Goal: Information Seeking & Learning: Compare options

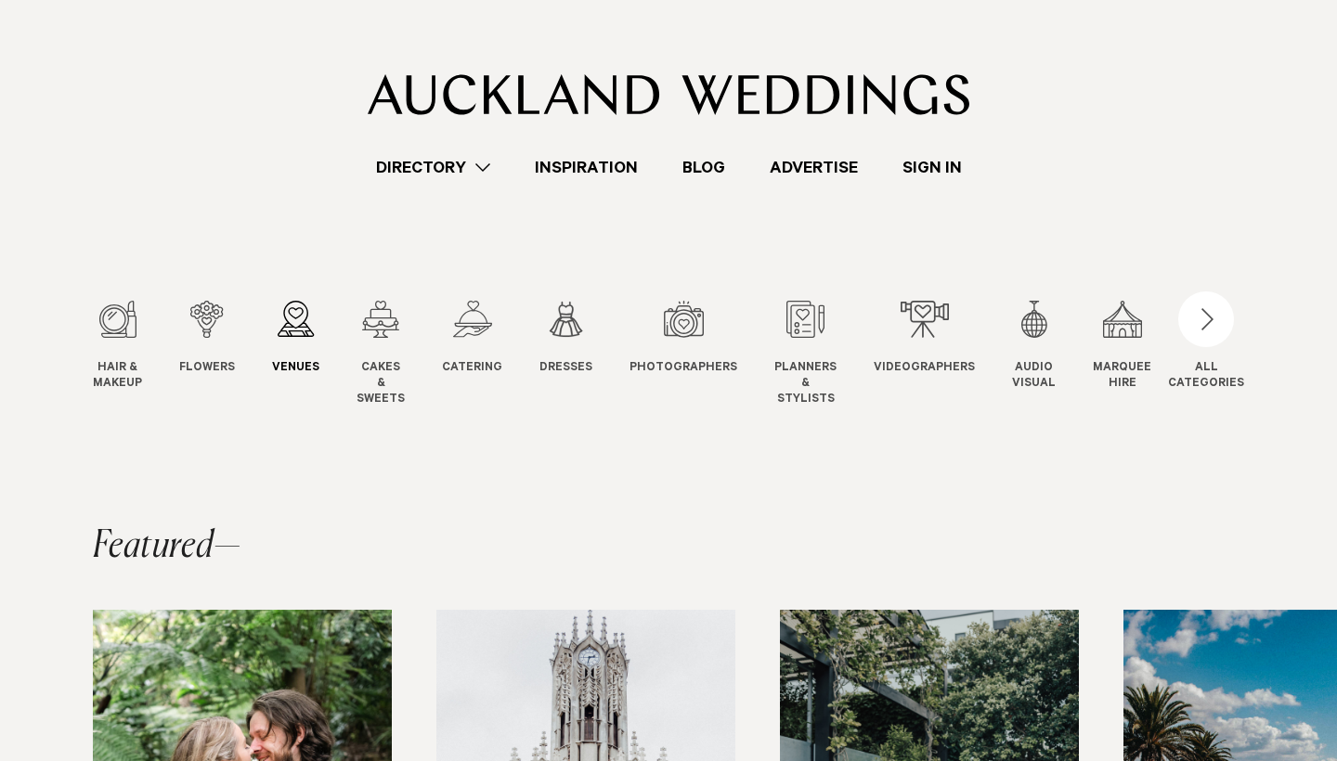
click at [300, 349] on link "Venues Venues" at bounding box center [295, 339] width 47 height 76
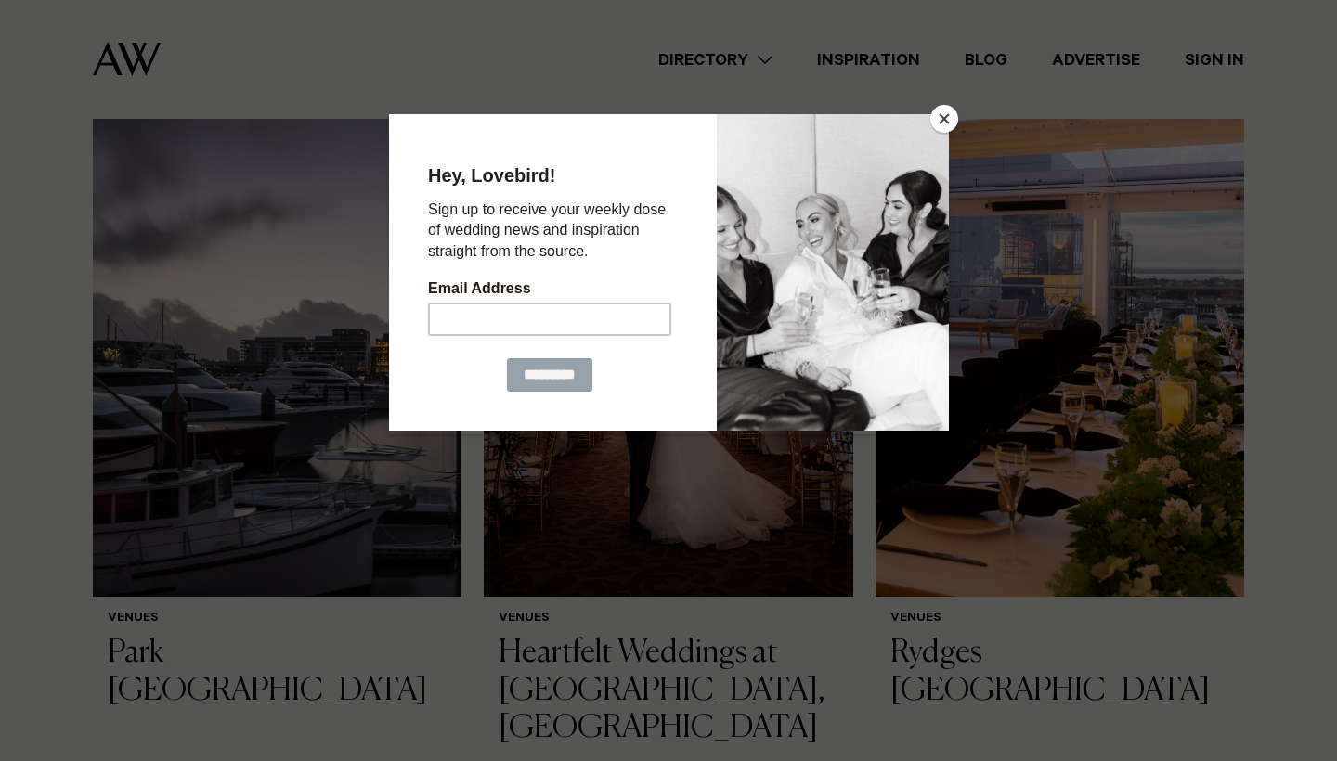
click at [936, 125] on button "Close" at bounding box center [944, 119] width 28 height 28
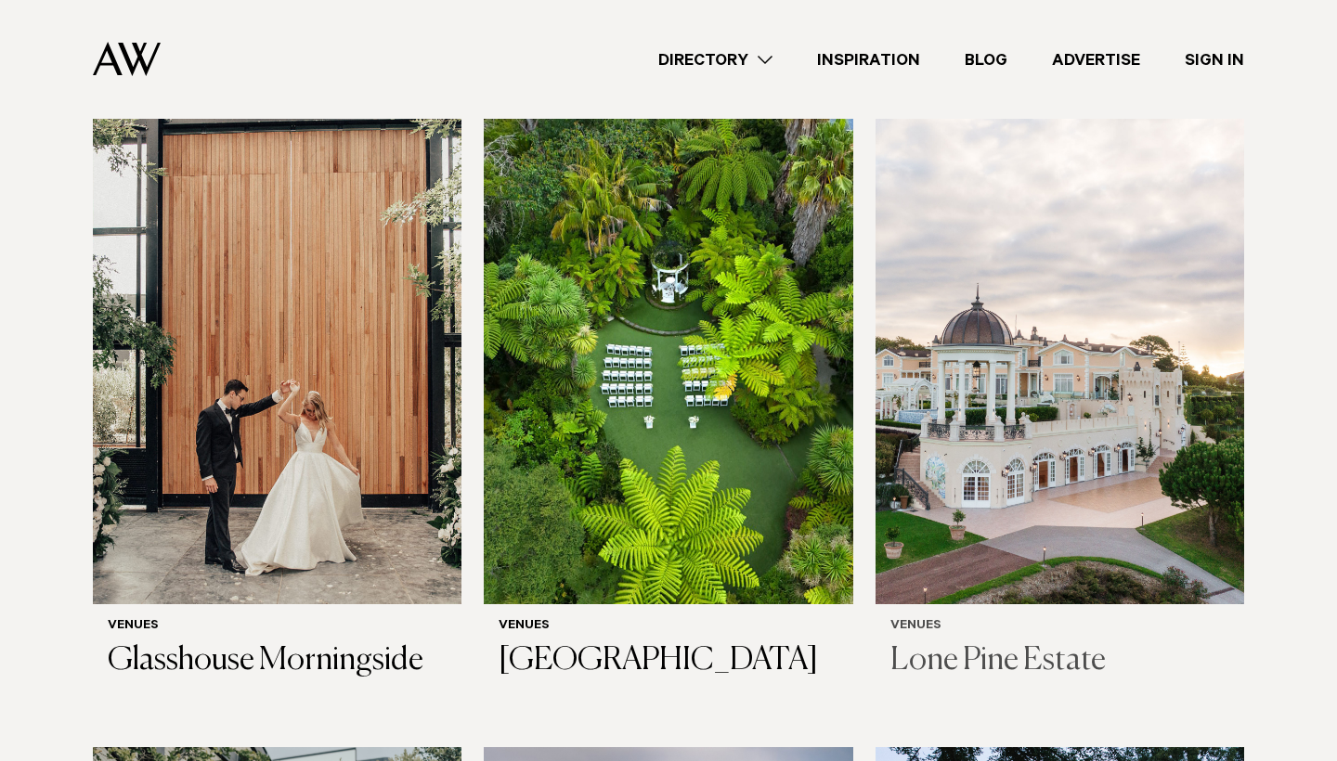
scroll to position [1291, 0]
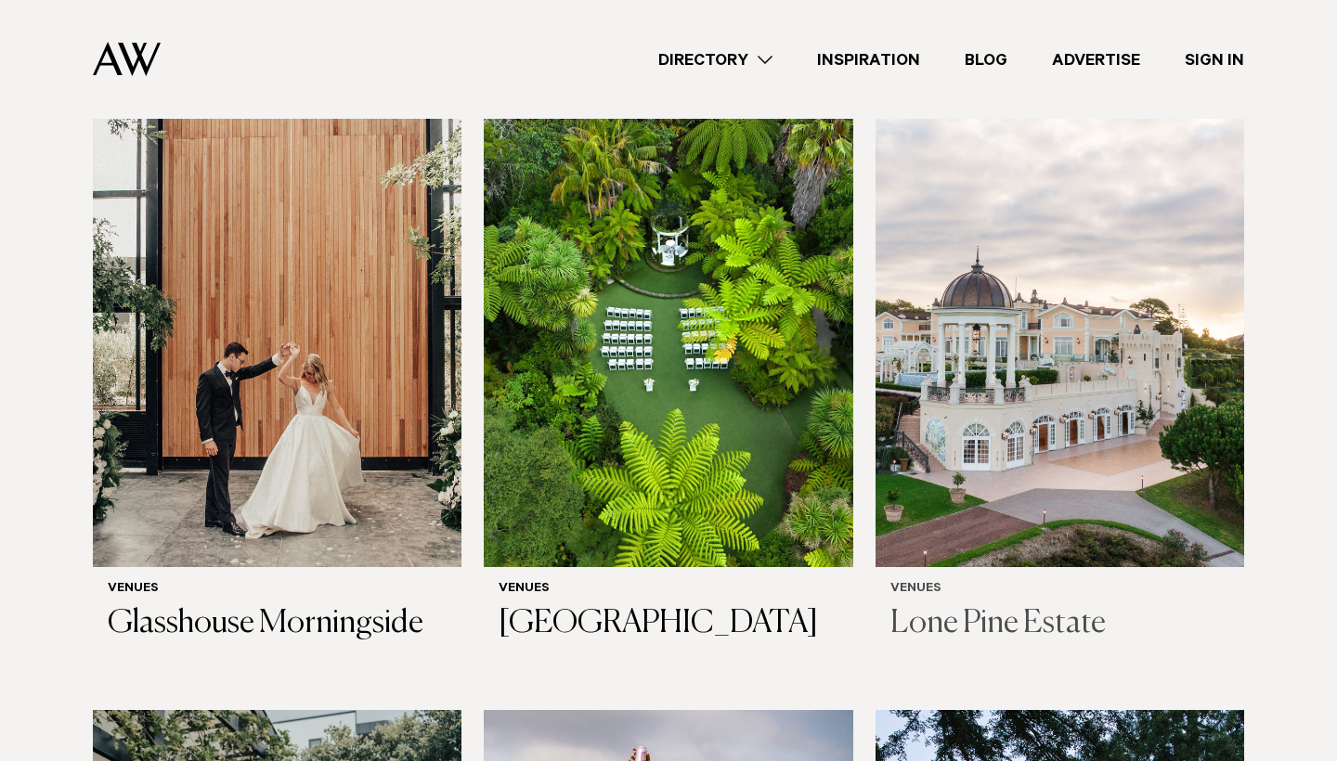
click at [1174, 371] on img at bounding box center [1059, 319] width 368 height 495
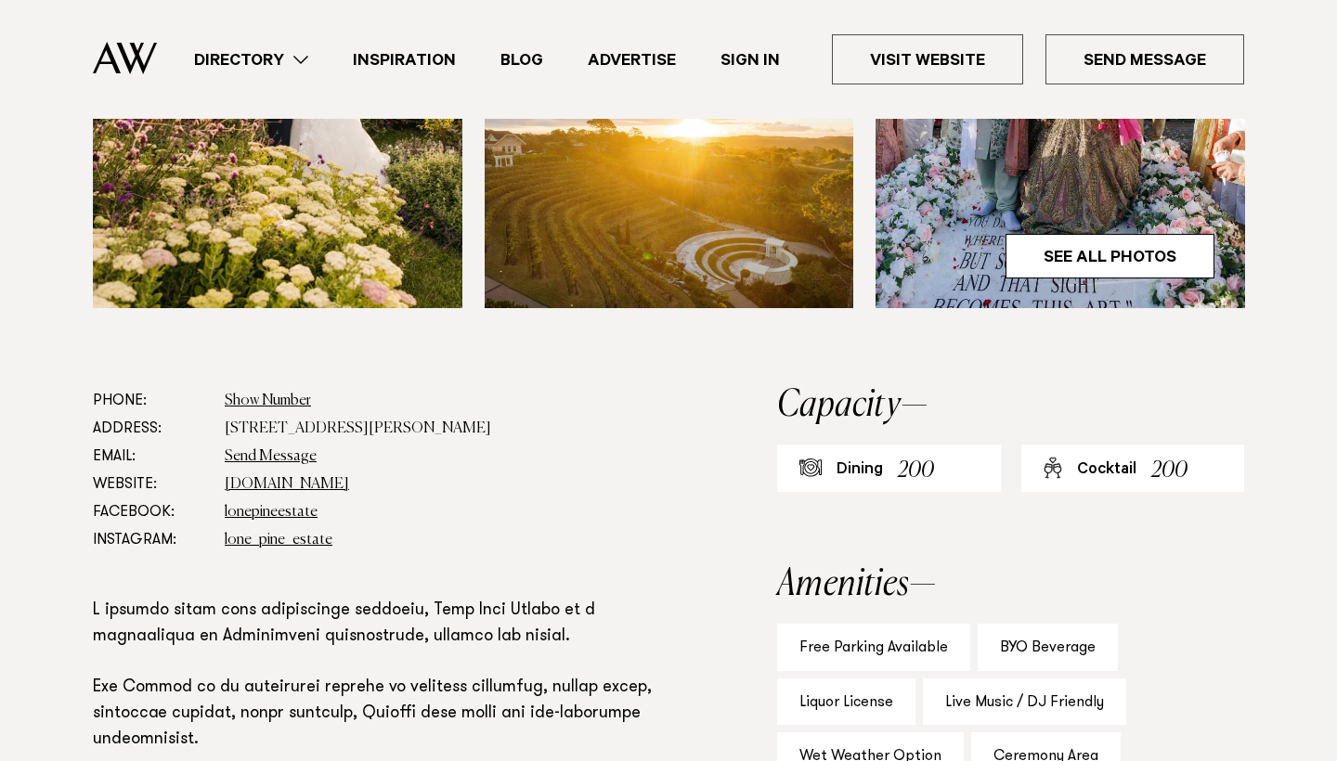
scroll to position [817, 0]
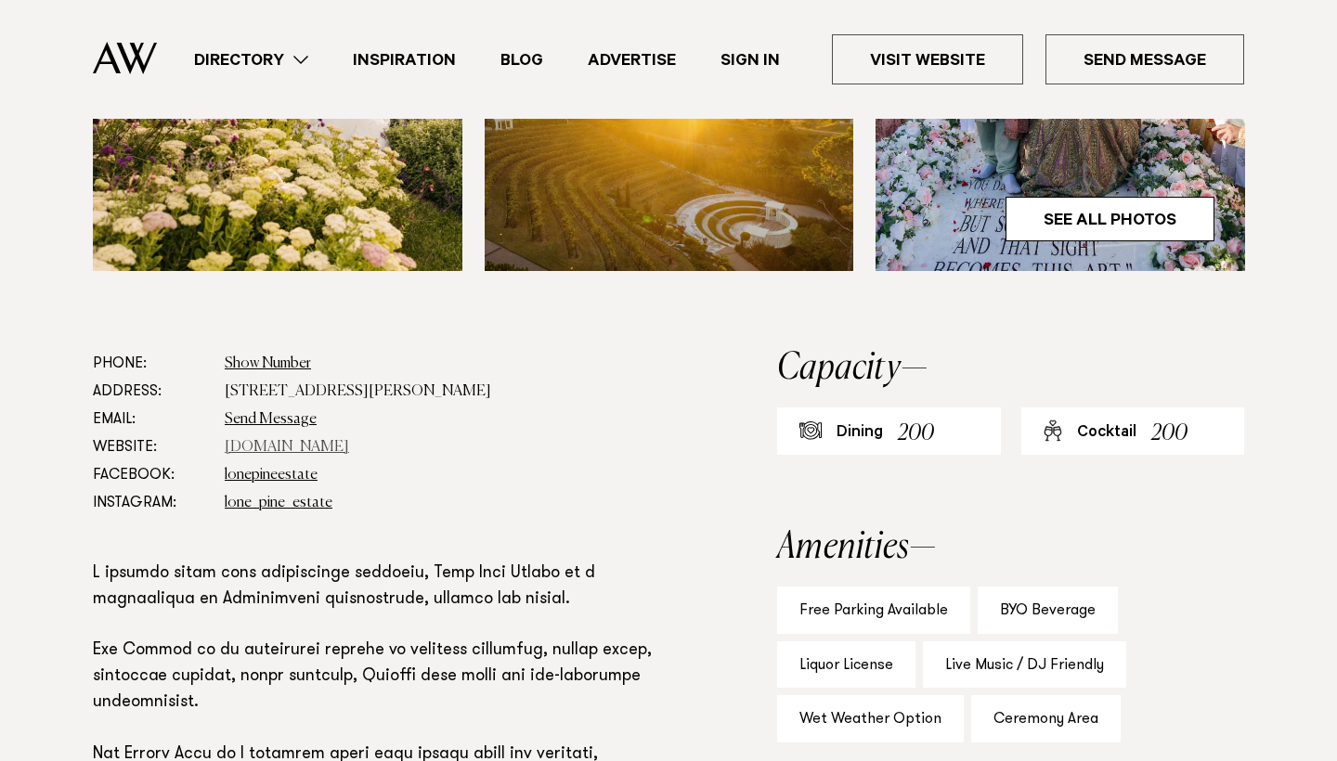
click at [324, 455] on link "lonepineestate.co.nz" at bounding box center [287, 447] width 124 height 15
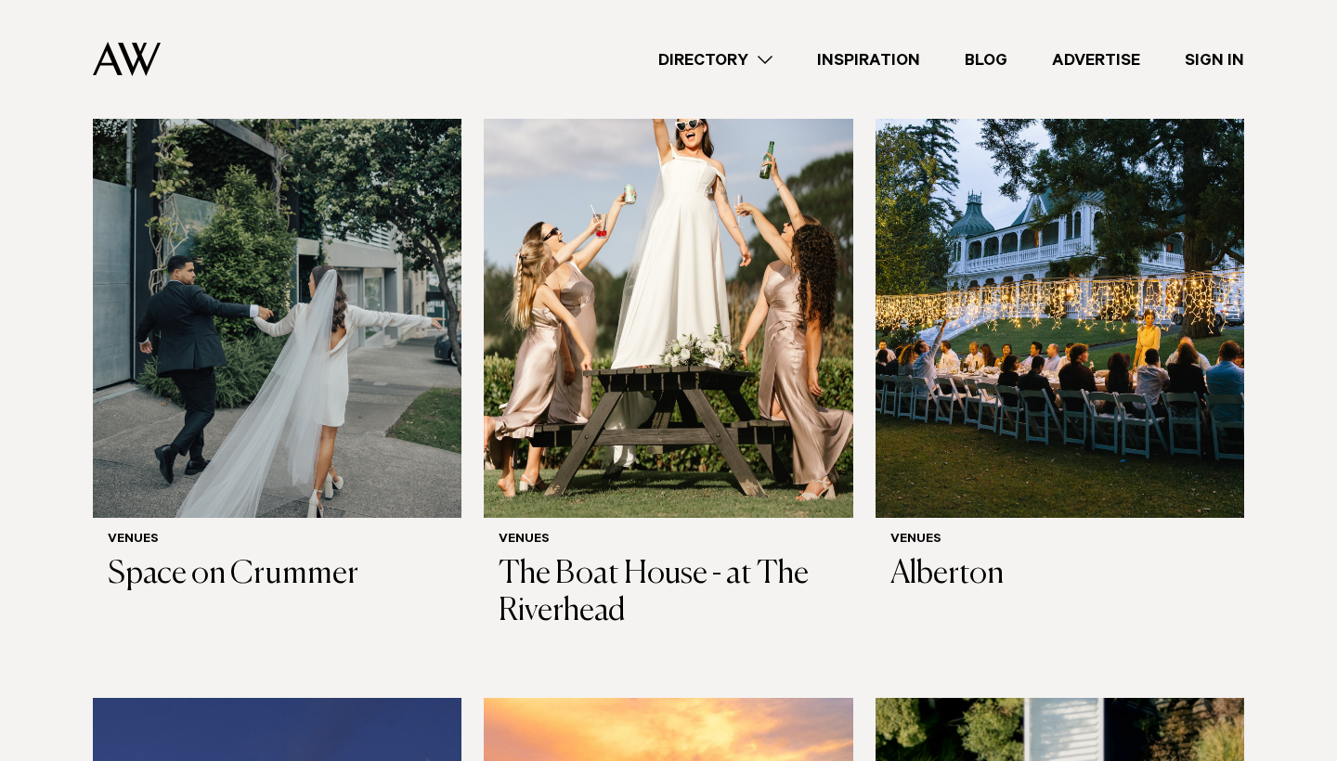
scroll to position [1904, 0]
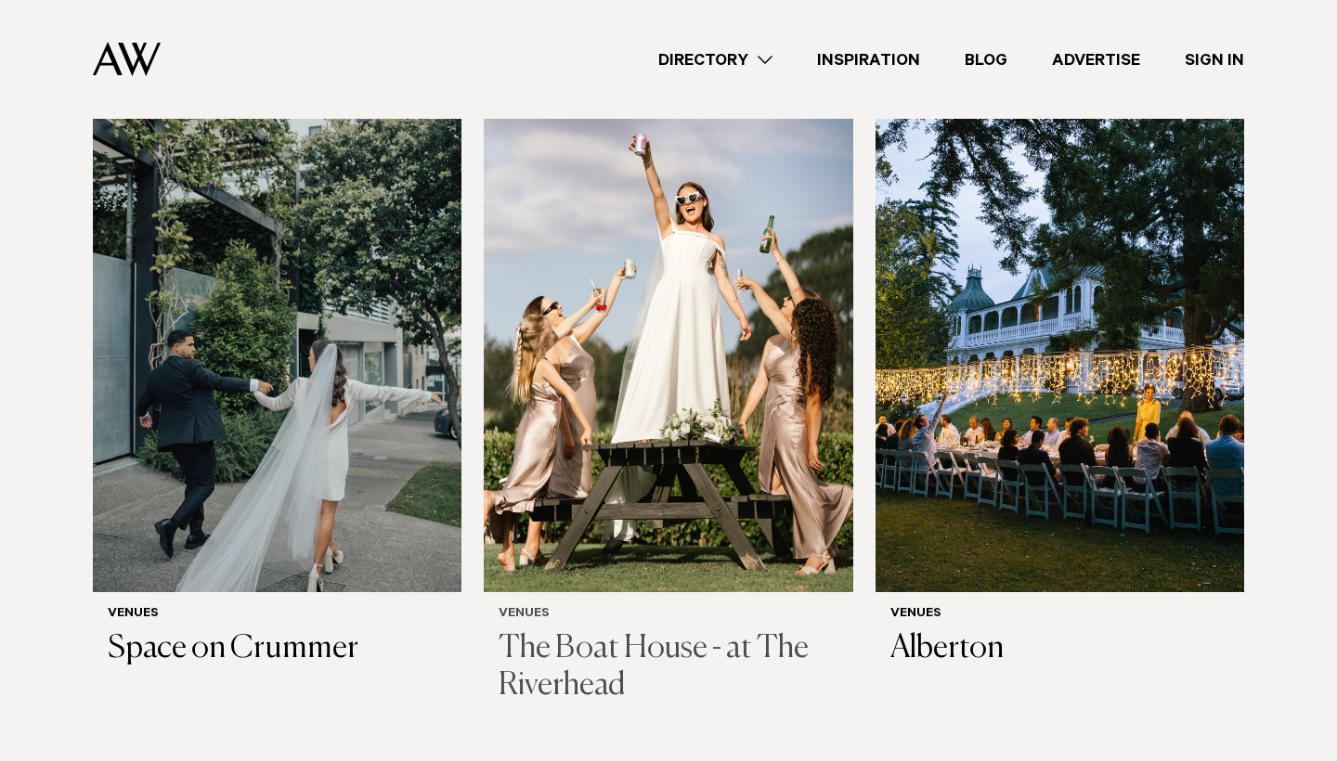
click at [577, 293] on img at bounding box center [668, 344] width 368 height 495
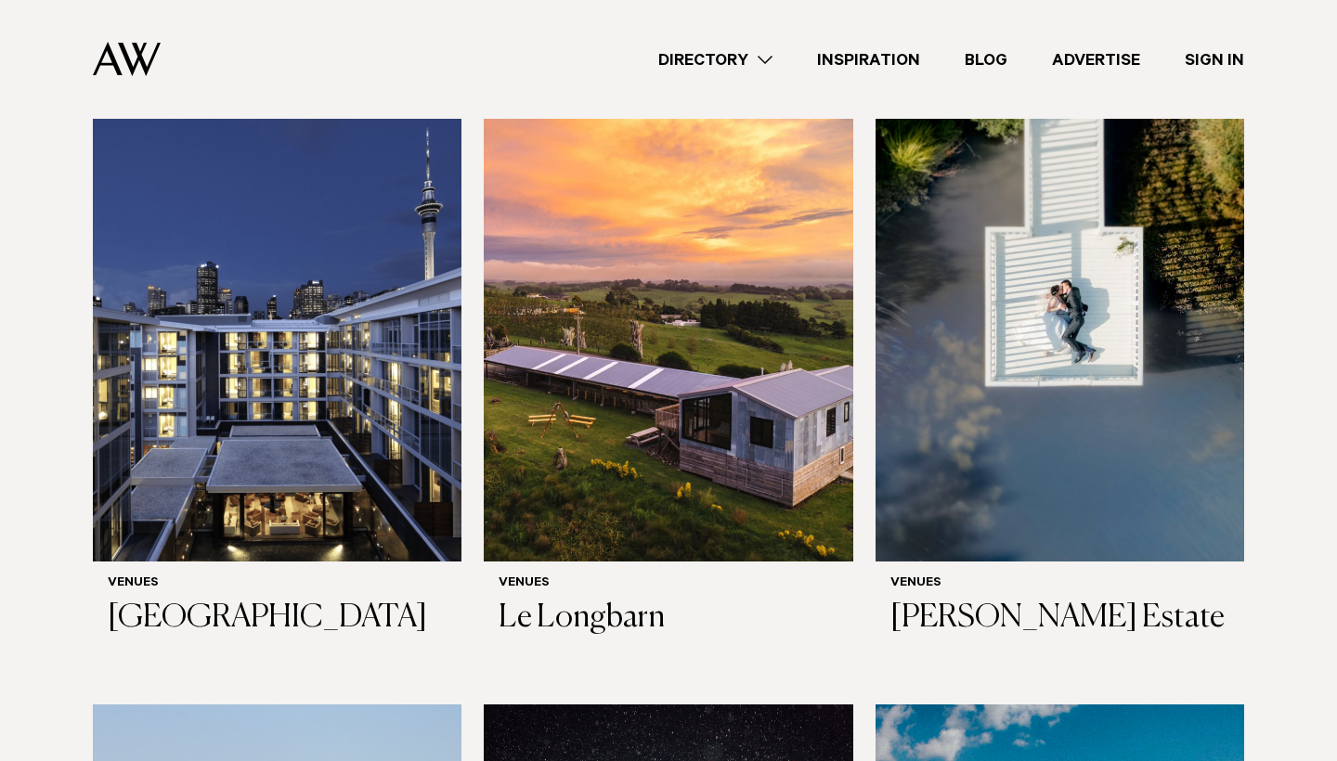
scroll to position [2535, 0]
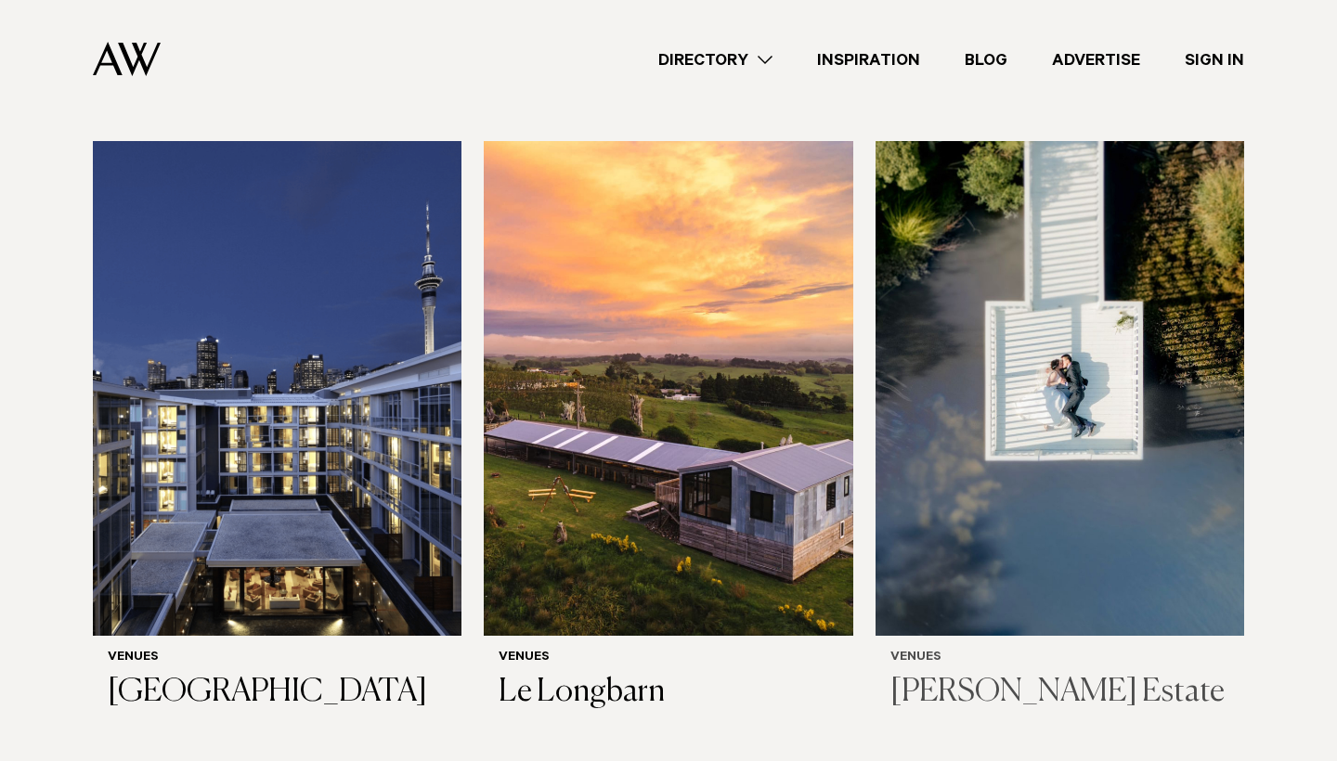
click at [927, 323] on img at bounding box center [1059, 388] width 368 height 495
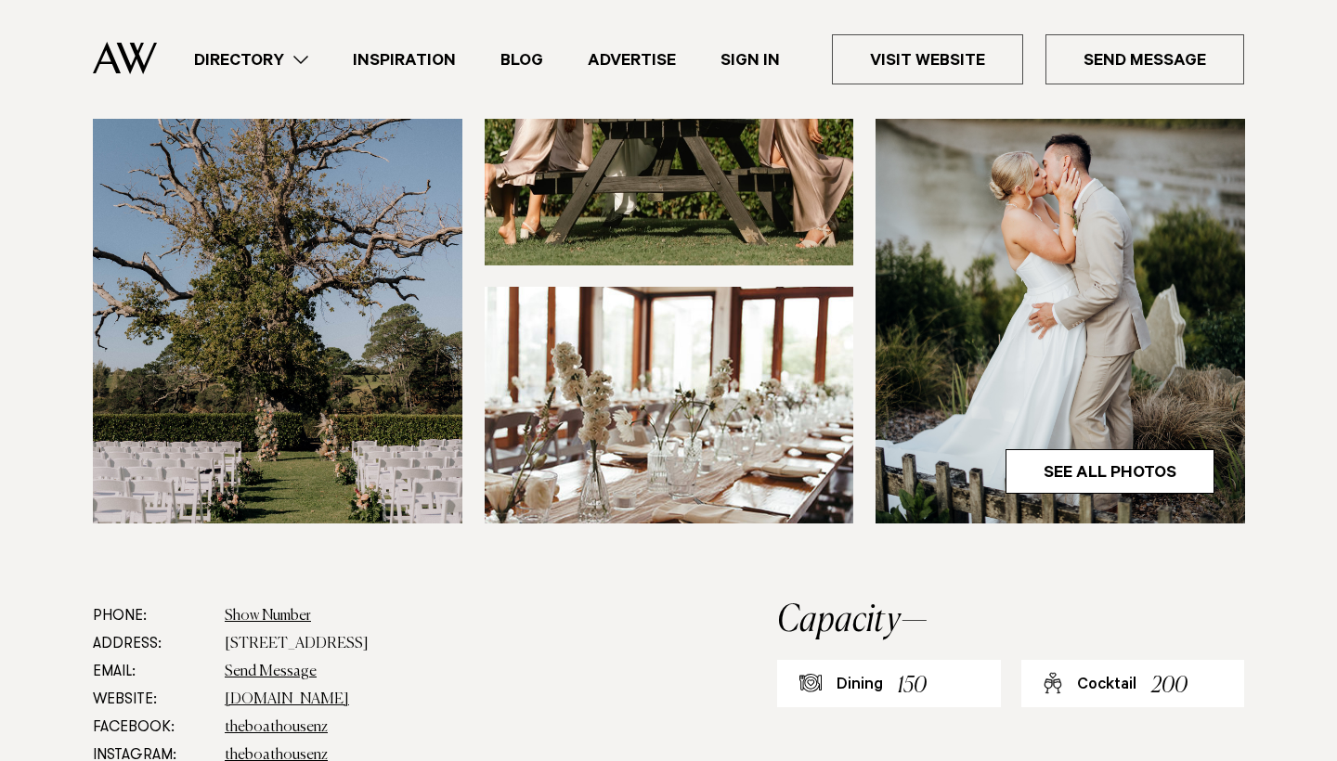
scroll to position [743, 0]
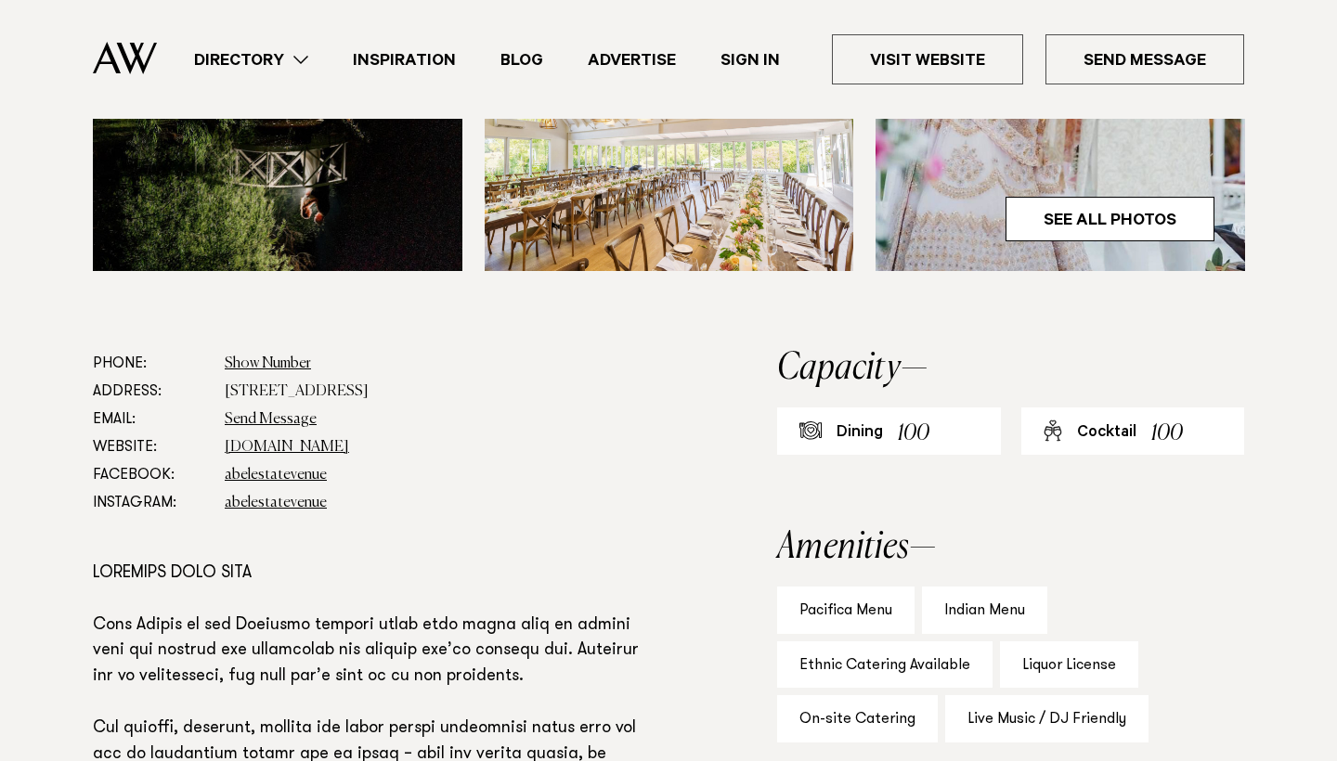
scroll to position [854, 0]
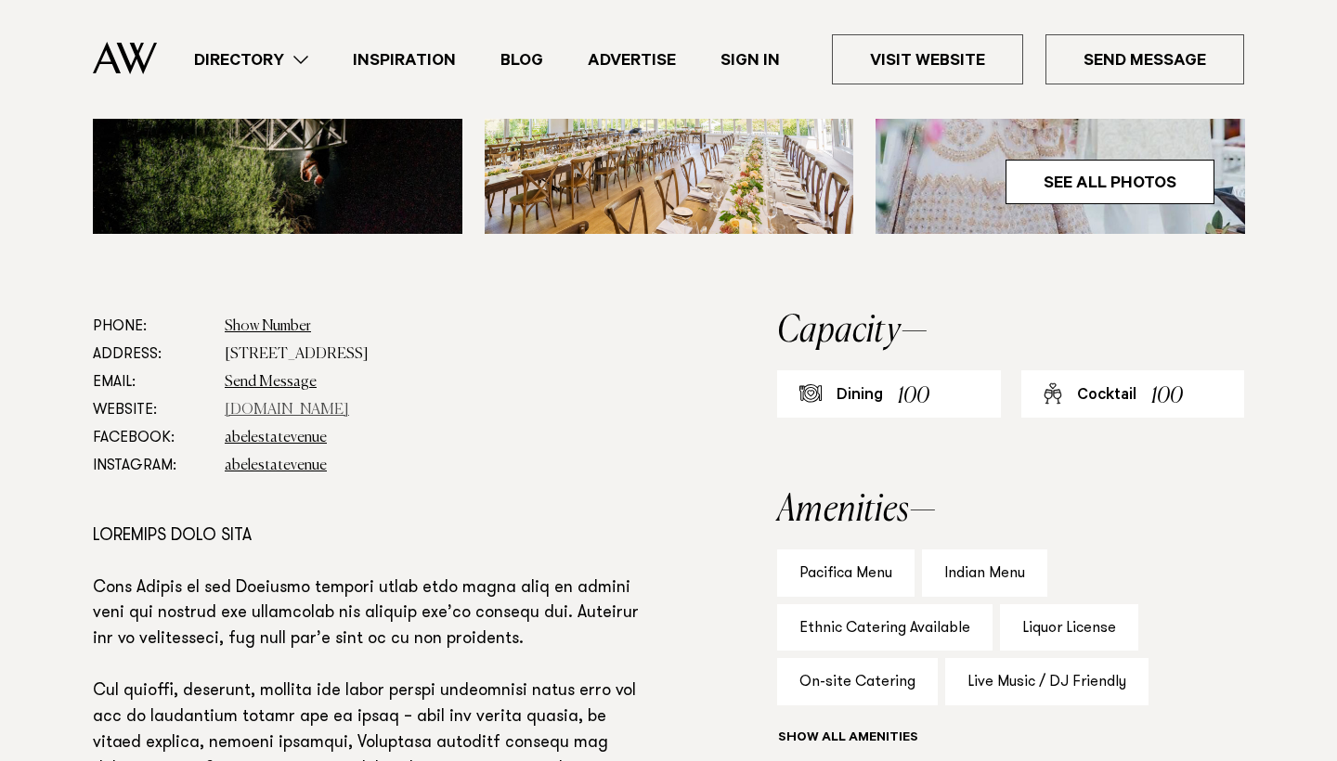
click at [268, 418] on link "[DOMAIN_NAME]" at bounding box center [287, 410] width 124 height 15
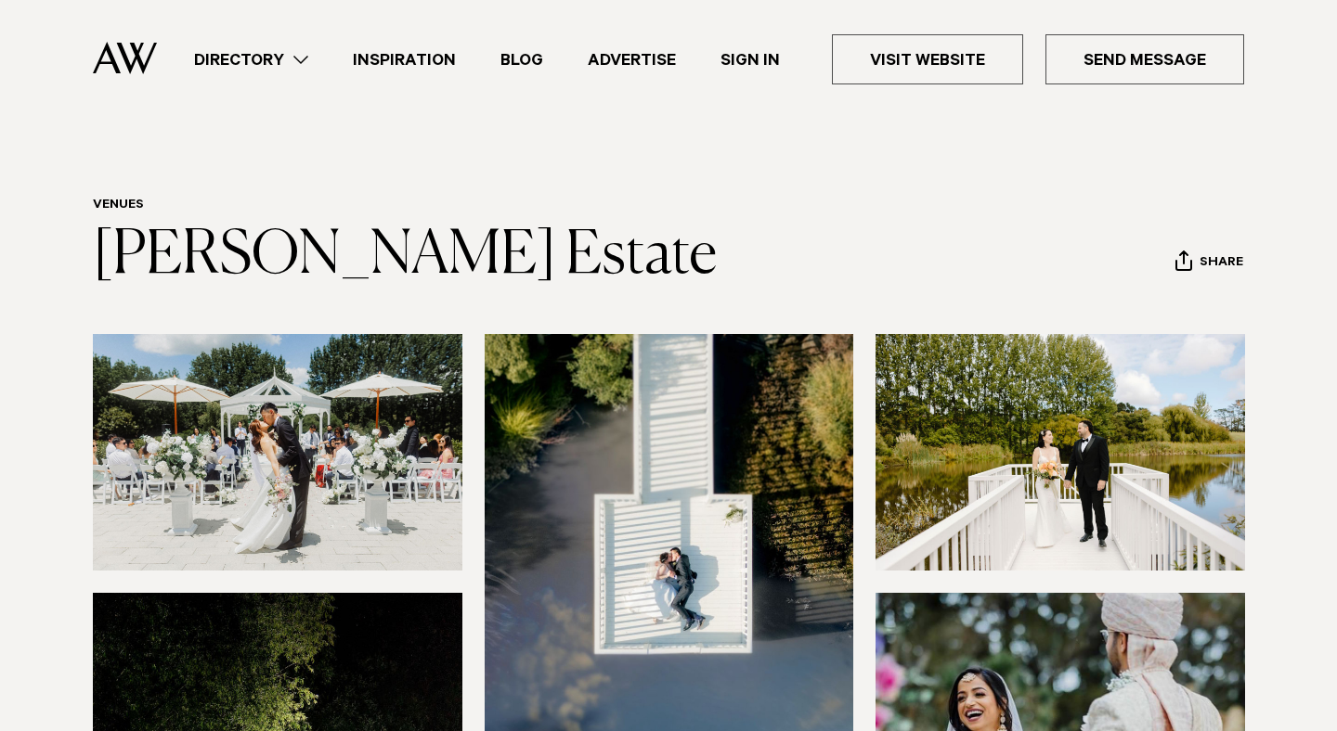
scroll to position [854, 0]
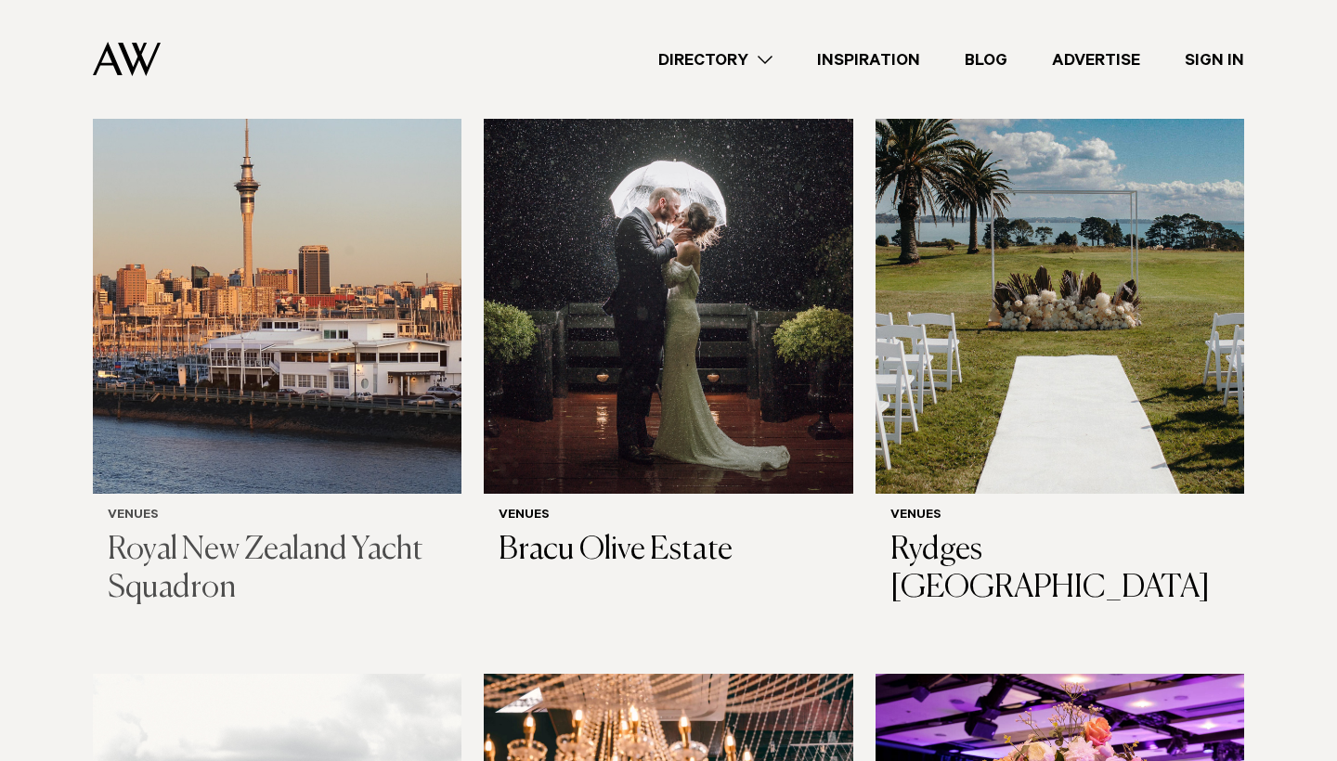
scroll to position [3352, 0]
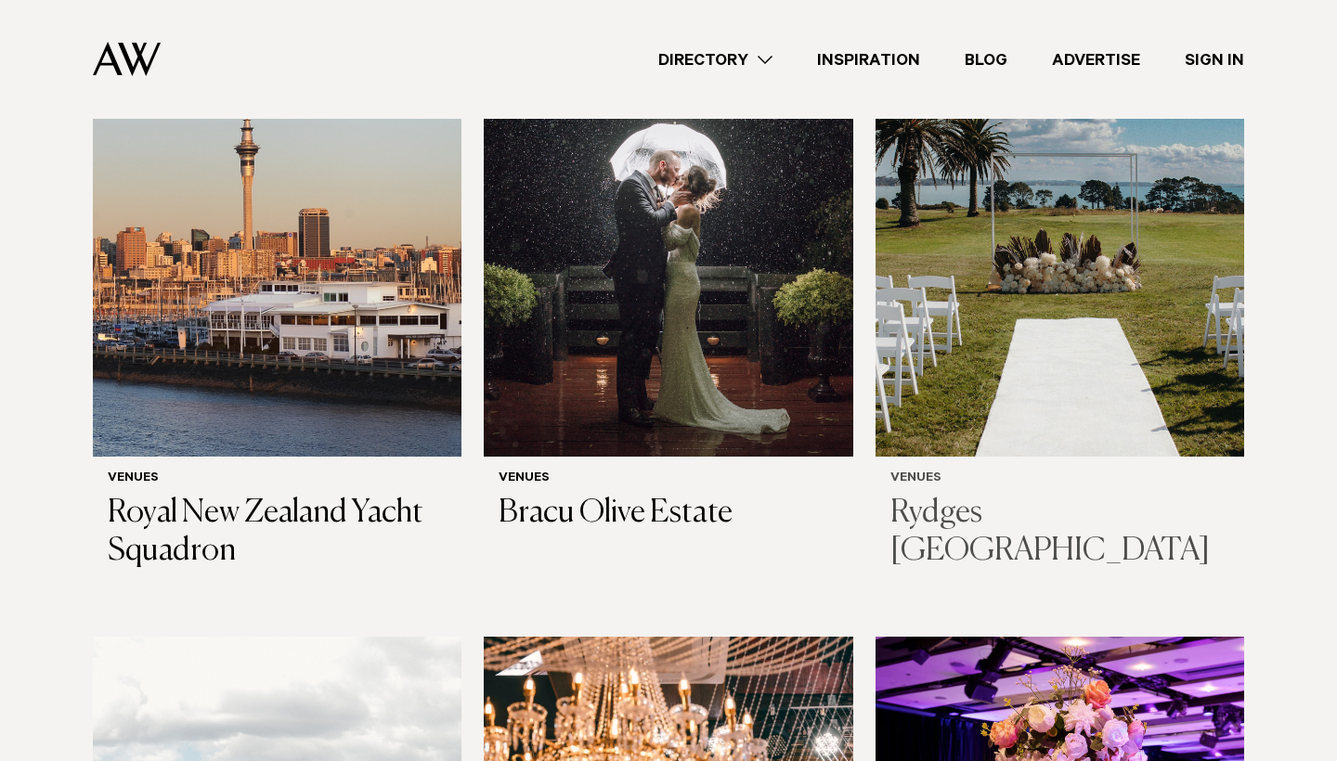
click at [998, 397] on img at bounding box center [1059, 209] width 368 height 495
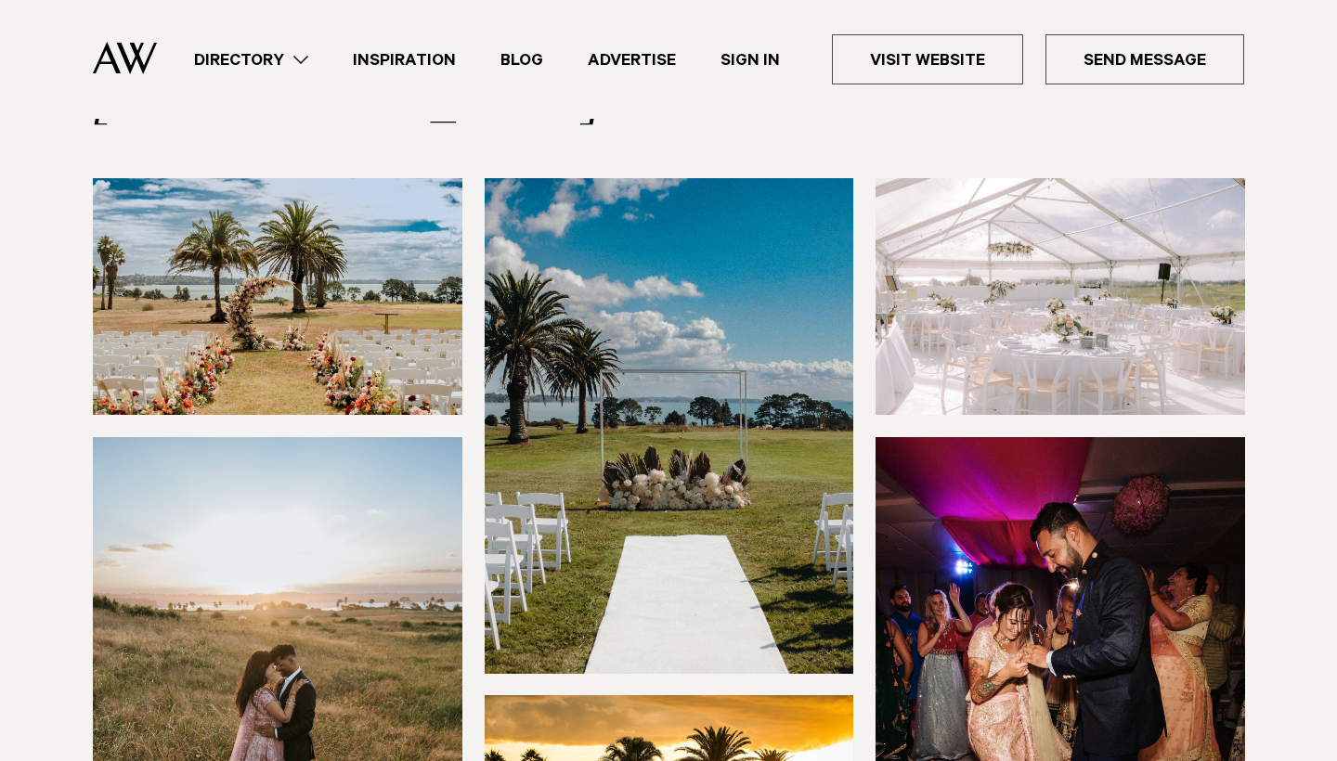
scroll to position [260, 0]
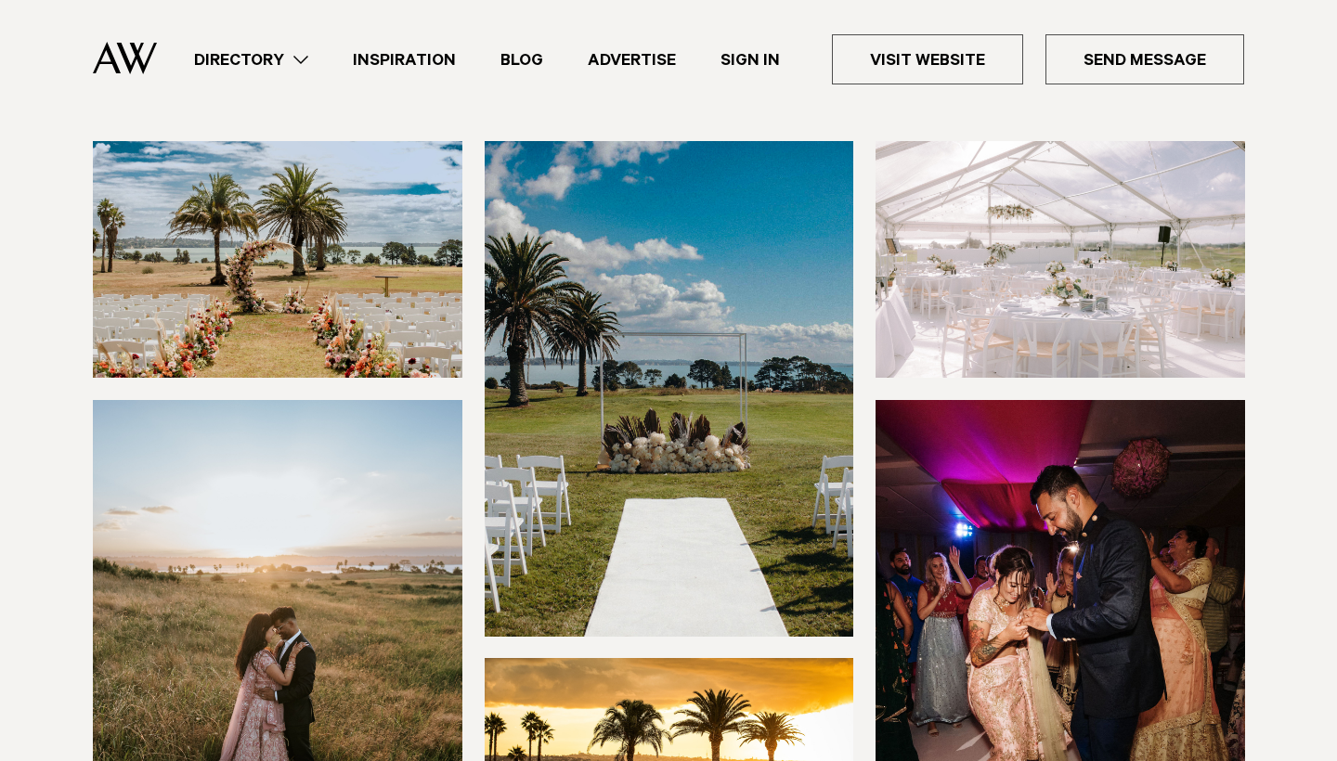
click at [229, 190] on img at bounding box center [277, 259] width 369 height 237
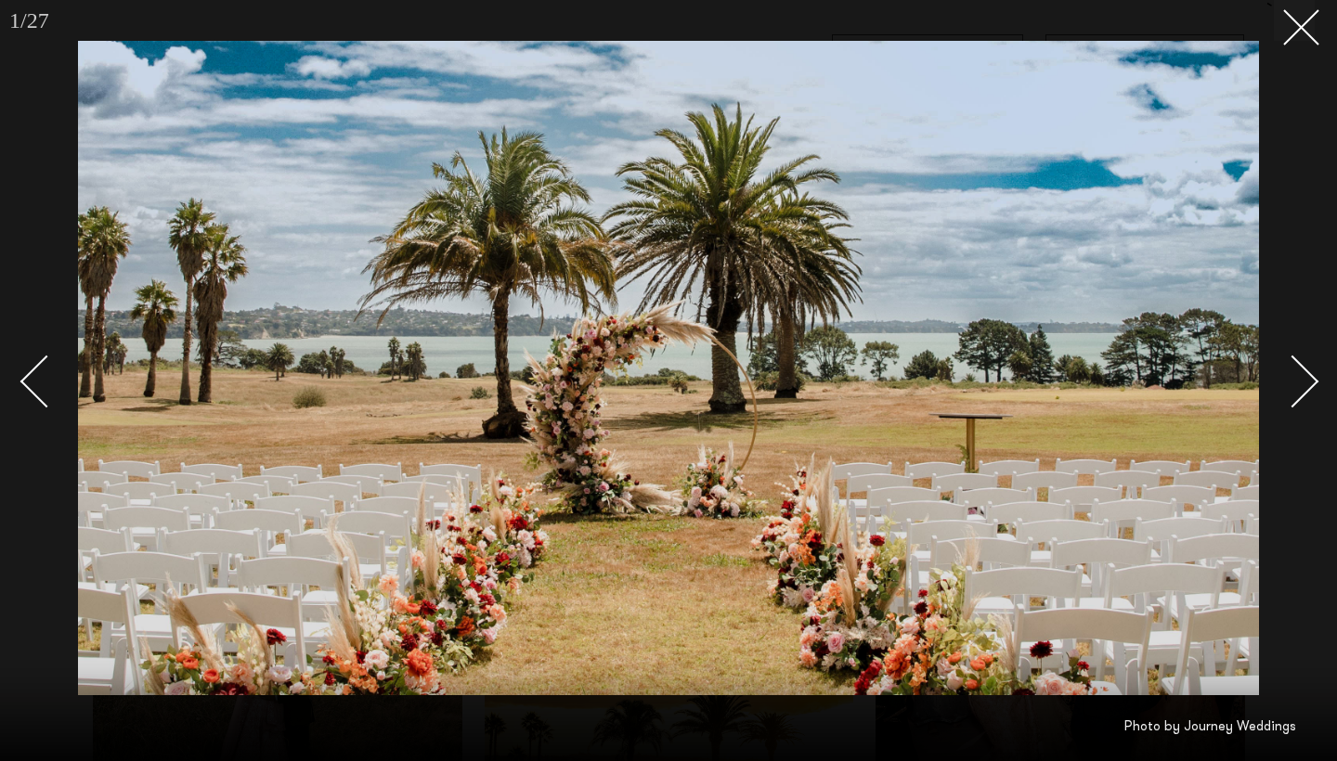
click at [1308, 392] on div "Next slide" at bounding box center [1292, 382] width 53 height 53
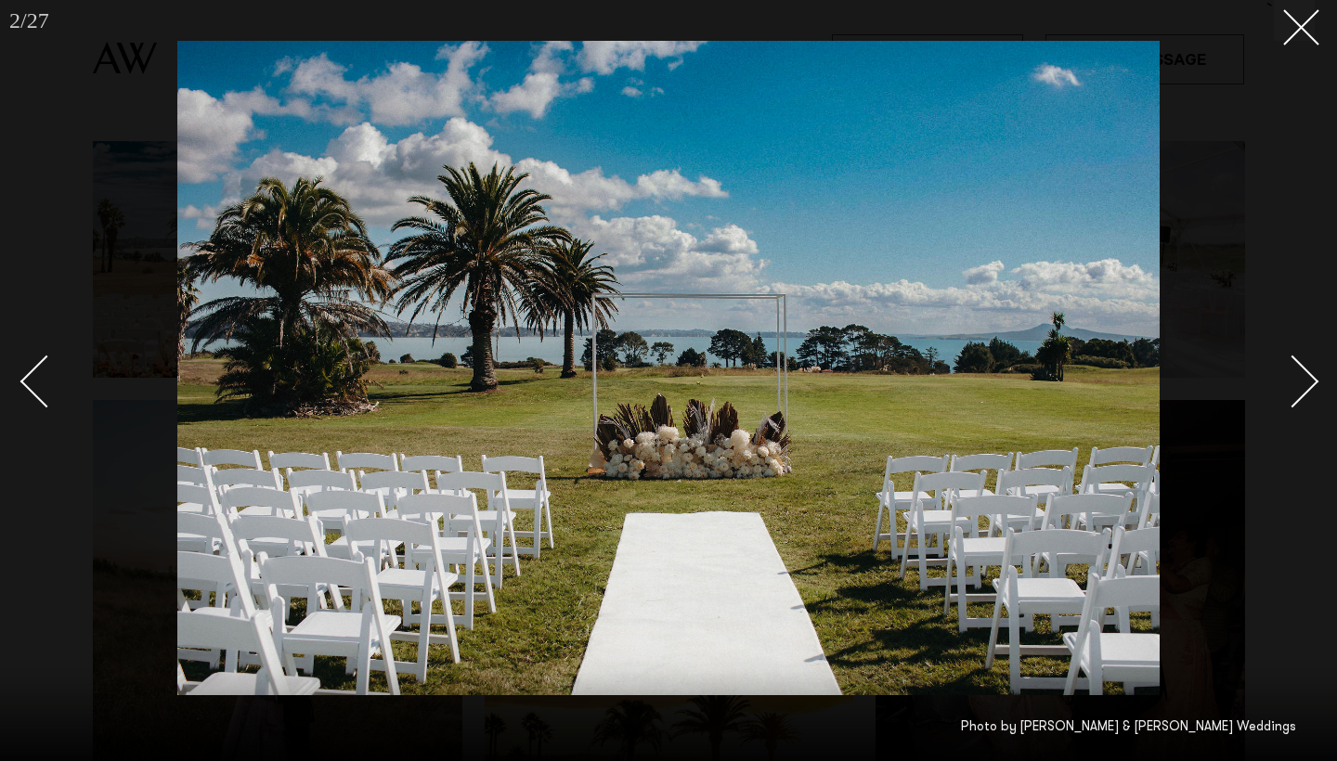
click at [1308, 391] on div "Next slide" at bounding box center [1292, 382] width 53 height 53
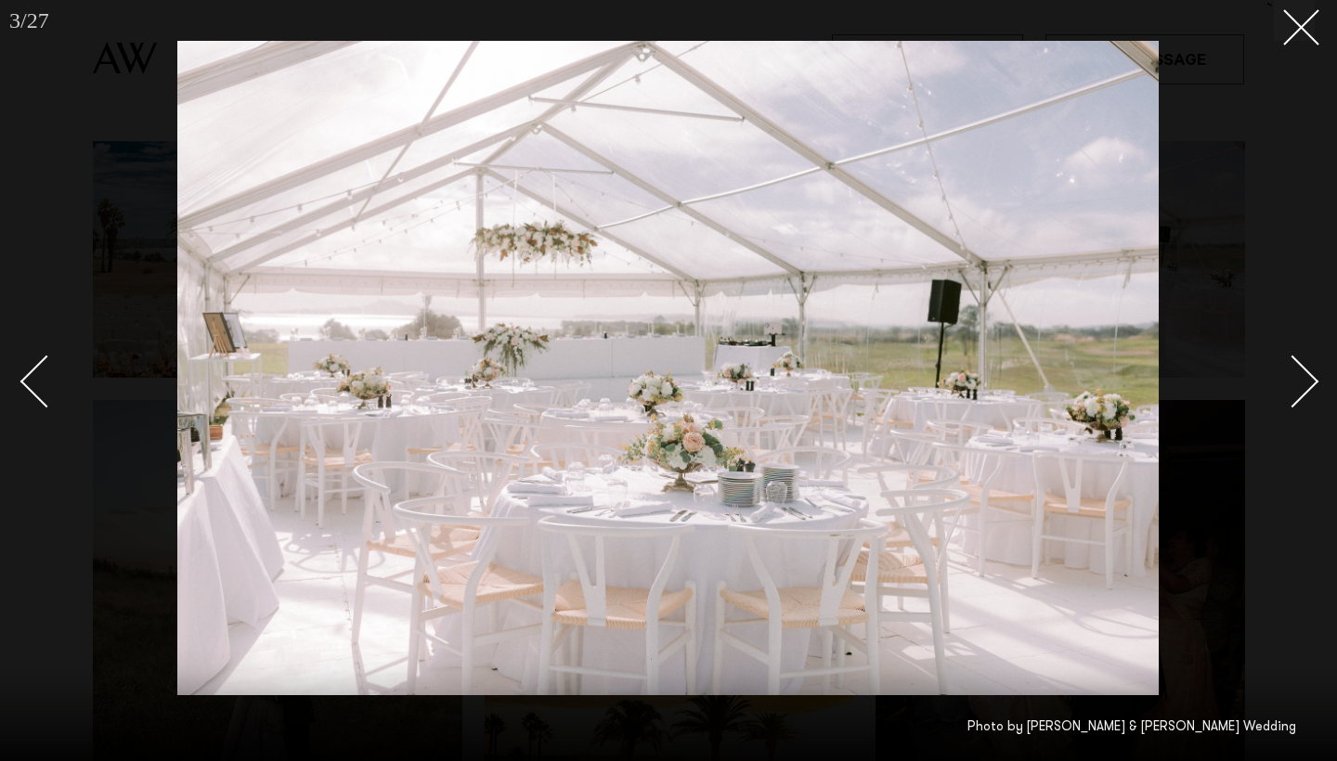
click at [1302, 391] on div "Next slide" at bounding box center [1292, 382] width 53 height 53
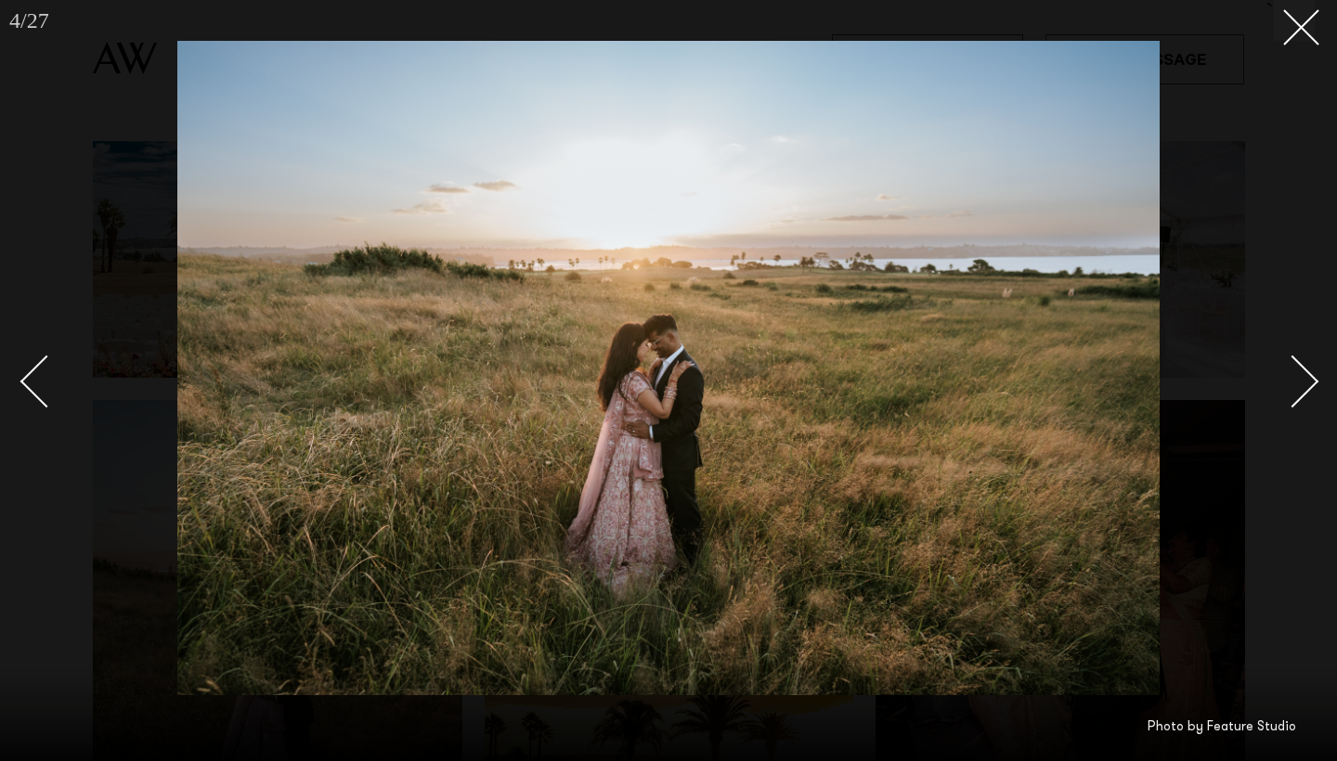
click at [1302, 391] on div "Next slide" at bounding box center [1292, 382] width 53 height 53
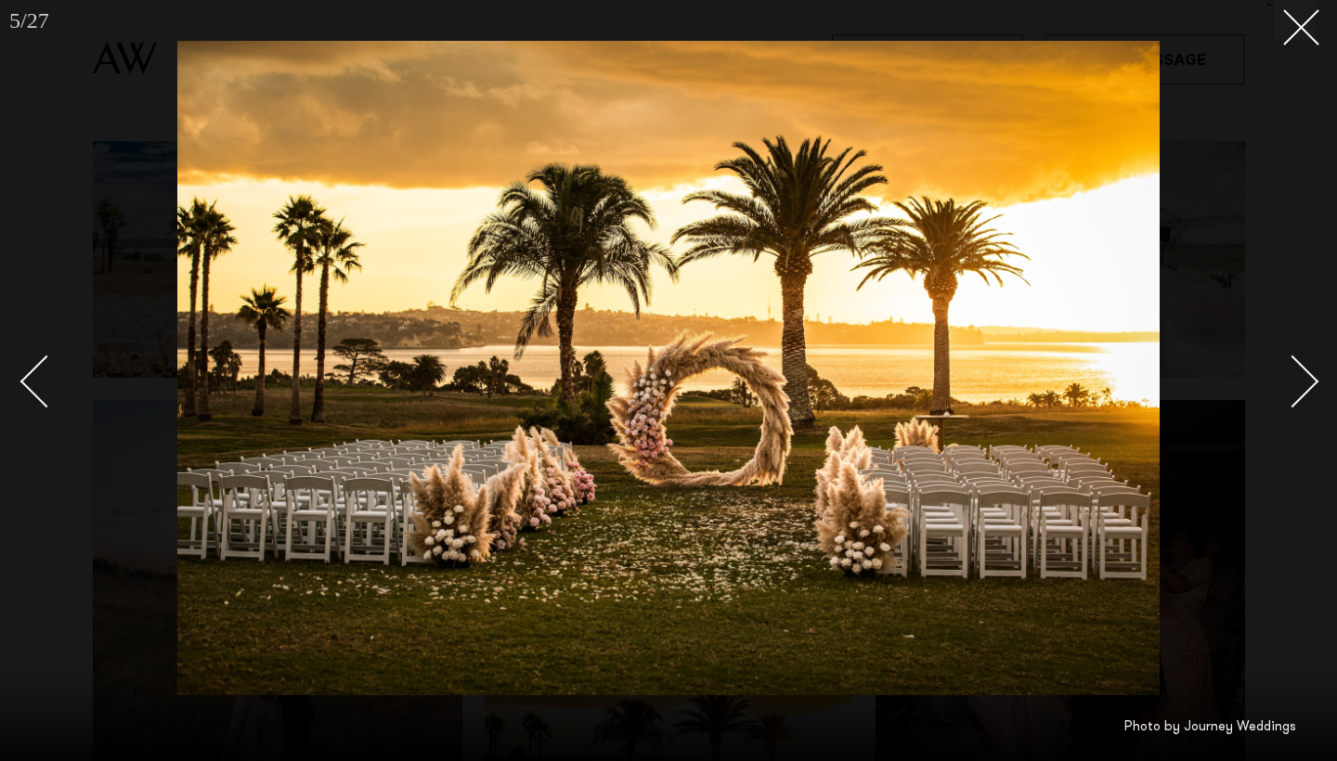
click at [1302, 391] on div "Next slide" at bounding box center [1292, 382] width 53 height 53
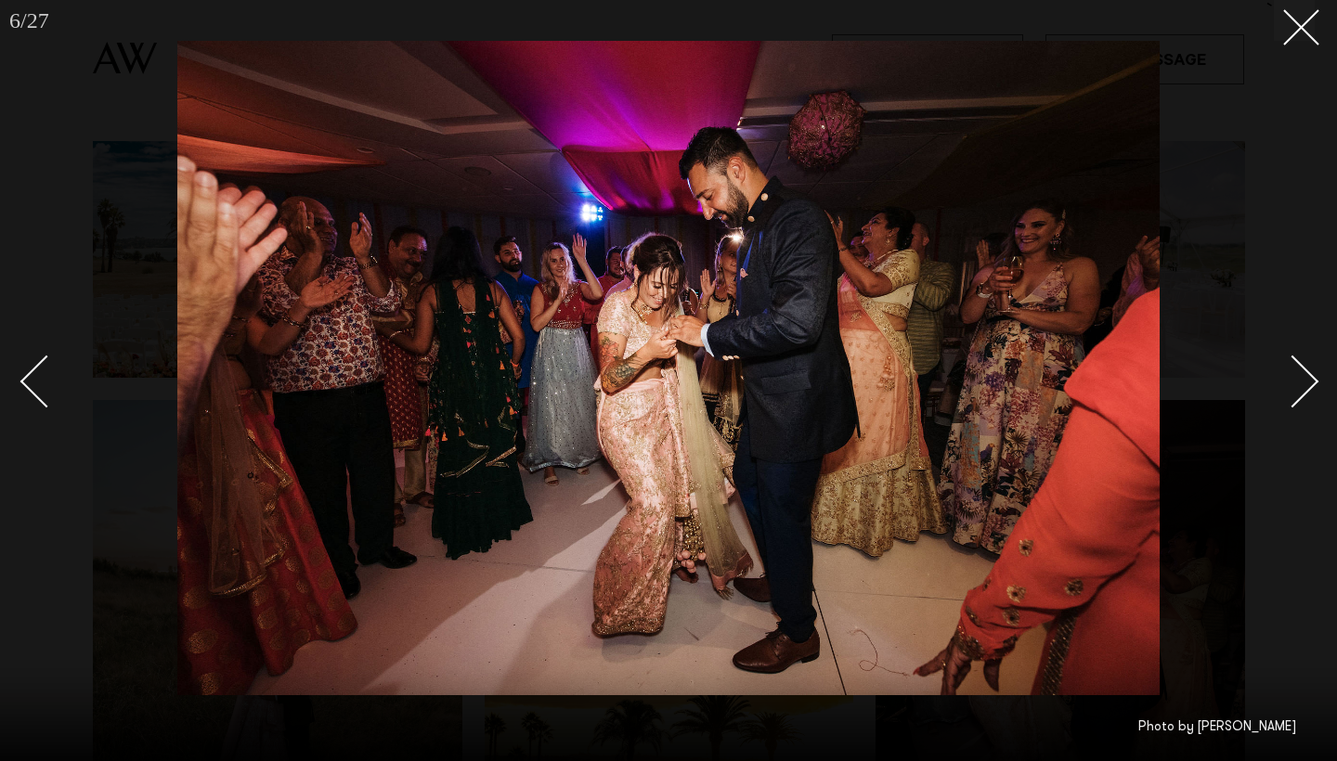
click at [1302, 391] on div "Next slide" at bounding box center [1292, 382] width 53 height 53
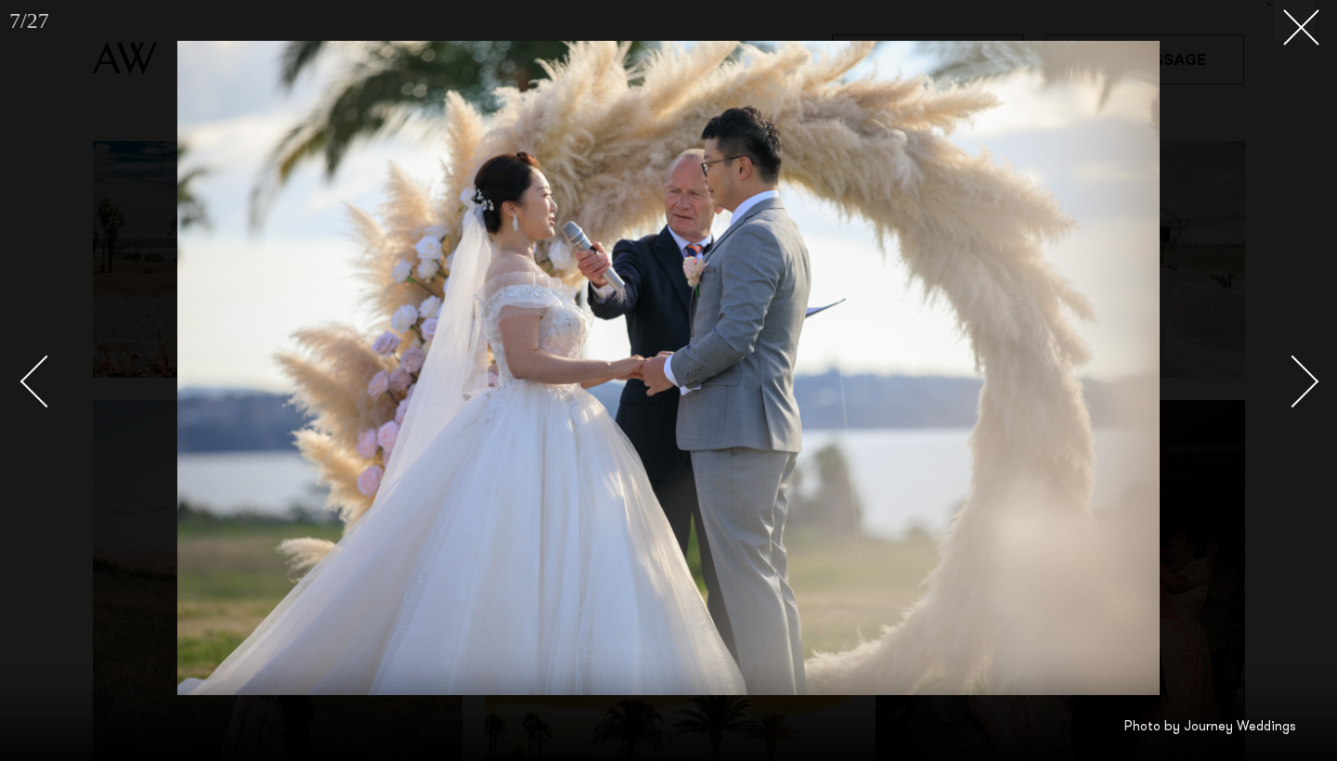
click at [1302, 391] on div "Next slide" at bounding box center [1292, 382] width 53 height 53
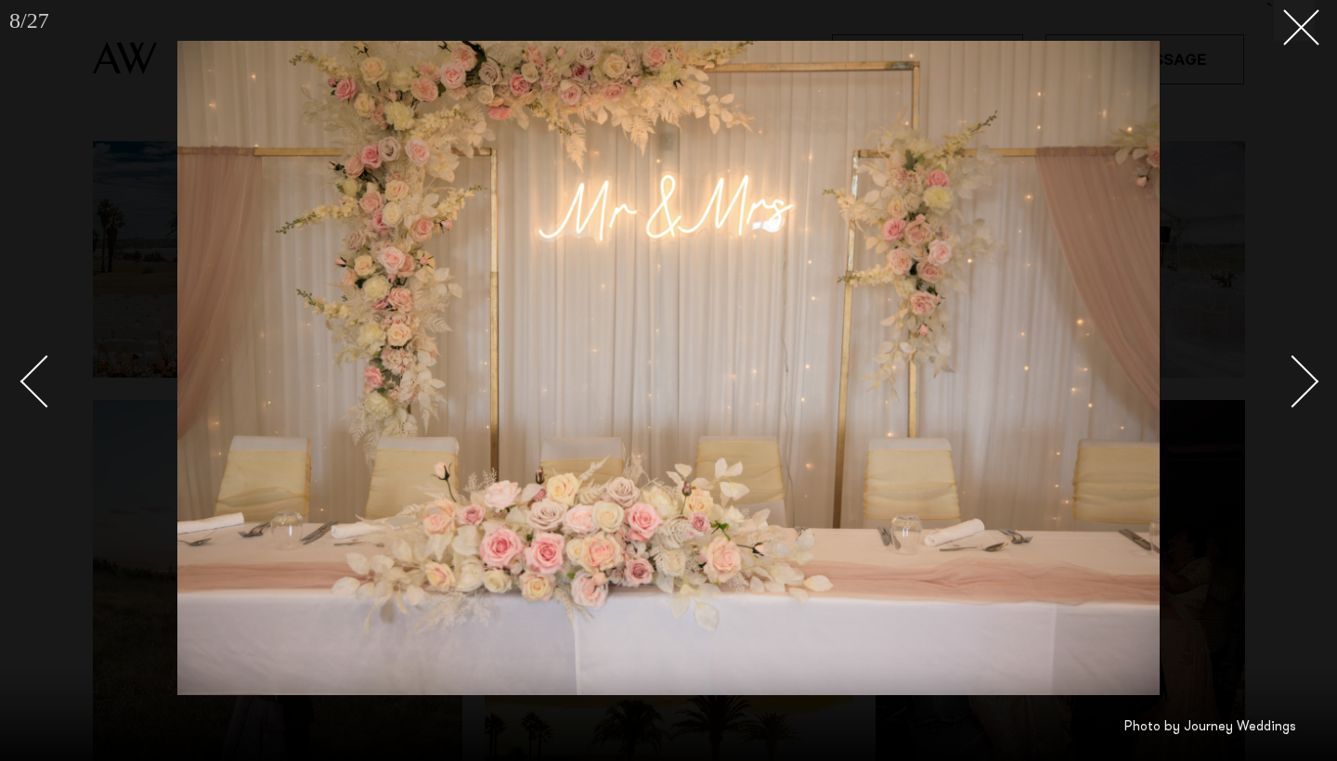
click at [1302, 391] on div "Next slide" at bounding box center [1292, 382] width 53 height 53
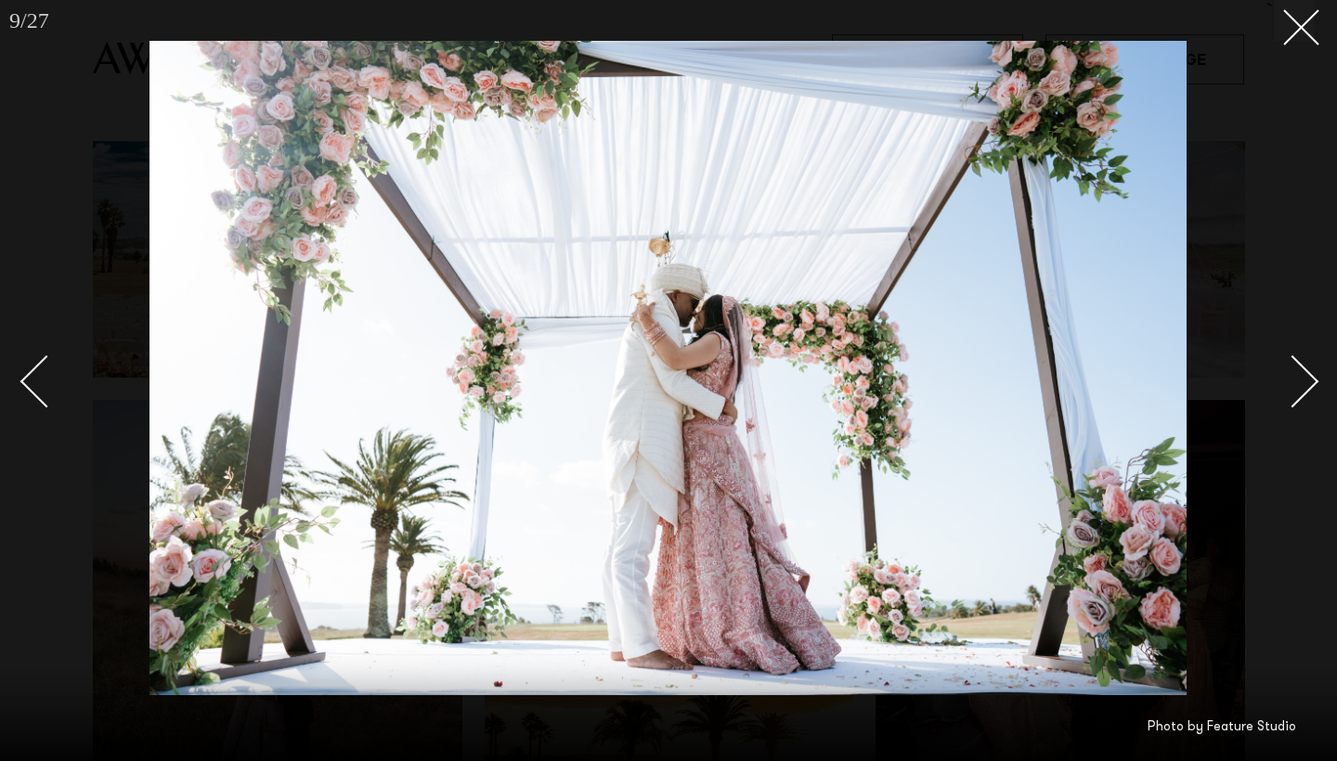
click at [1302, 389] on div "Next slide" at bounding box center [1292, 382] width 53 height 53
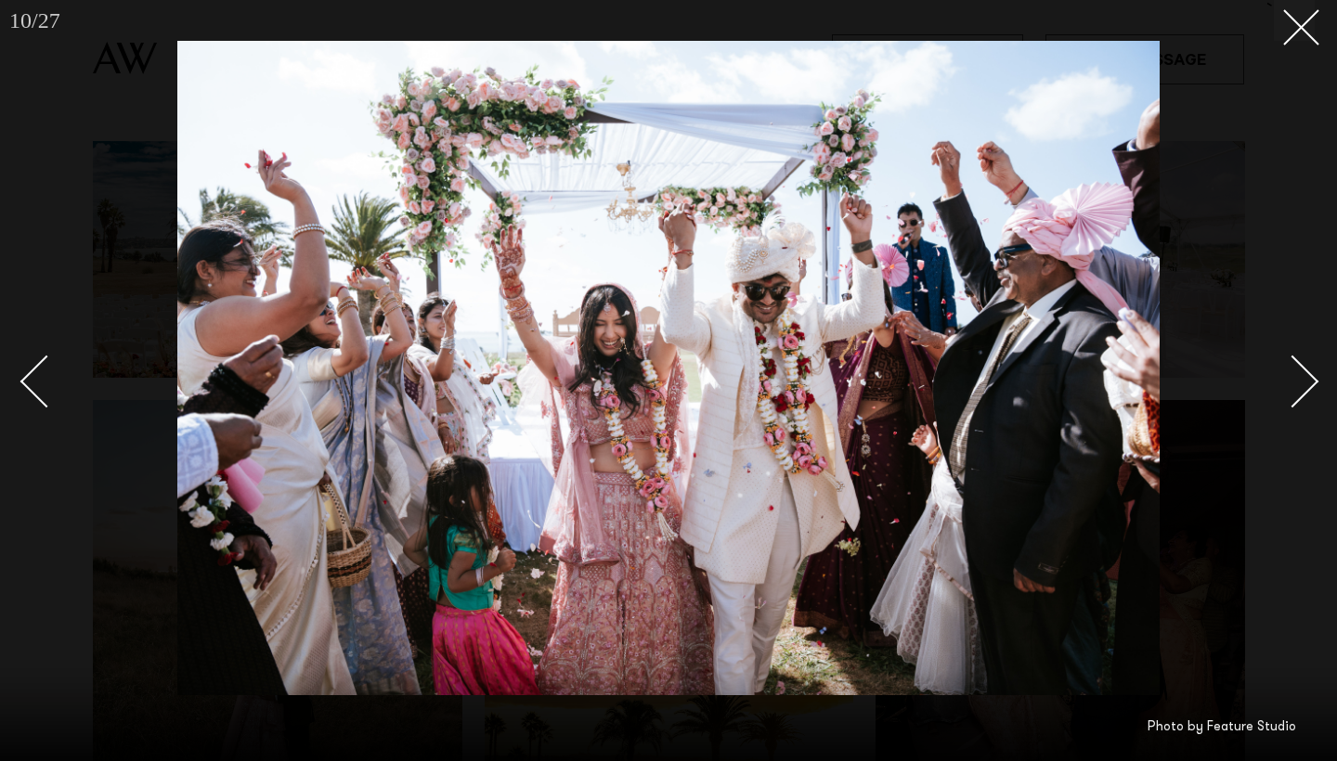
click at [1302, 390] on div "Next slide" at bounding box center [1292, 382] width 53 height 53
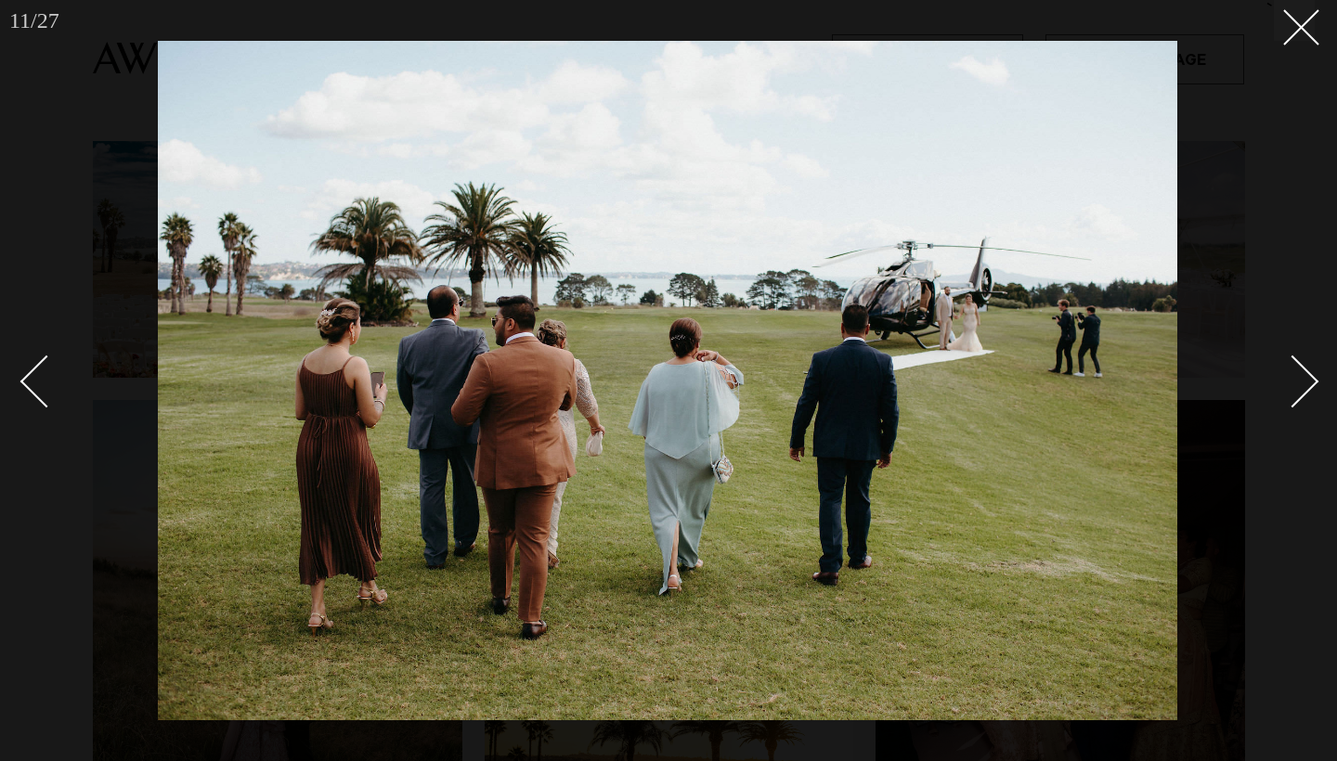
click at [1302, 391] on div "Next slide" at bounding box center [1292, 382] width 53 height 53
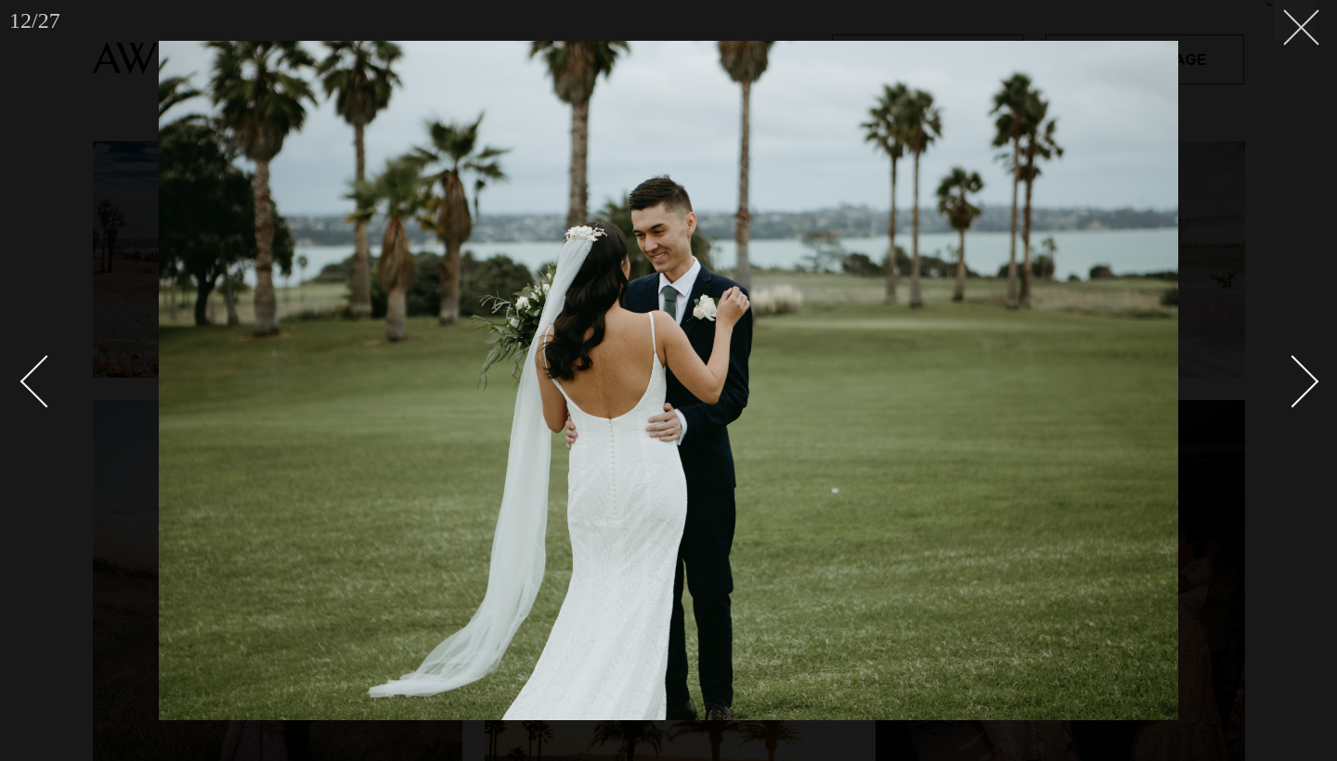
click at [1293, 40] on button at bounding box center [1293, 20] width 41 height 41
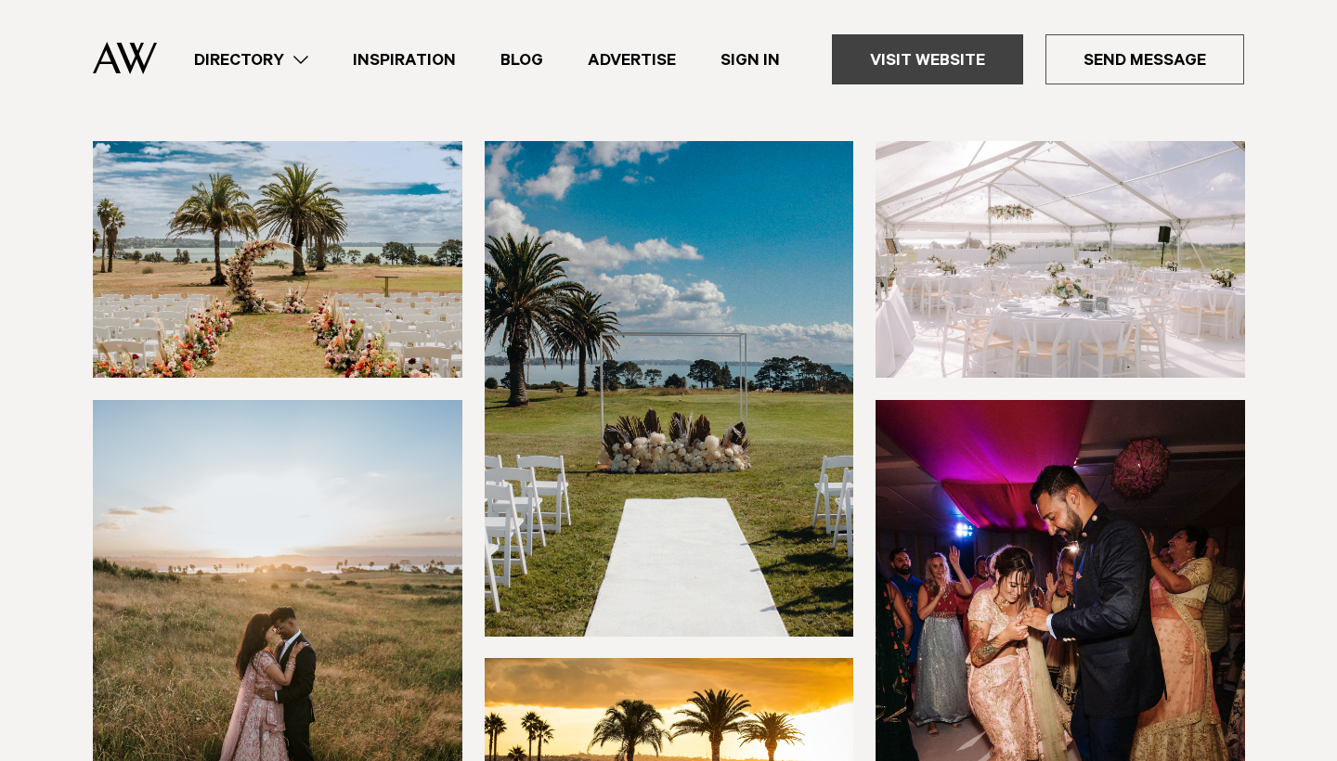
click at [924, 44] on link "Visit Website" at bounding box center [927, 59] width 191 height 50
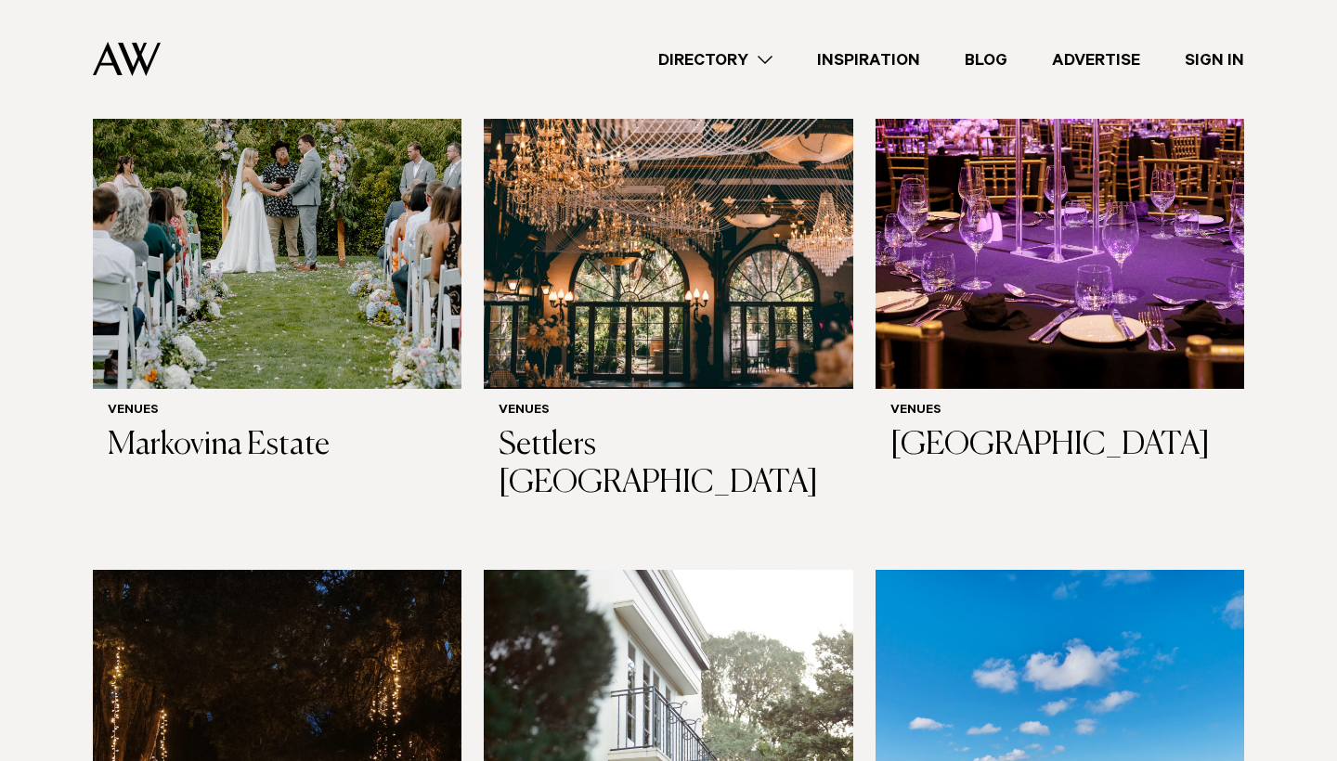
scroll to position [4057, 0]
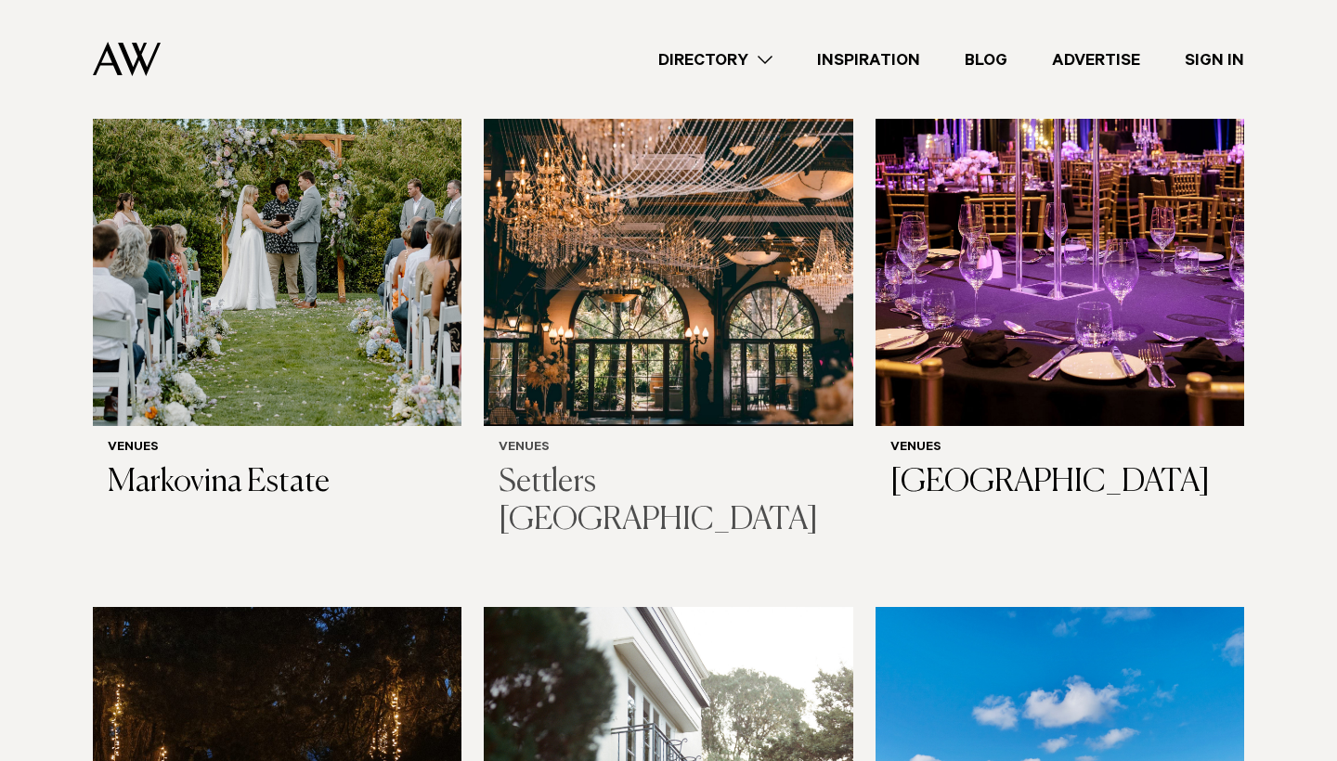
click at [628, 275] on img at bounding box center [668, 178] width 368 height 495
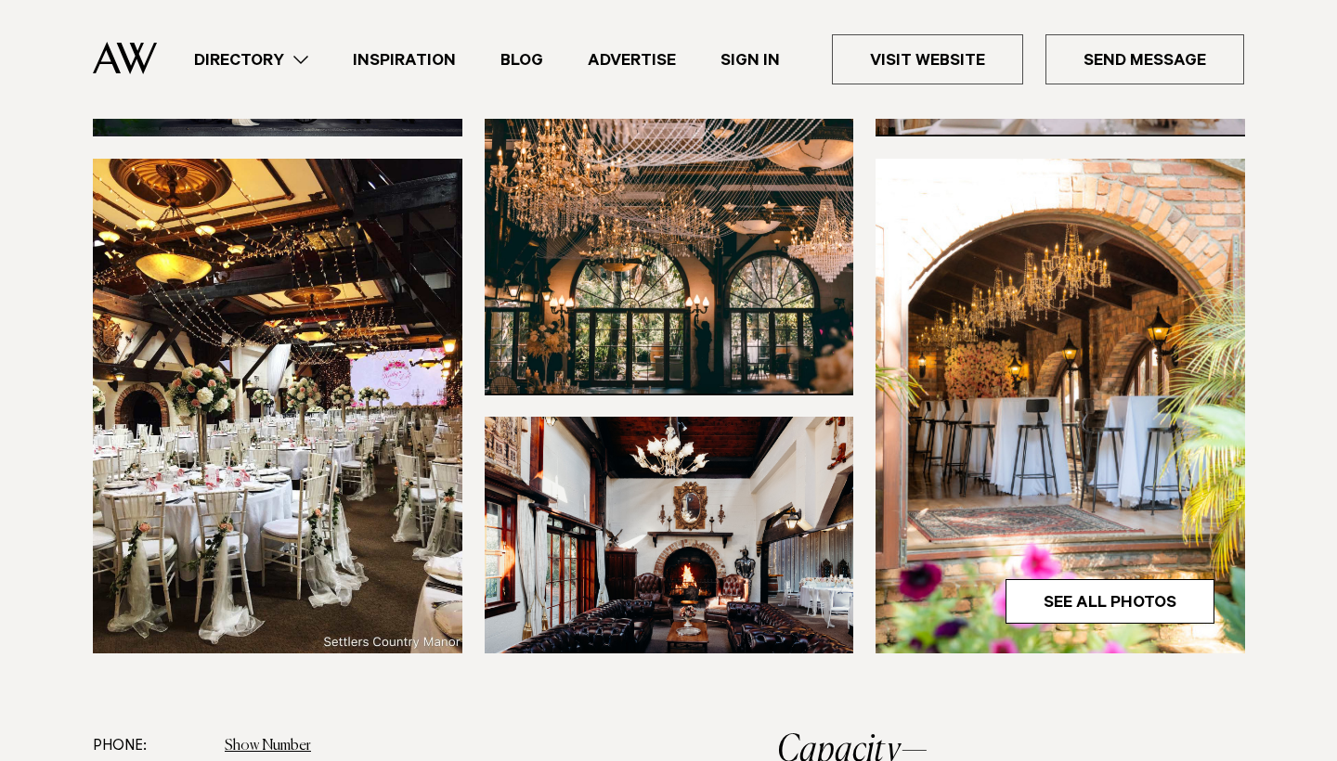
scroll to position [575, 0]
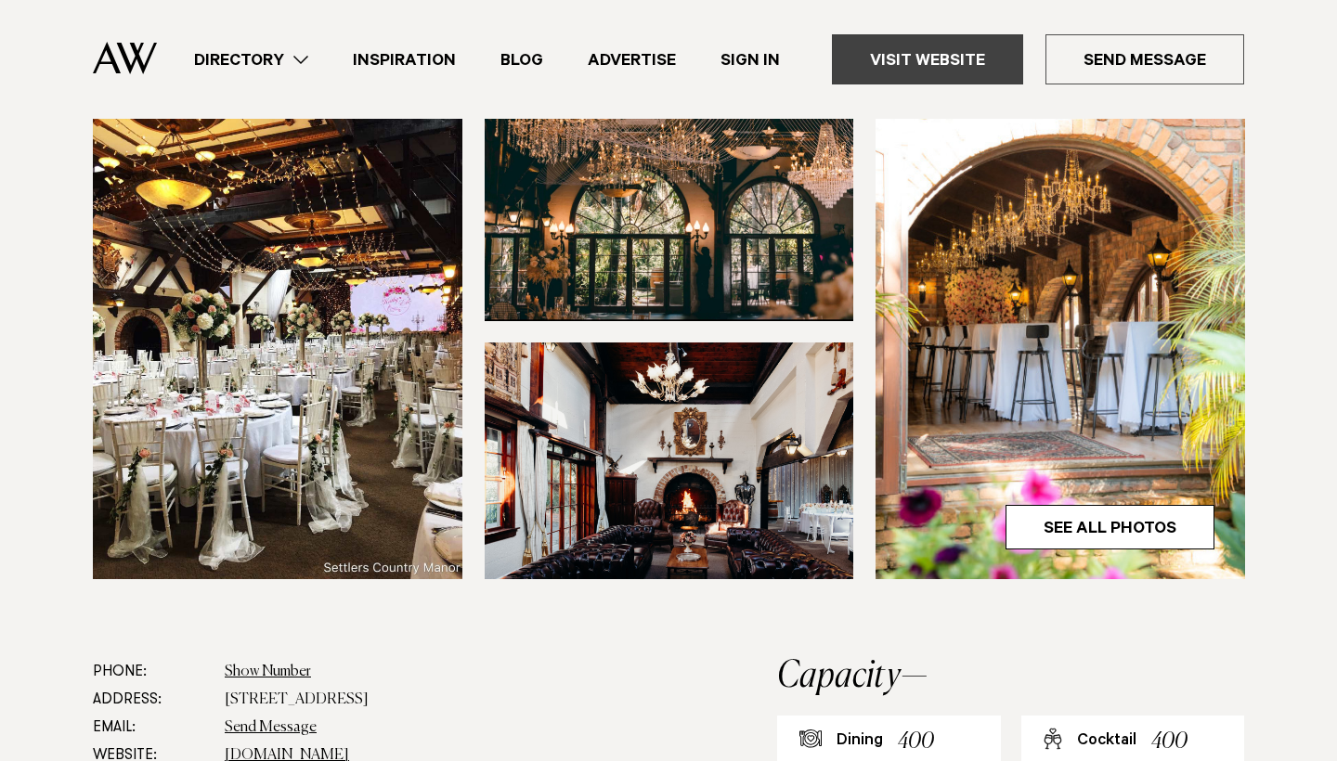
click at [924, 59] on link "Visit Website" at bounding box center [927, 59] width 191 height 50
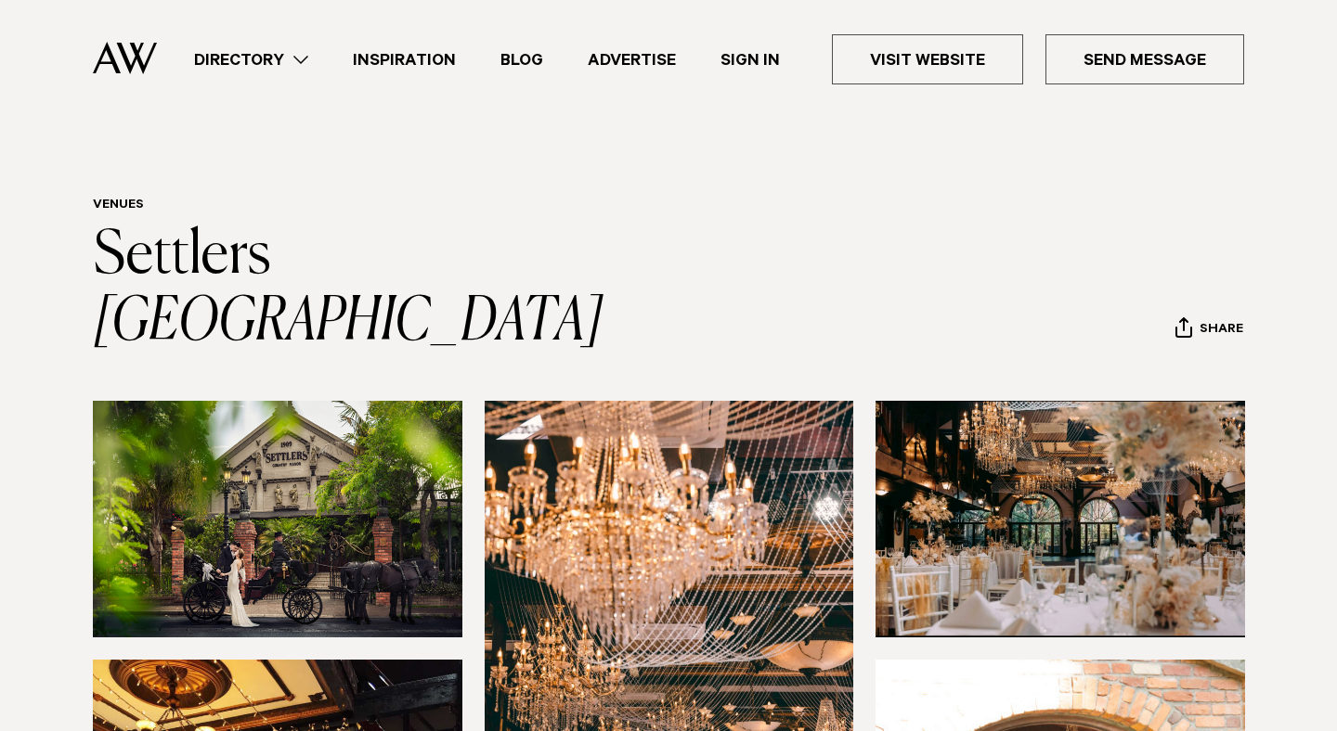
scroll to position [575, 0]
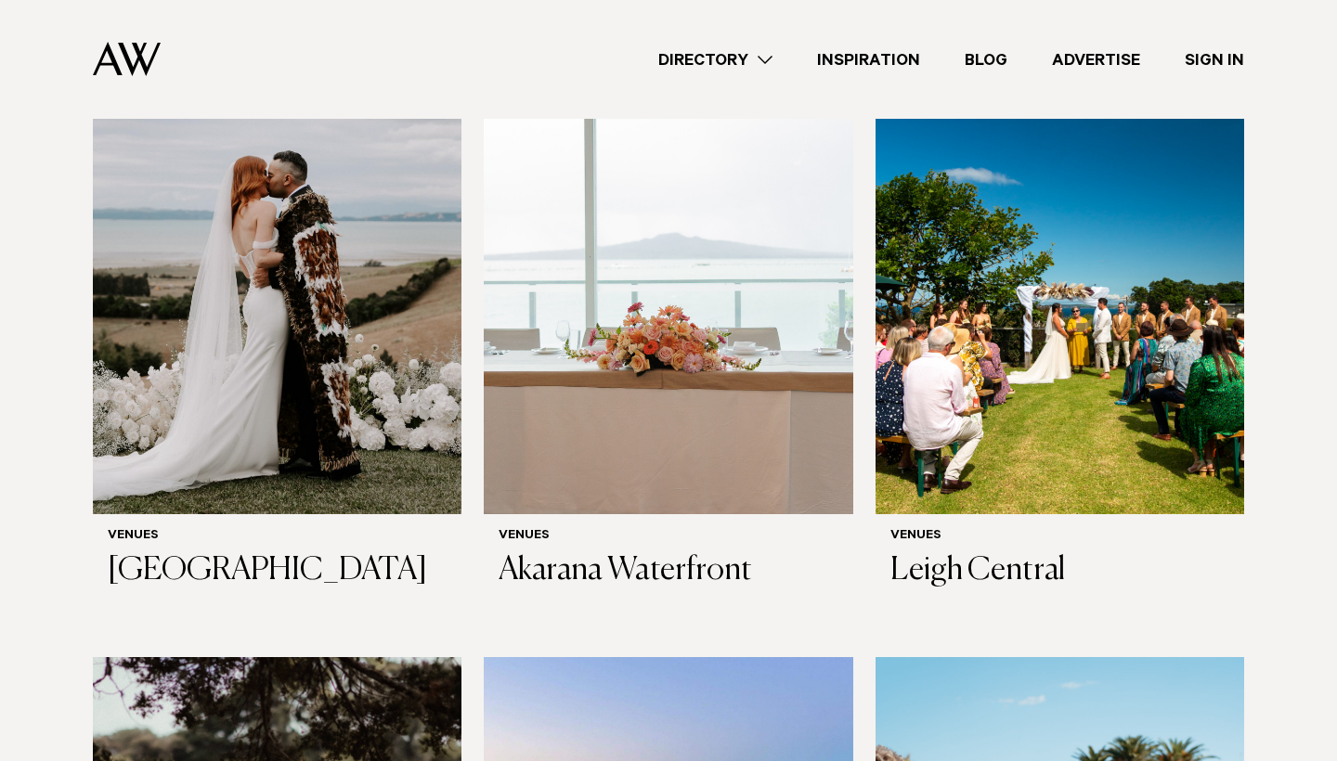
scroll to position [5357, 0]
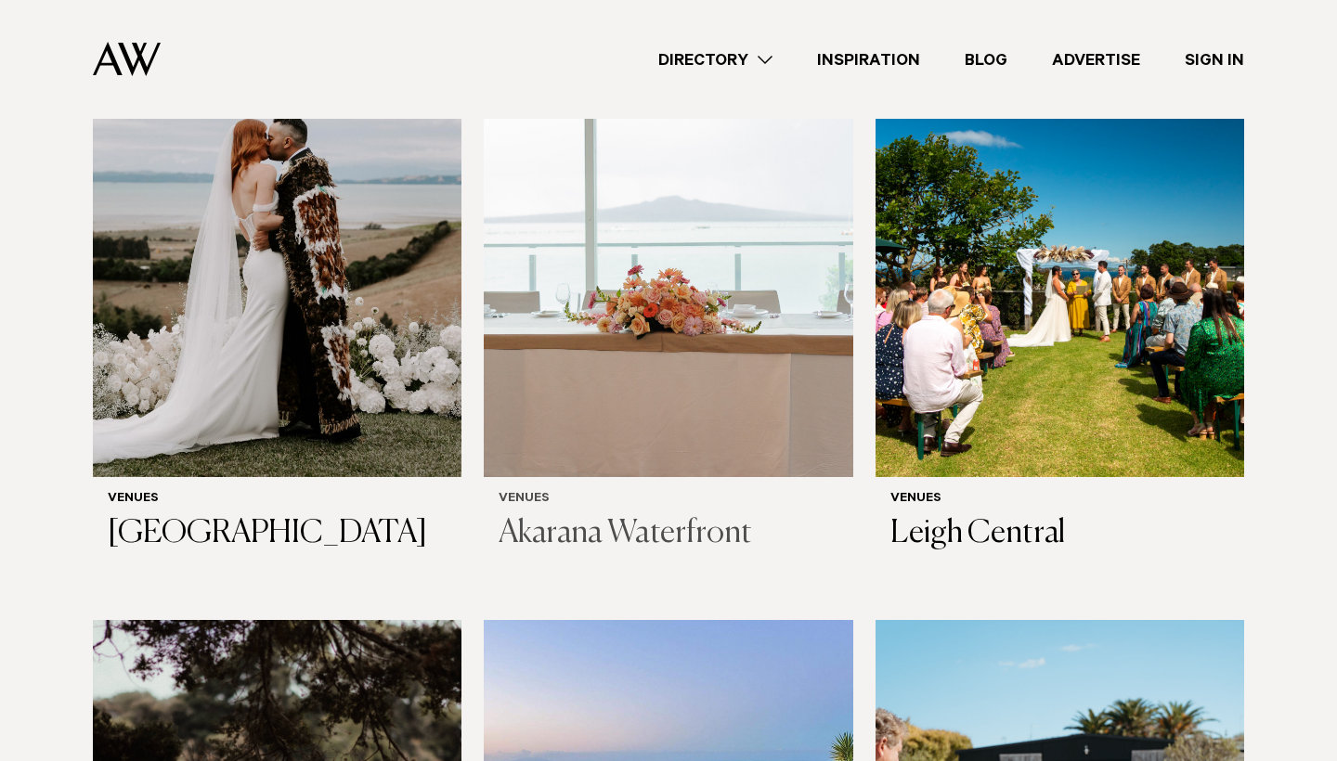
click at [627, 423] on img at bounding box center [668, 229] width 368 height 495
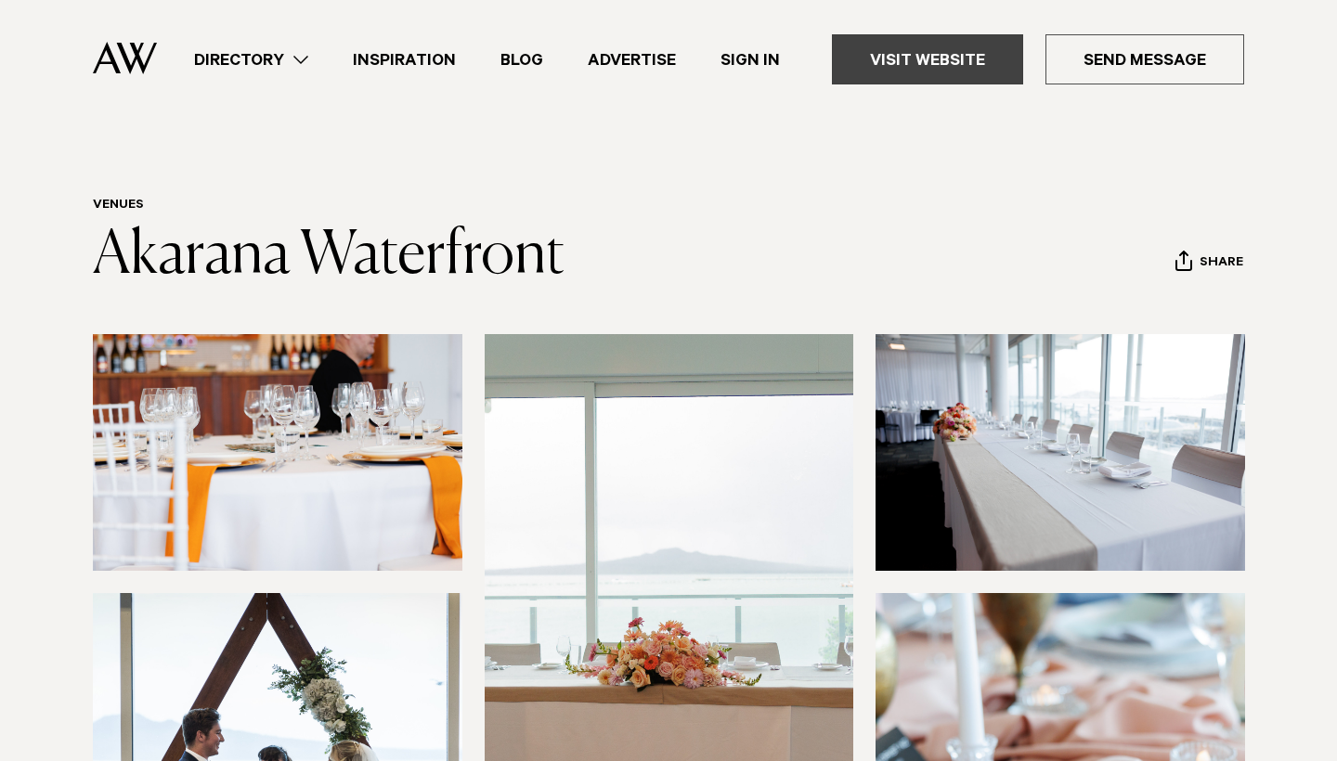
click at [886, 69] on link "Visit Website" at bounding box center [927, 59] width 191 height 50
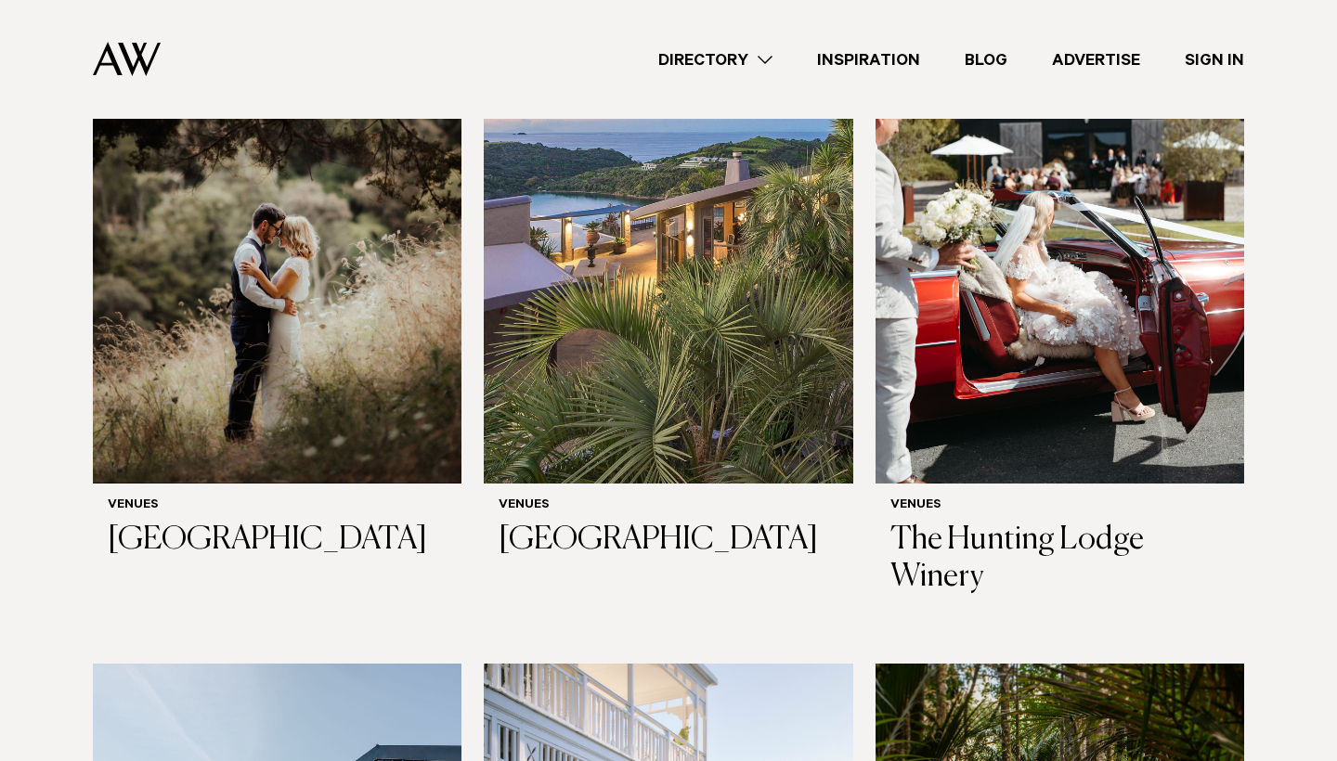
scroll to position [6025, 0]
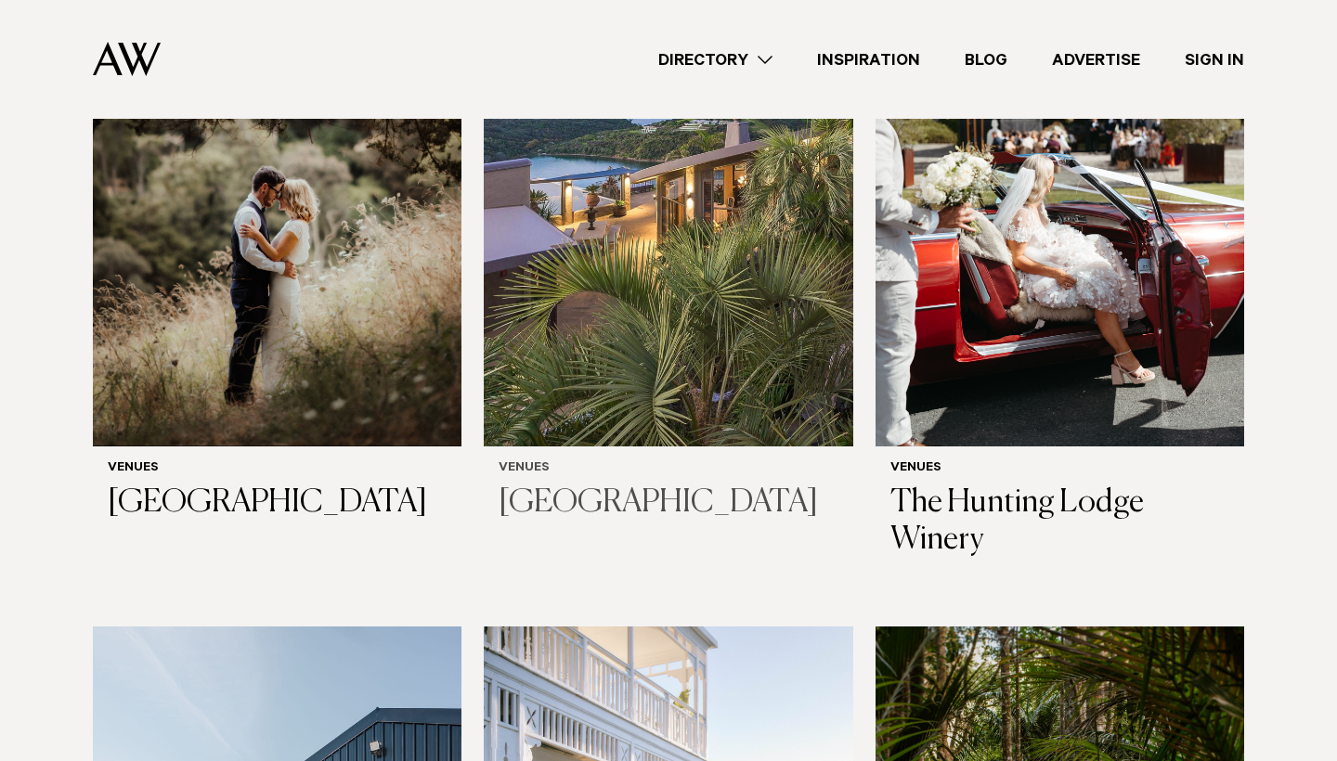
click at [685, 333] on img at bounding box center [668, 199] width 368 height 495
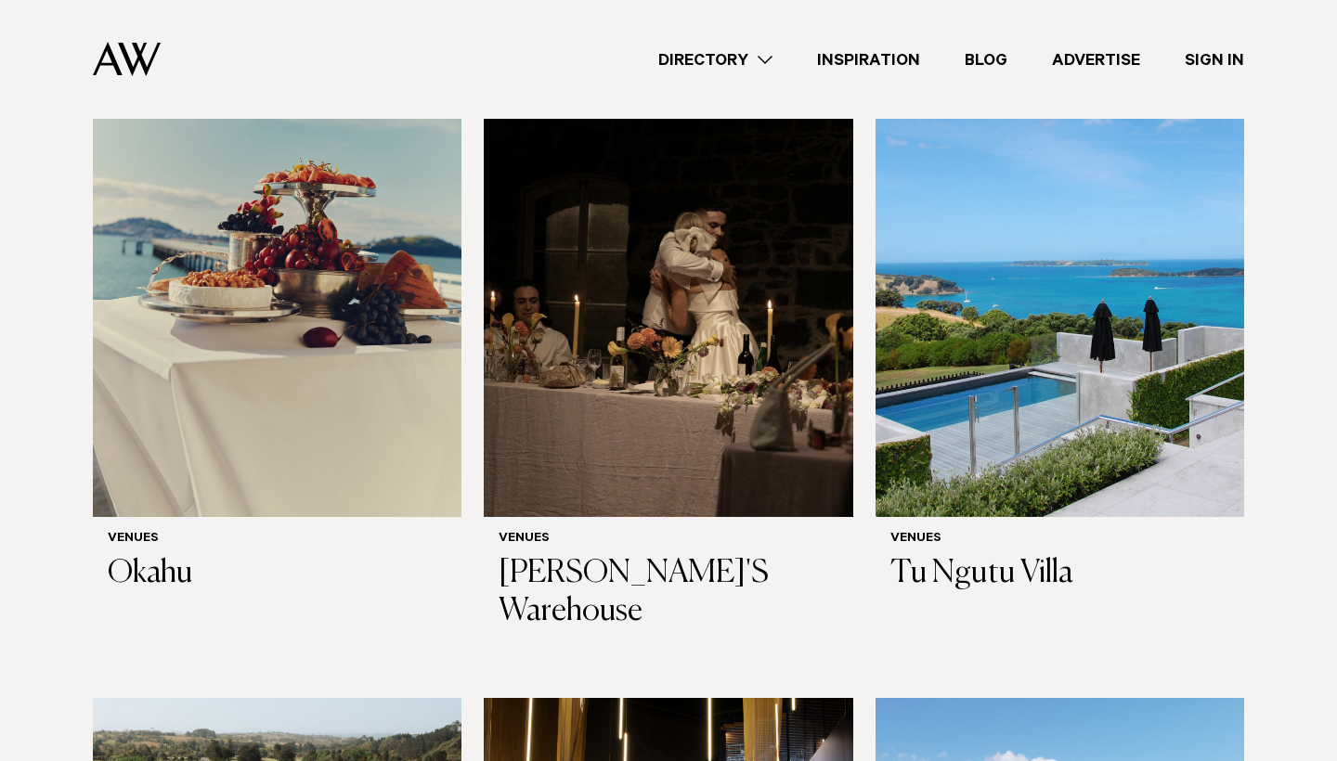
scroll to position [9255, 0]
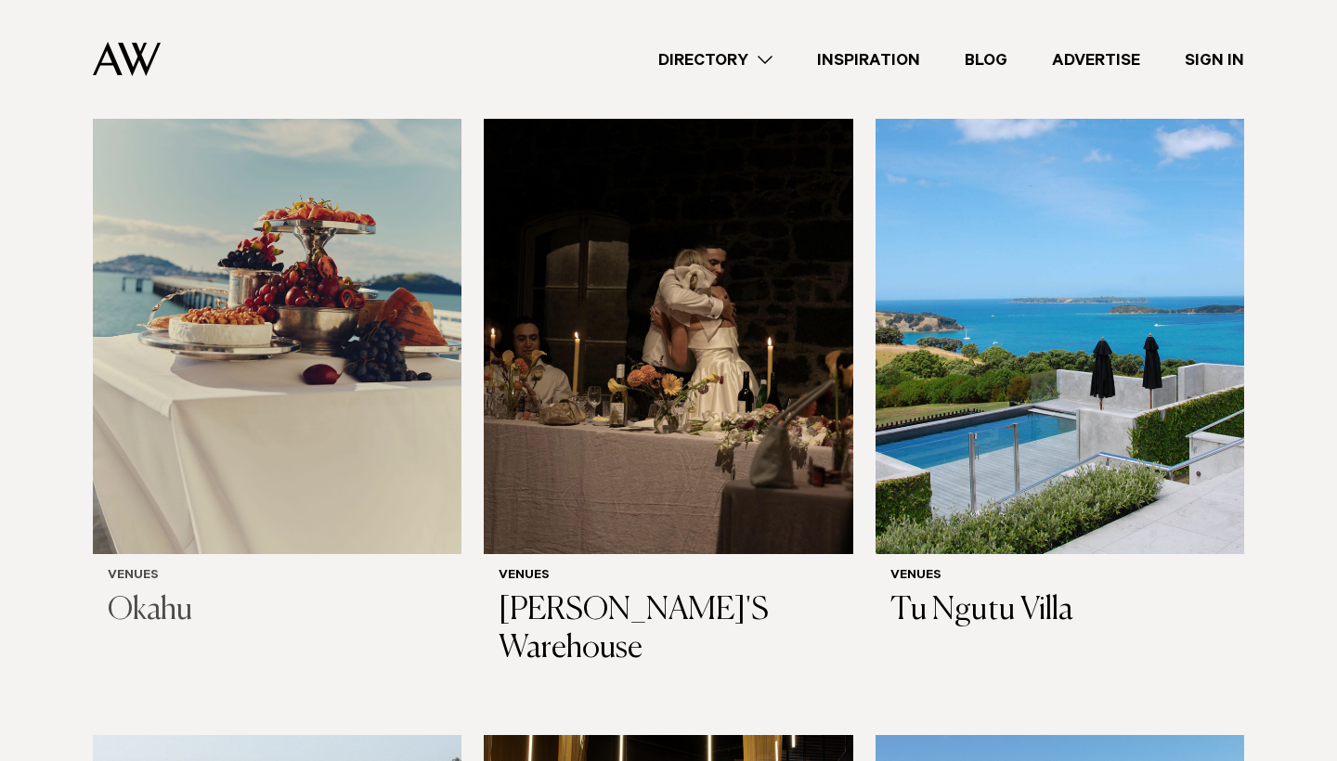
click at [261, 312] on img at bounding box center [277, 306] width 368 height 495
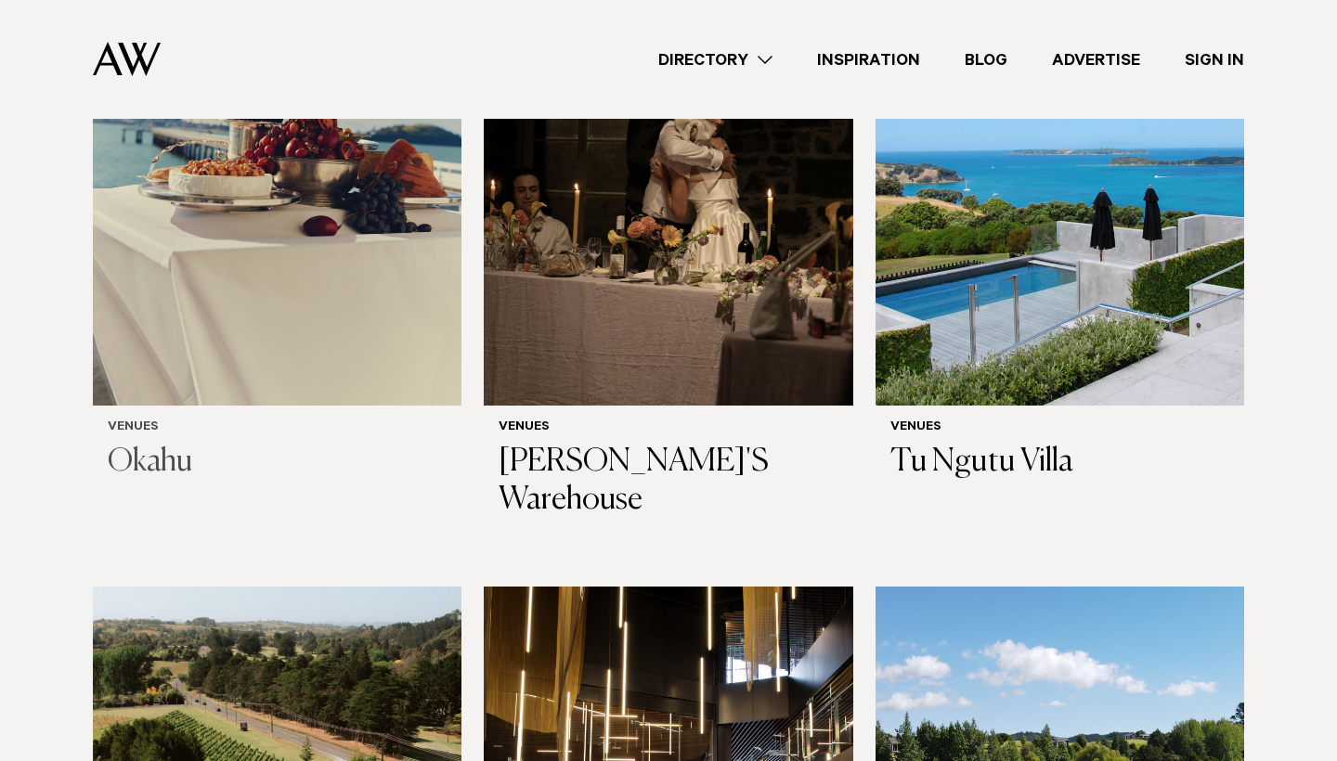
scroll to position [9329, 0]
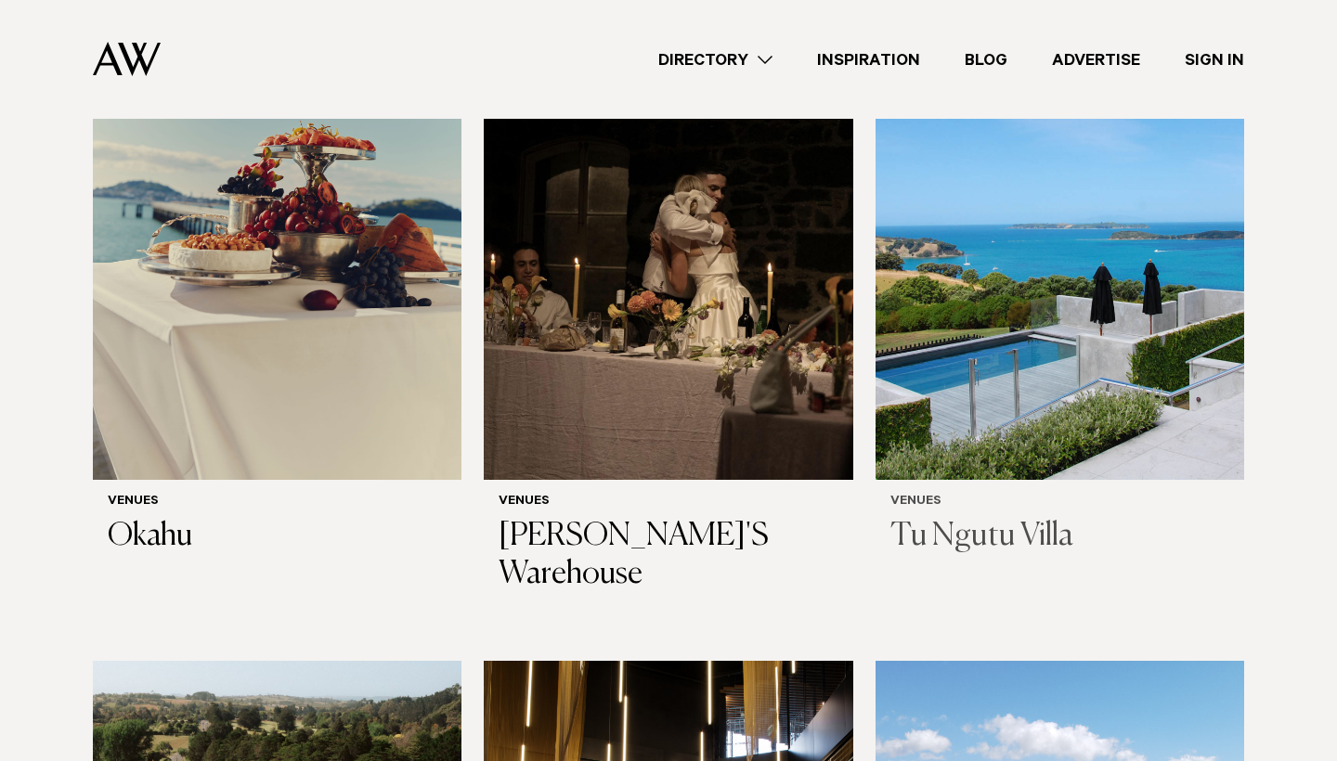
click at [1075, 392] on img at bounding box center [1059, 232] width 368 height 495
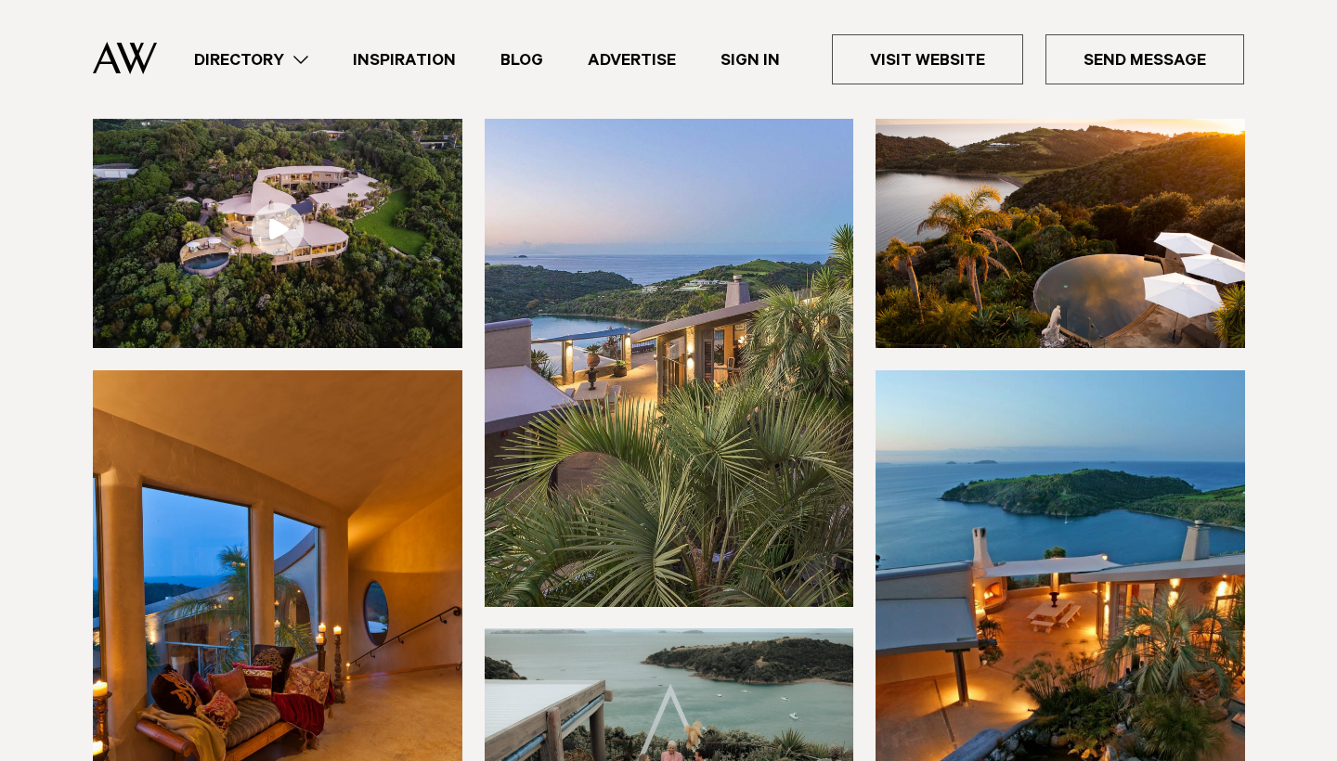
scroll to position [260, 0]
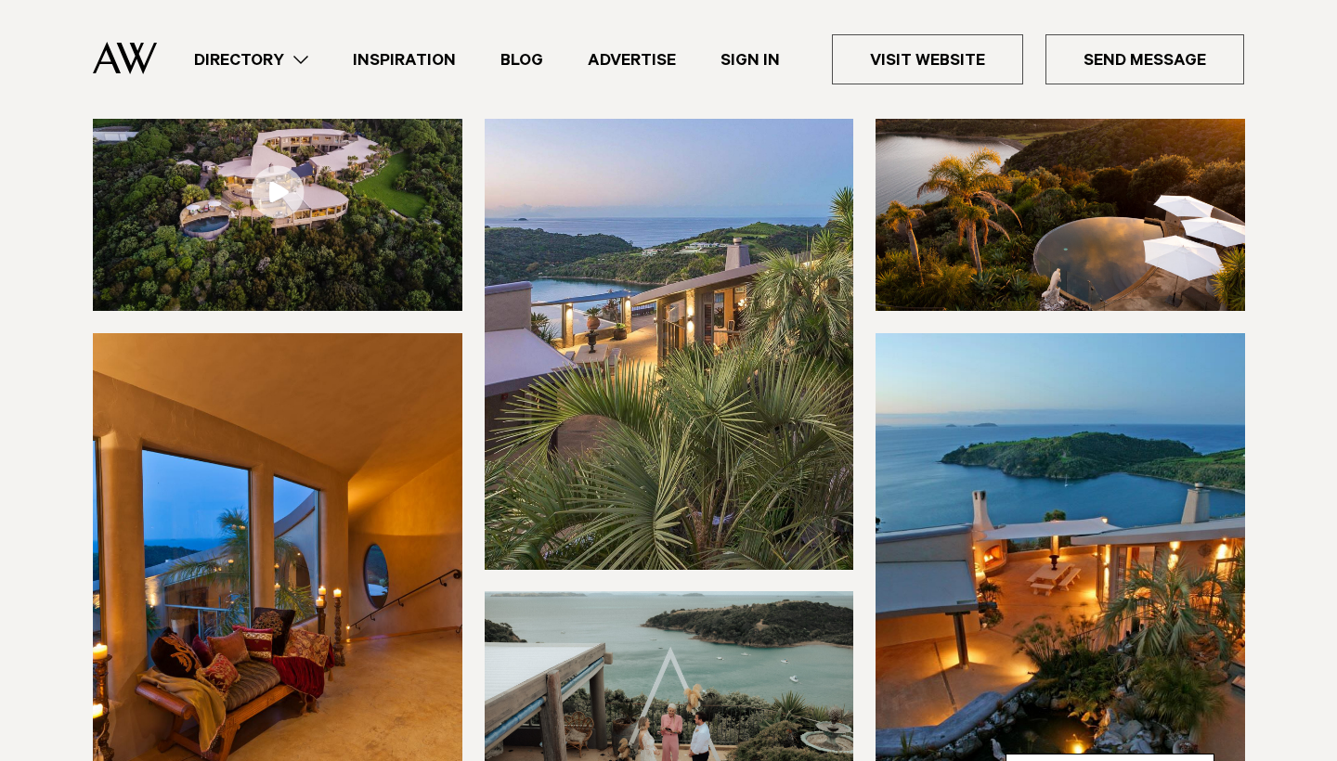
click at [683, 337] on img at bounding box center [669, 321] width 369 height 495
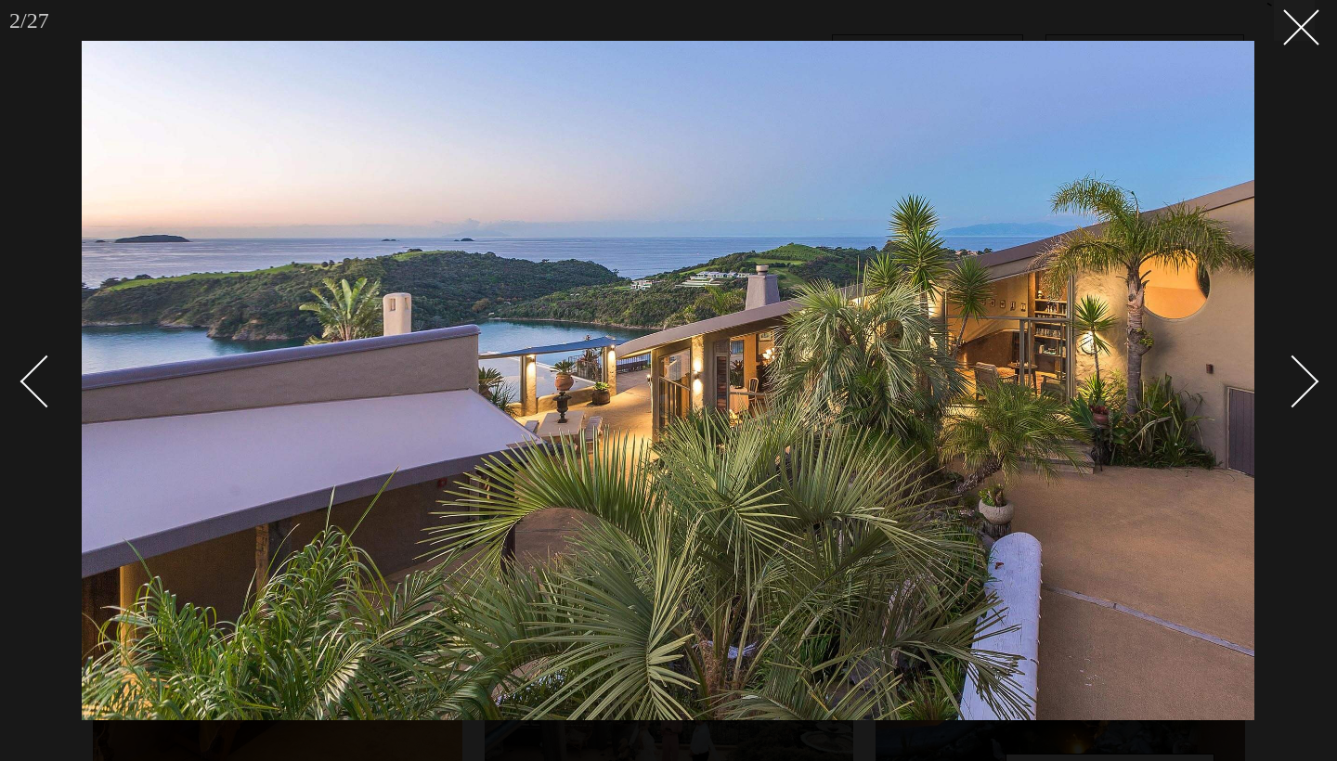
click at [1311, 370] on link at bounding box center [1281, 380] width 65 height 93
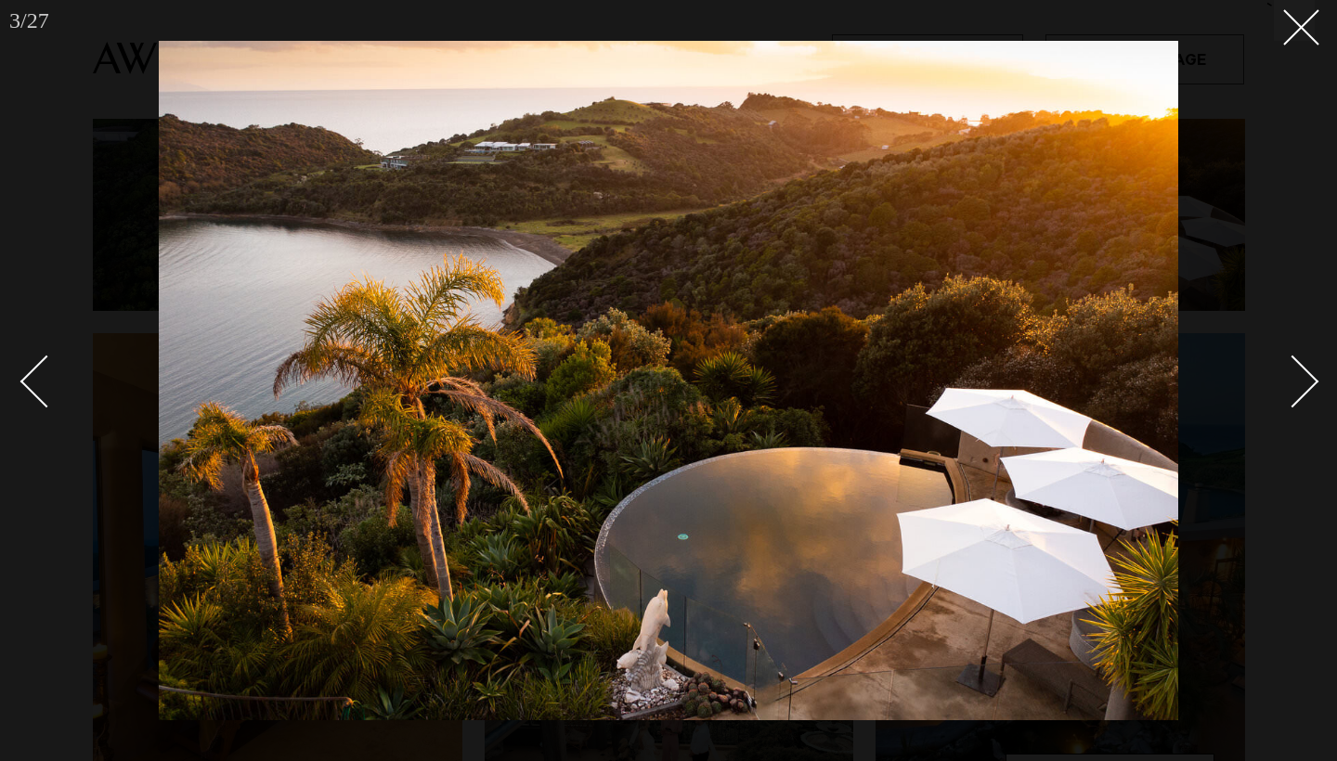
click at [1311, 371] on link at bounding box center [1281, 380] width 65 height 93
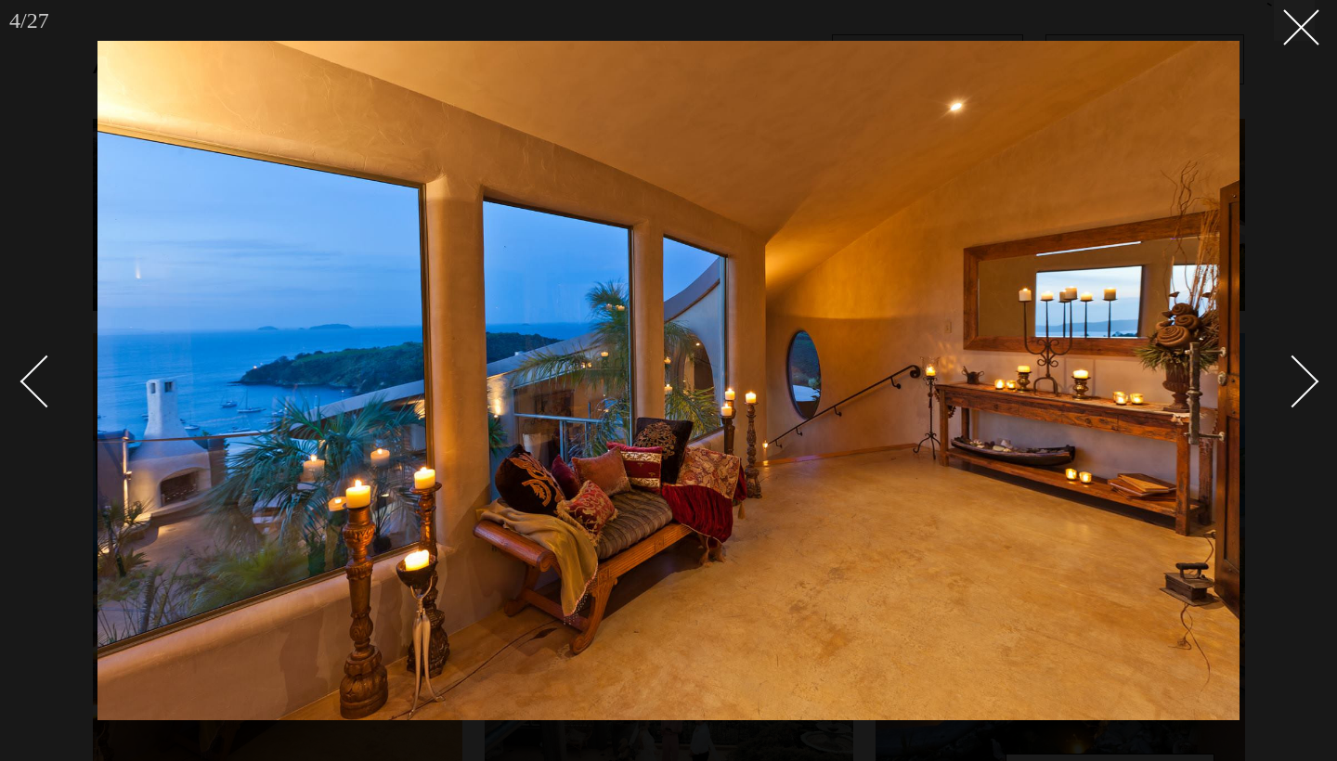
click at [1311, 373] on link at bounding box center [1281, 380] width 65 height 93
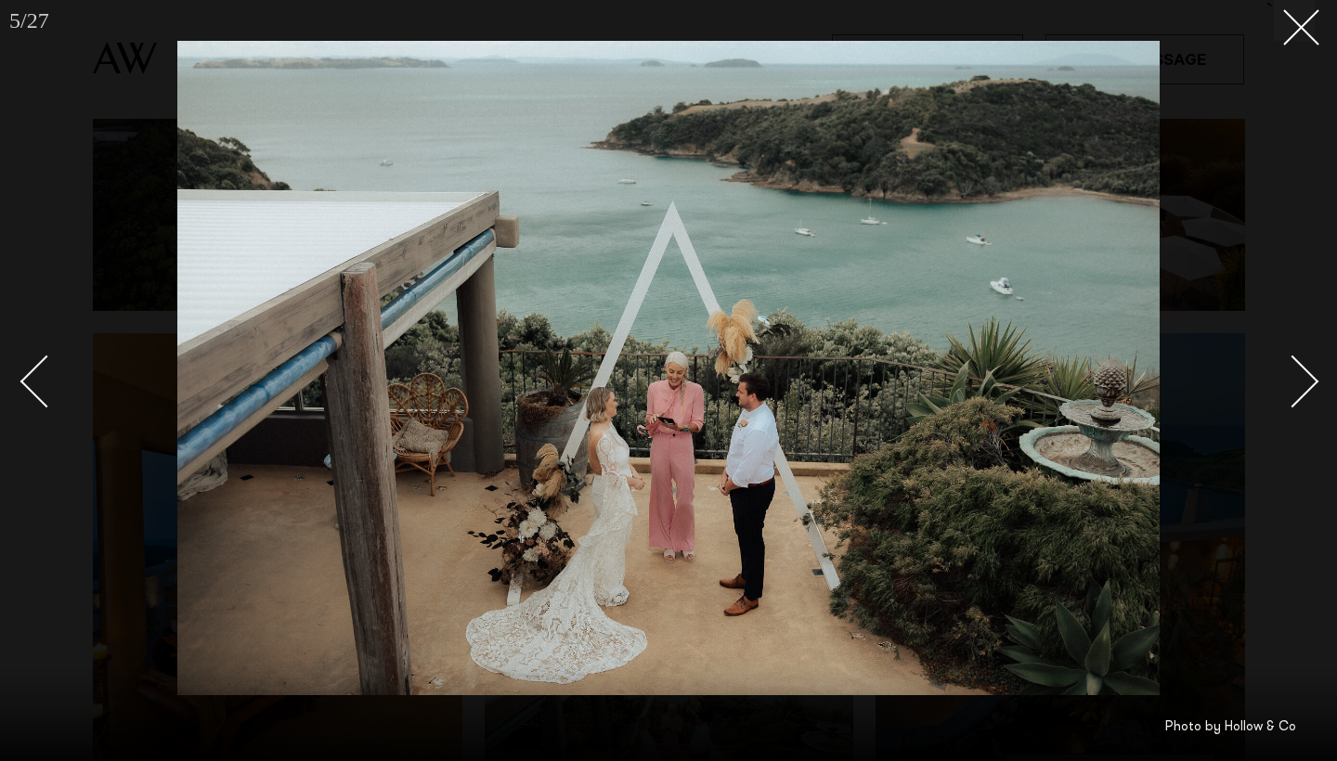
click at [1312, 374] on link at bounding box center [1281, 380] width 65 height 93
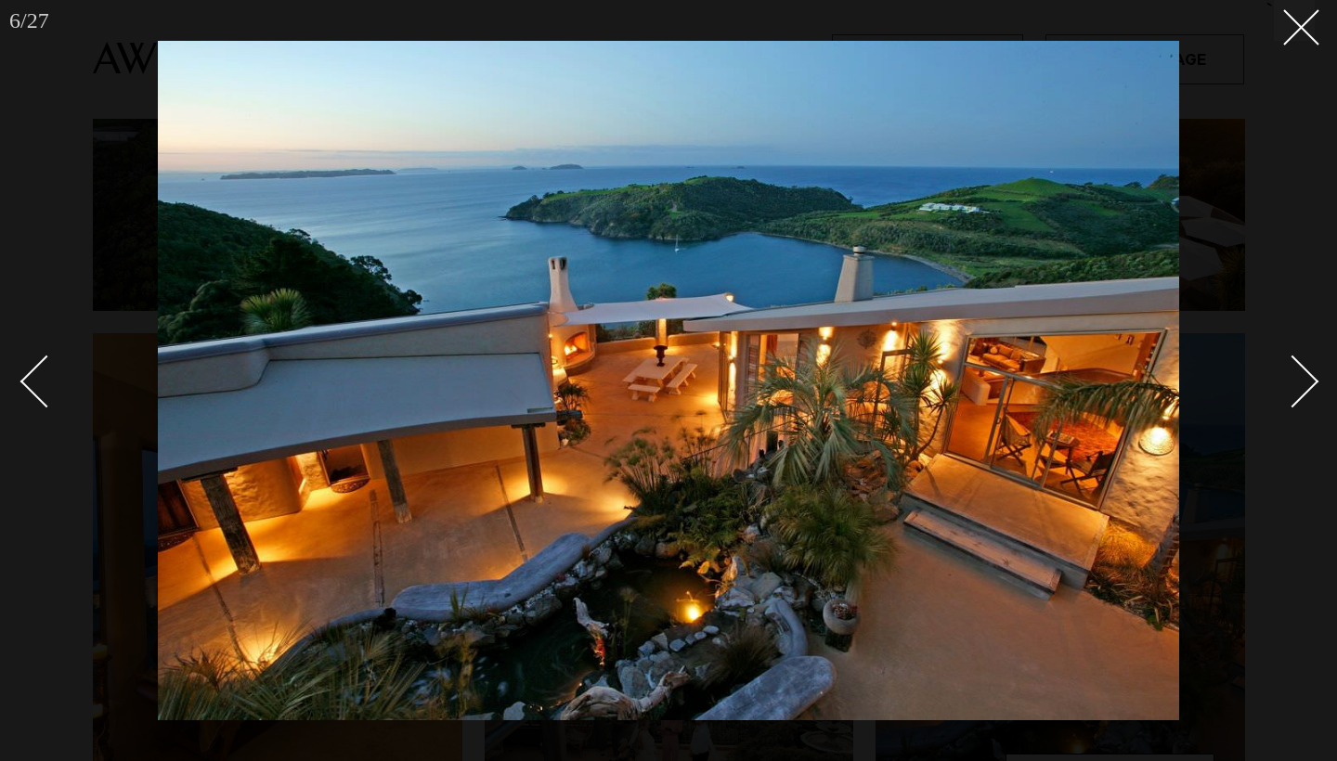
click at [1312, 374] on link at bounding box center [1281, 380] width 65 height 93
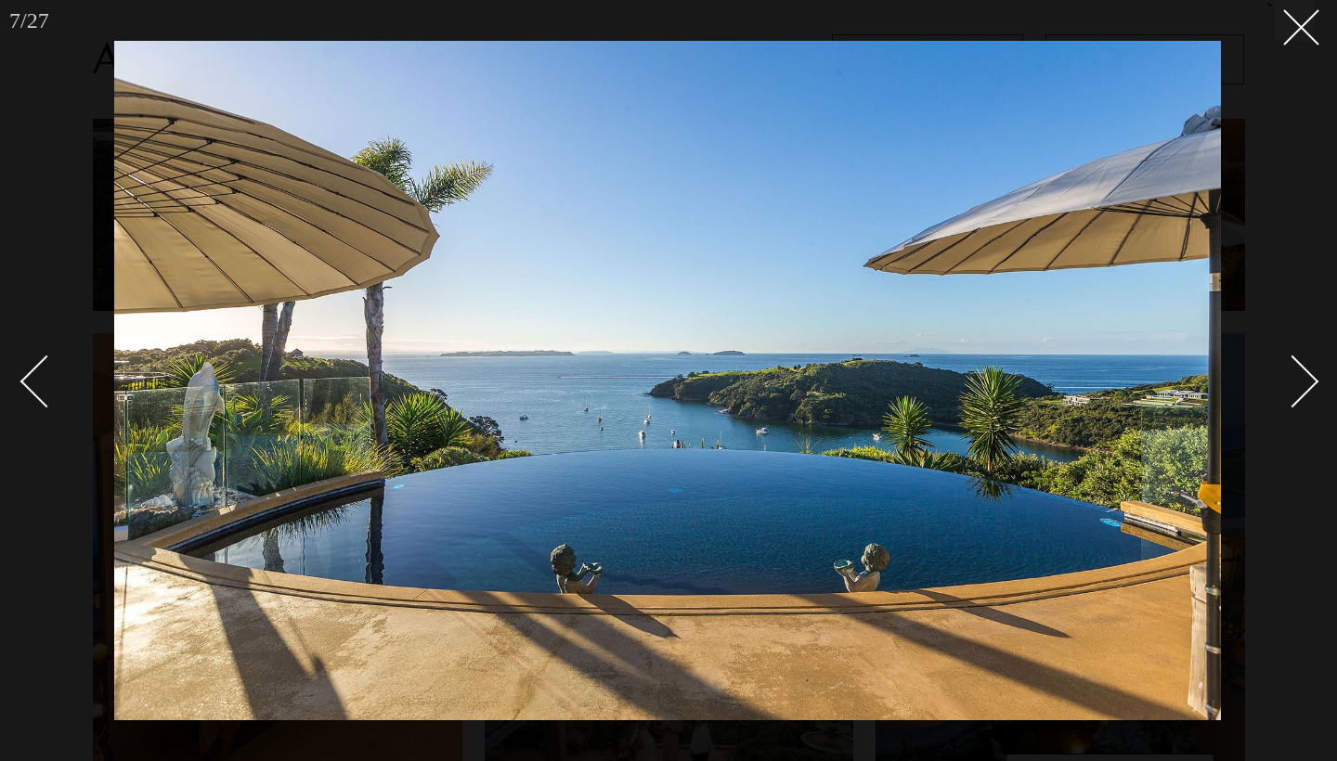
click at [1312, 374] on link at bounding box center [1281, 380] width 65 height 93
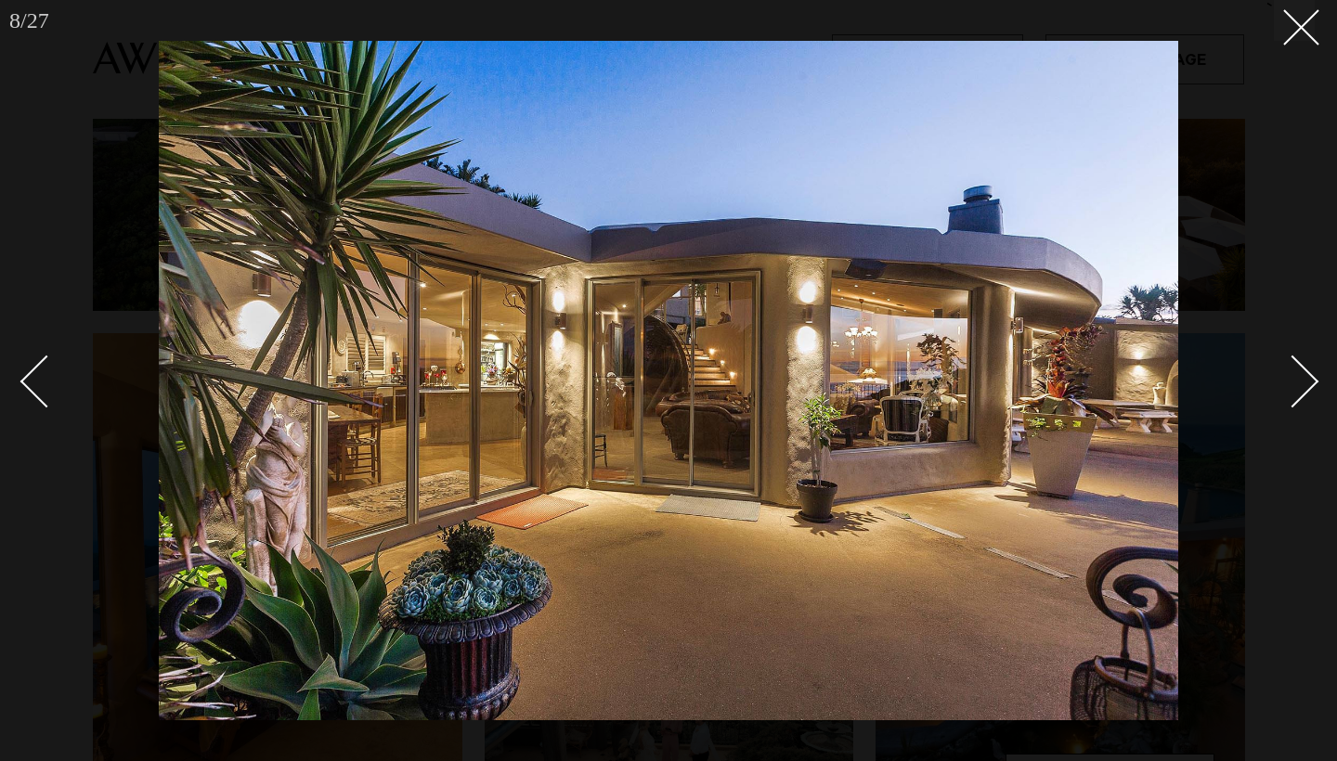
click at [1312, 374] on link at bounding box center [1281, 380] width 65 height 93
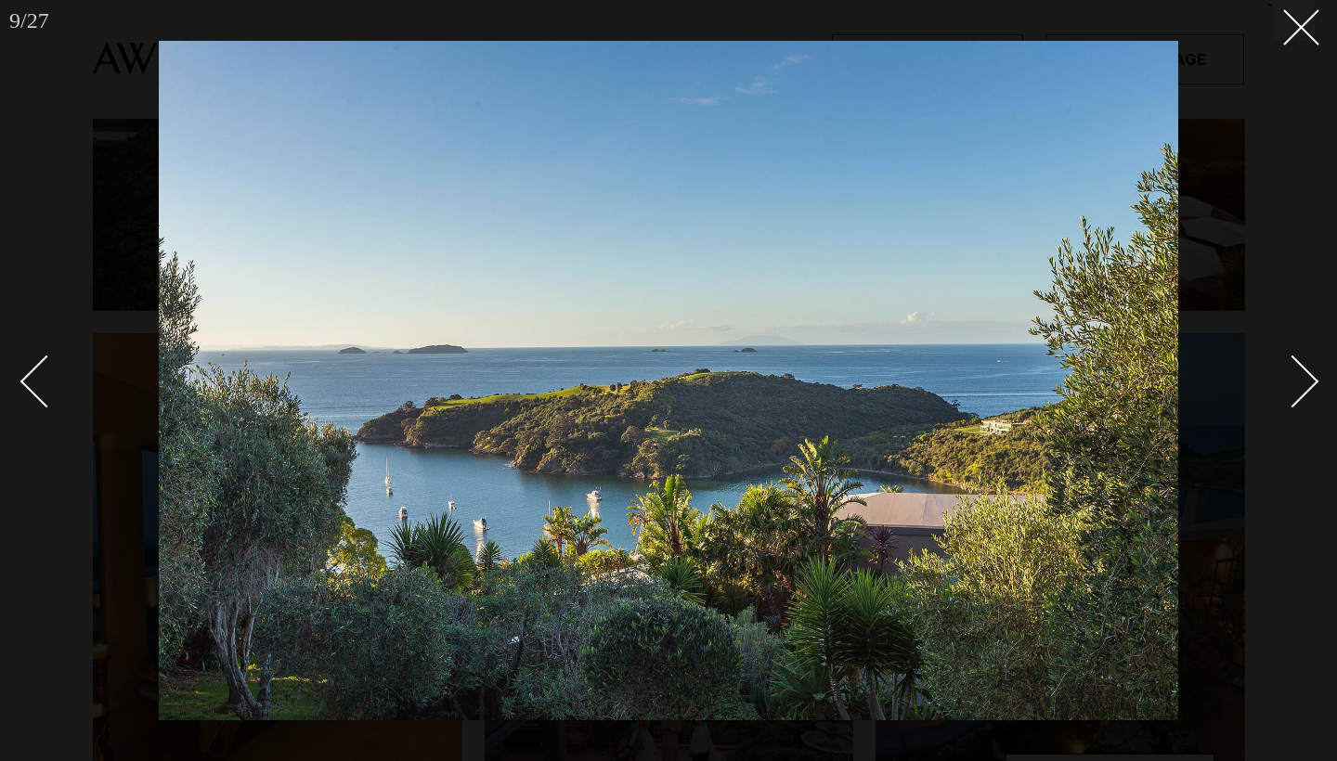
click at [1312, 374] on link at bounding box center [1281, 380] width 65 height 93
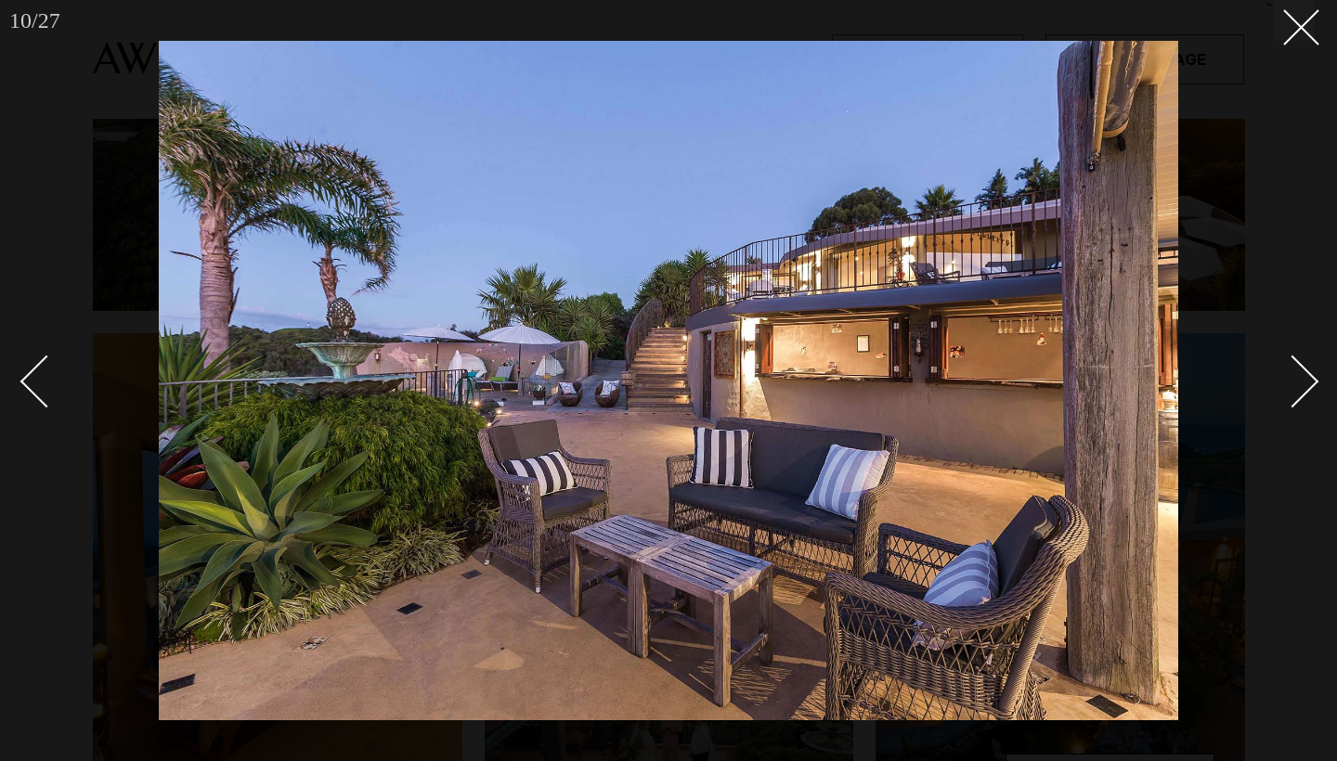
click at [1312, 374] on link at bounding box center [1281, 380] width 65 height 93
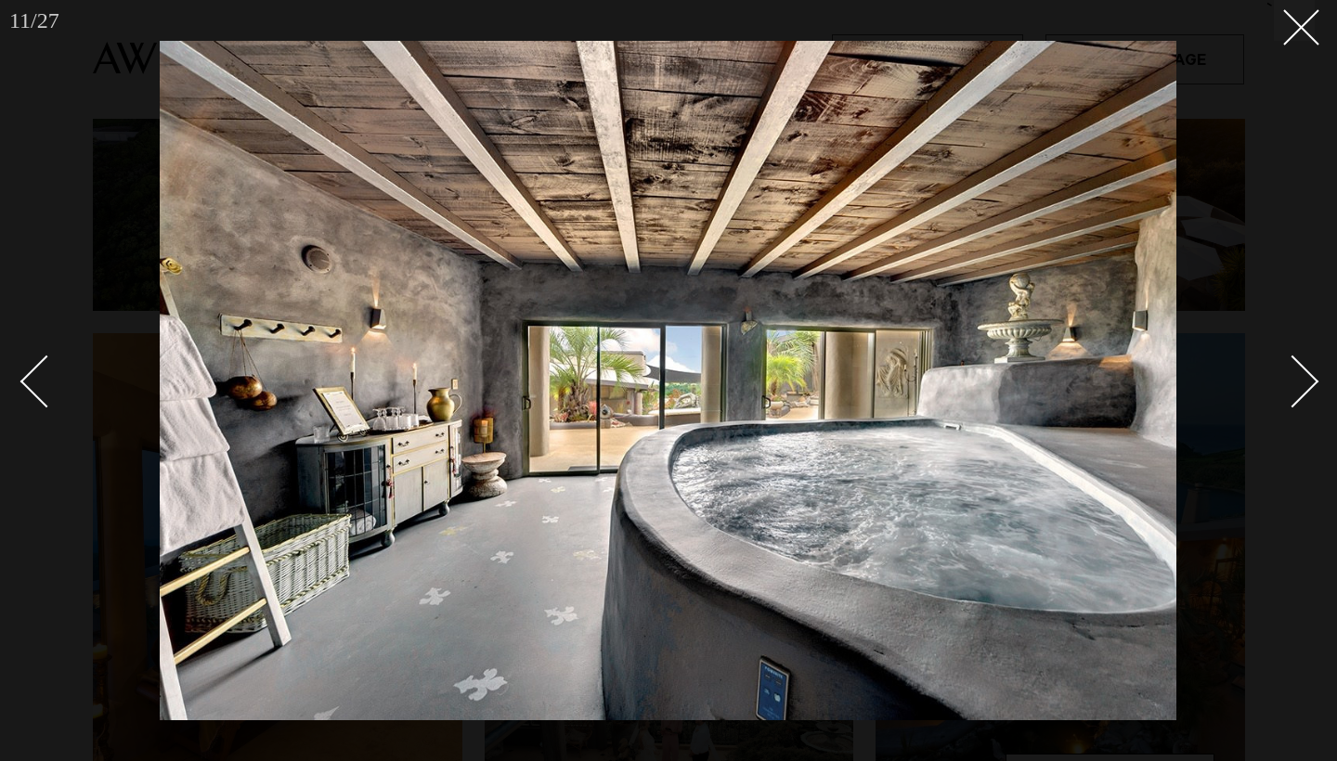
click at [1312, 373] on link at bounding box center [1281, 380] width 65 height 93
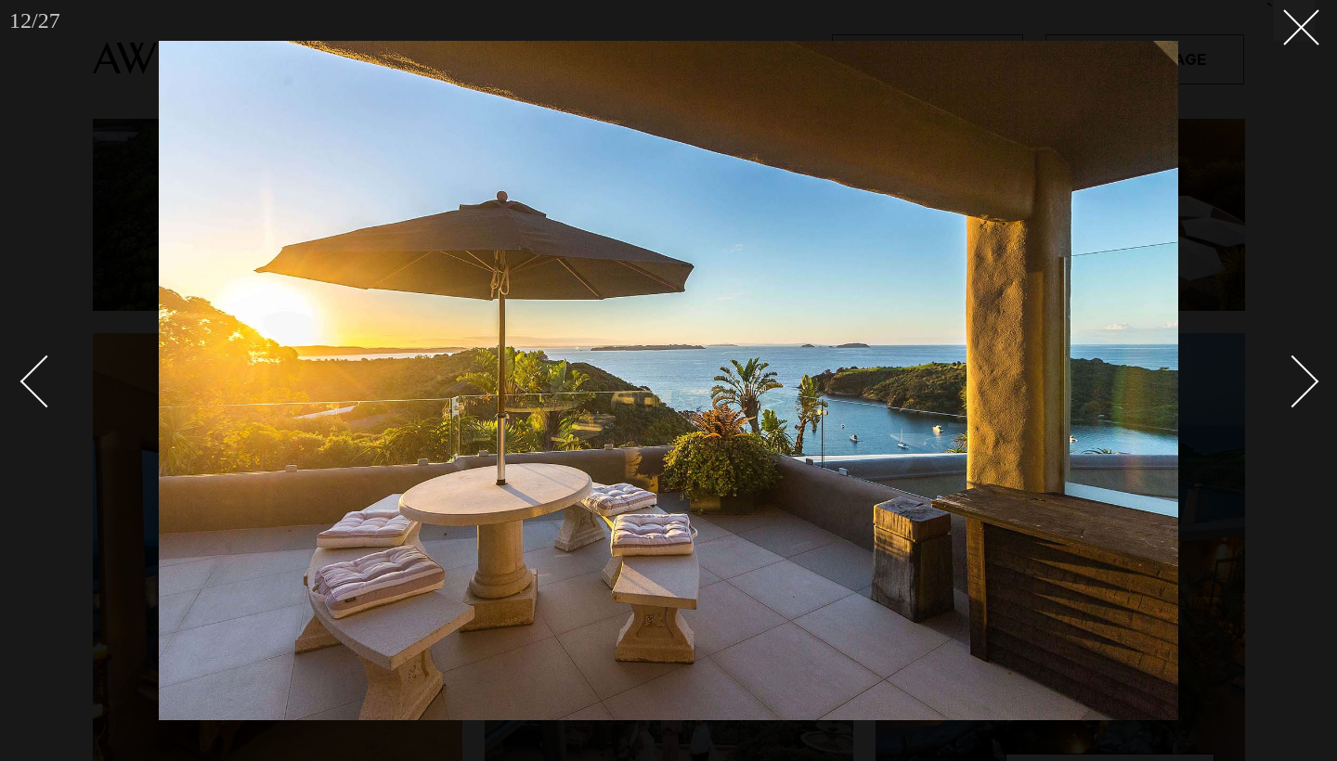
click at [1312, 372] on link at bounding box center [1281, 380] width 65 height 93
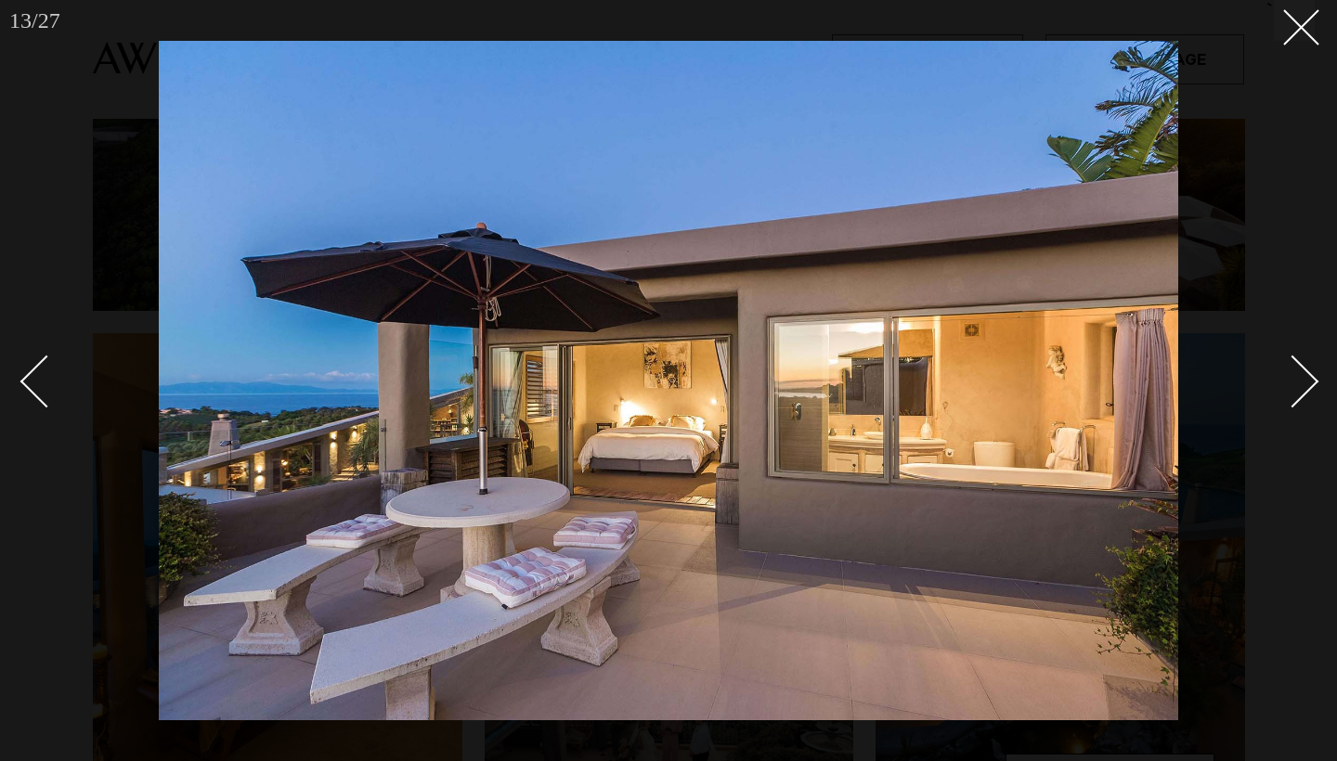
click at [1312, 371] on link at bounding box center [1281, 380] width 65 height 93
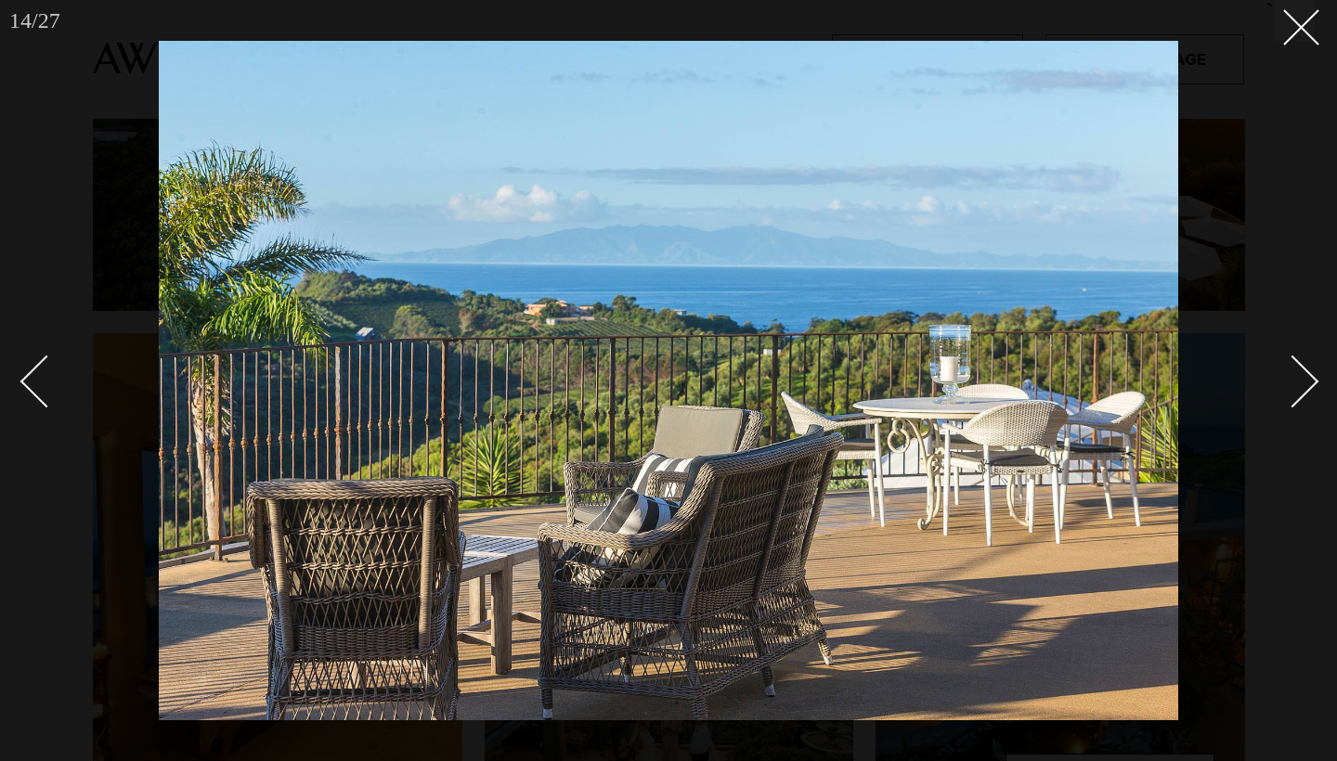
click at [1312, 372] on link at bounding box center [1281, 380] width 65 height 93
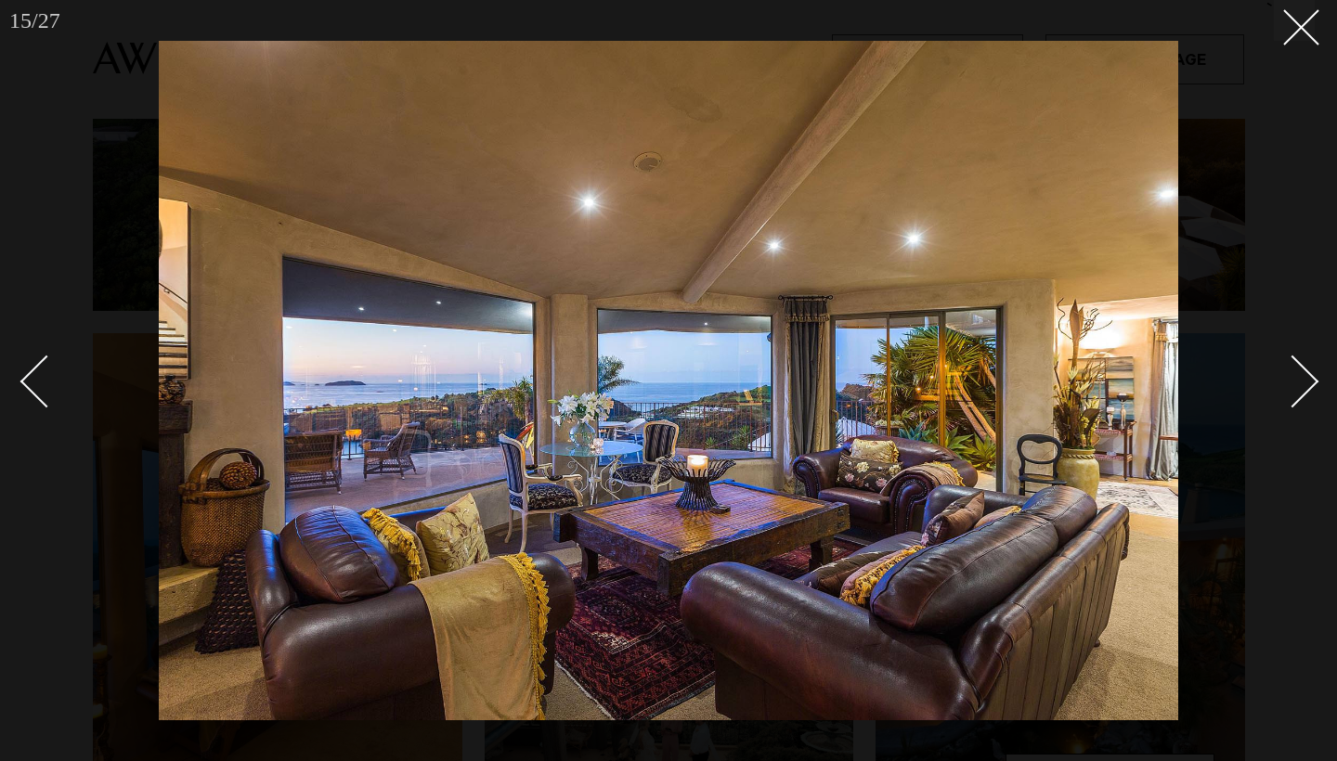
click at [1312, 371] on link at bounding box center [1281, 380] width 65 height 93
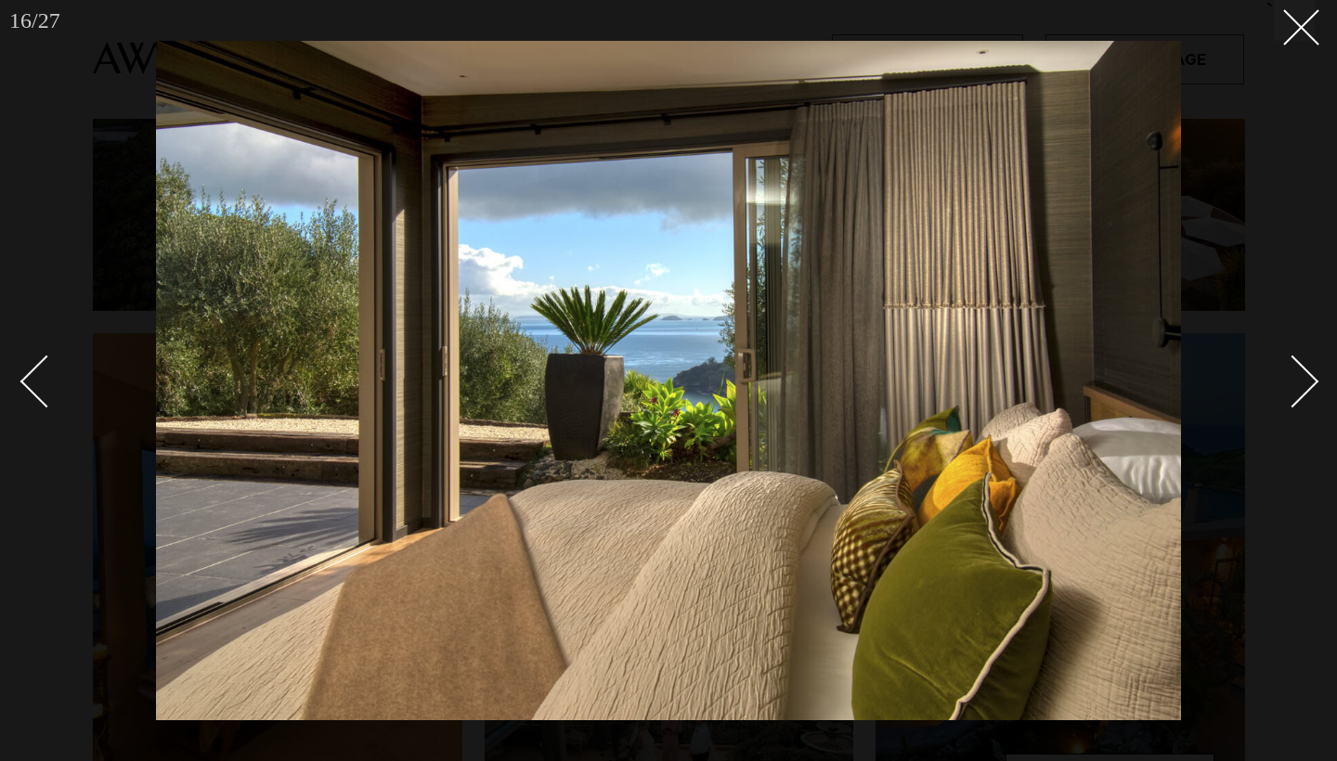
click at [1312, 371] on link at bounding box center [1281, 380] width 65 height 93
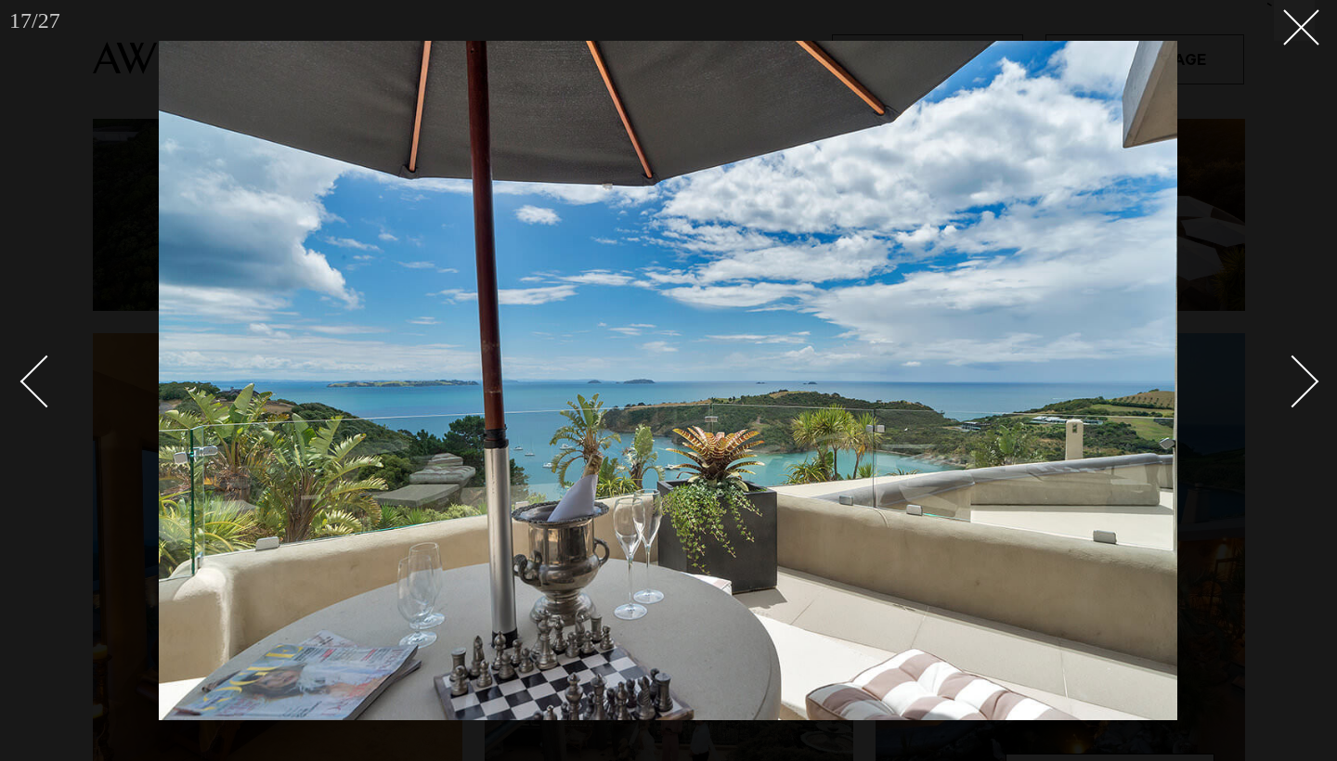
click at [1312, 372] on link at bounding box center [1281, 380] width 65 height 93
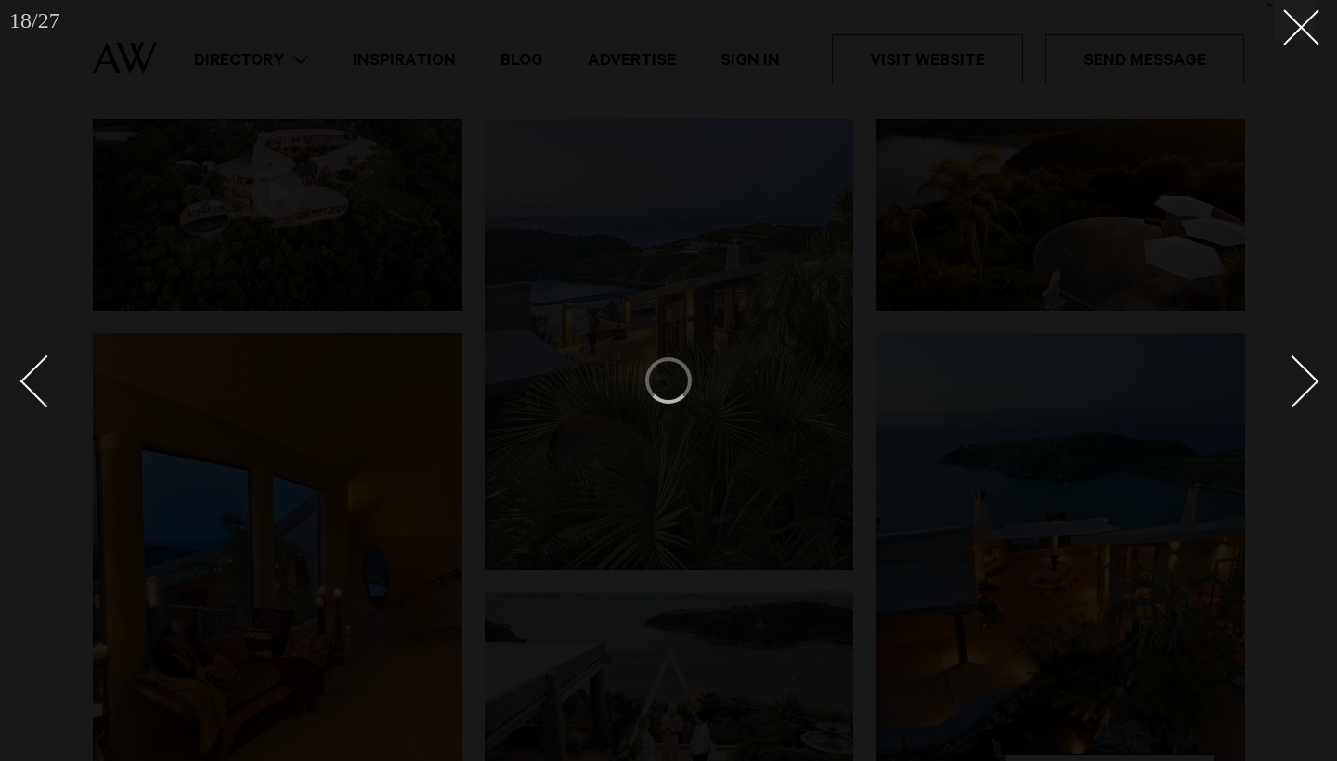
click at [1312, 372] on link at bounding box center [1281, 380] width 65 height 93
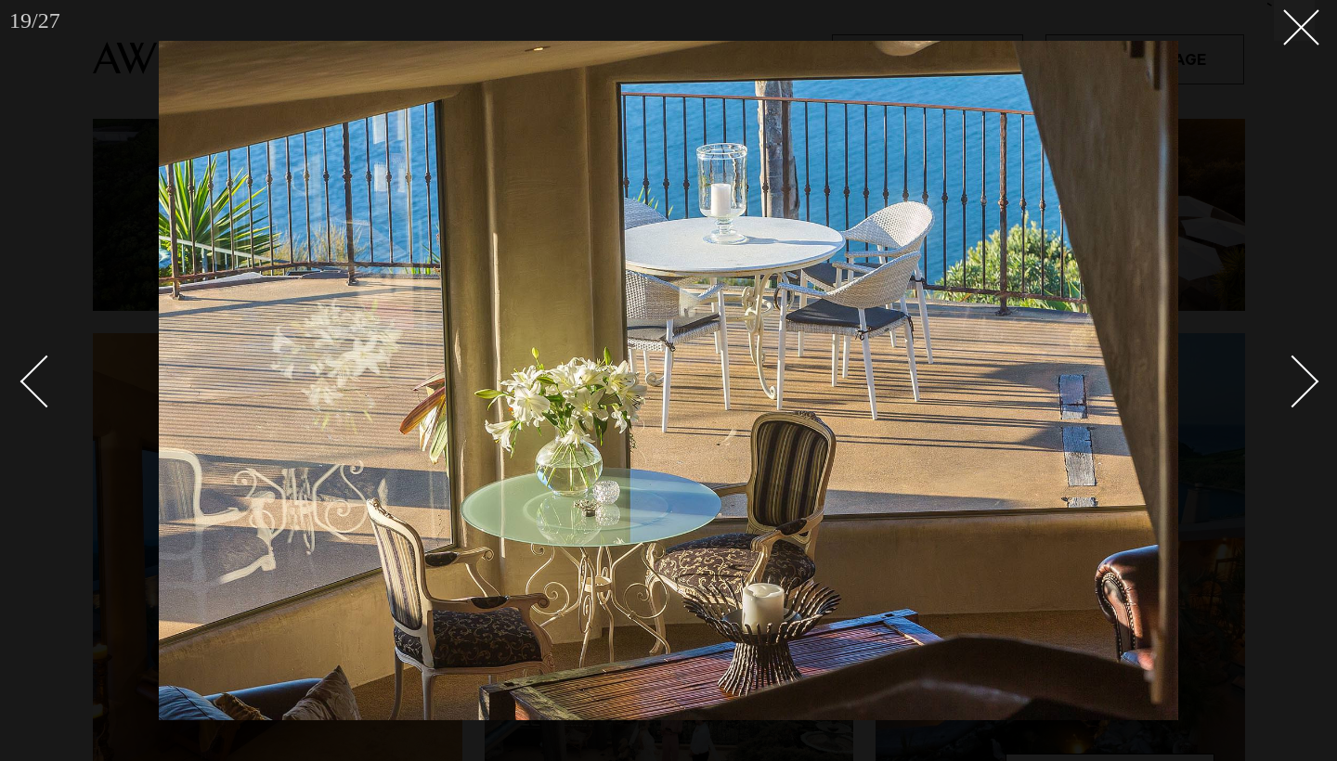
click at [1312, 372] on link at bounding box center [1281, 380] width 65 height 93
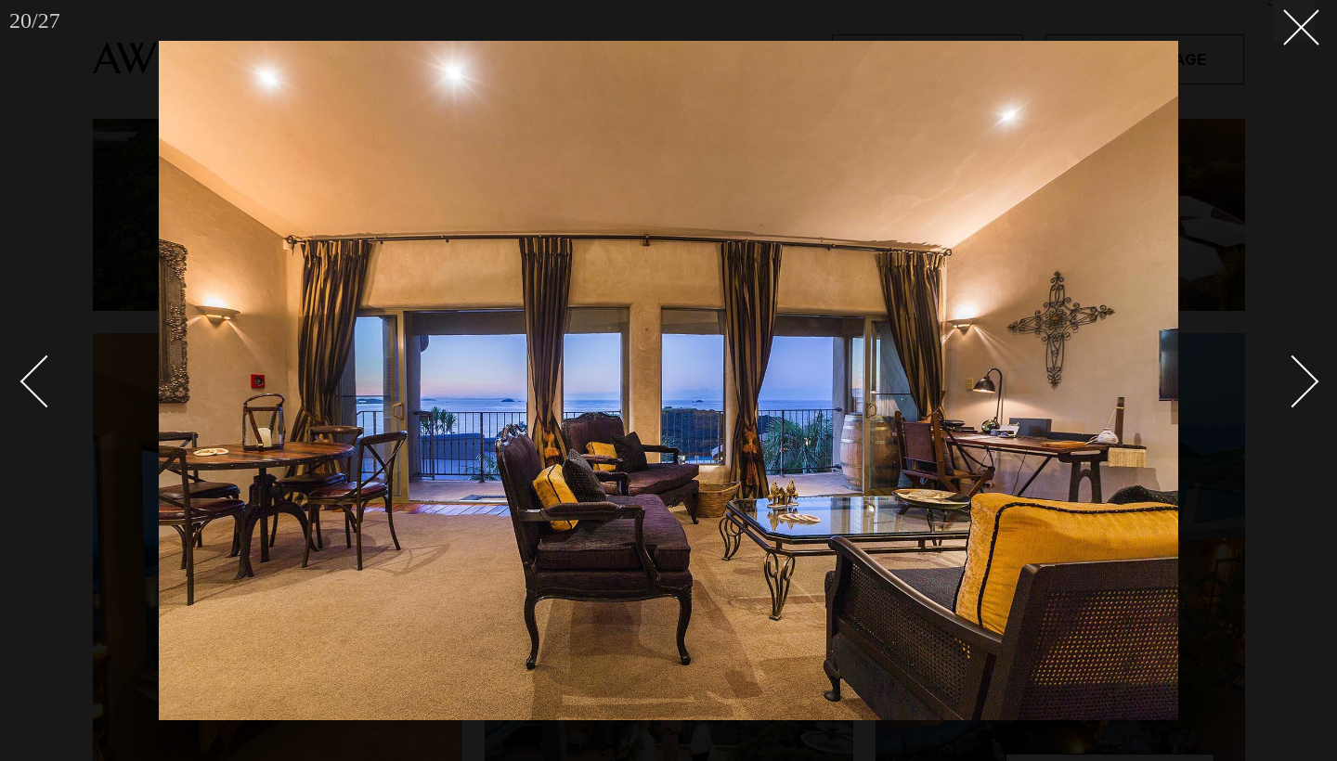
click at [1312, 373] on link at bounding box center [1281, 380] width 65 height 93
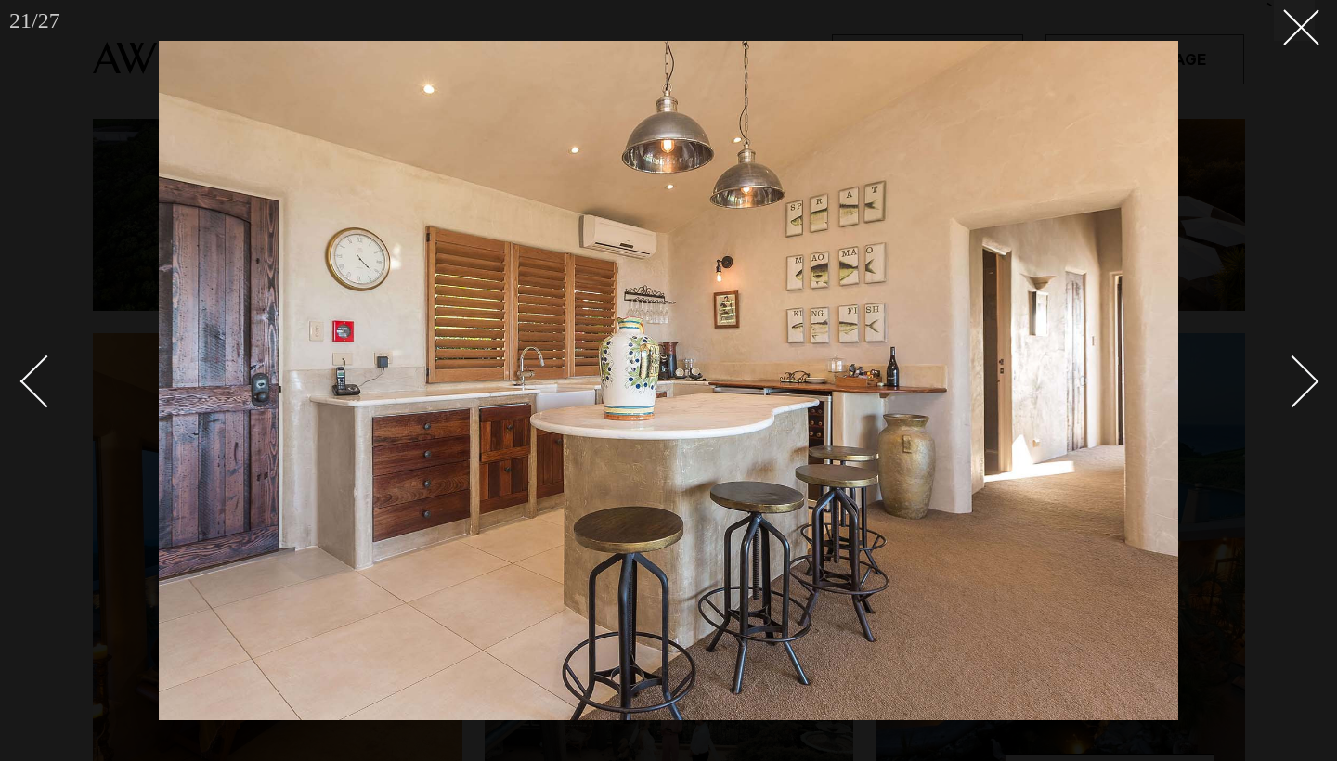
click at [1312, 373] on link at bounding box center [1281, 380] width 65 height 93
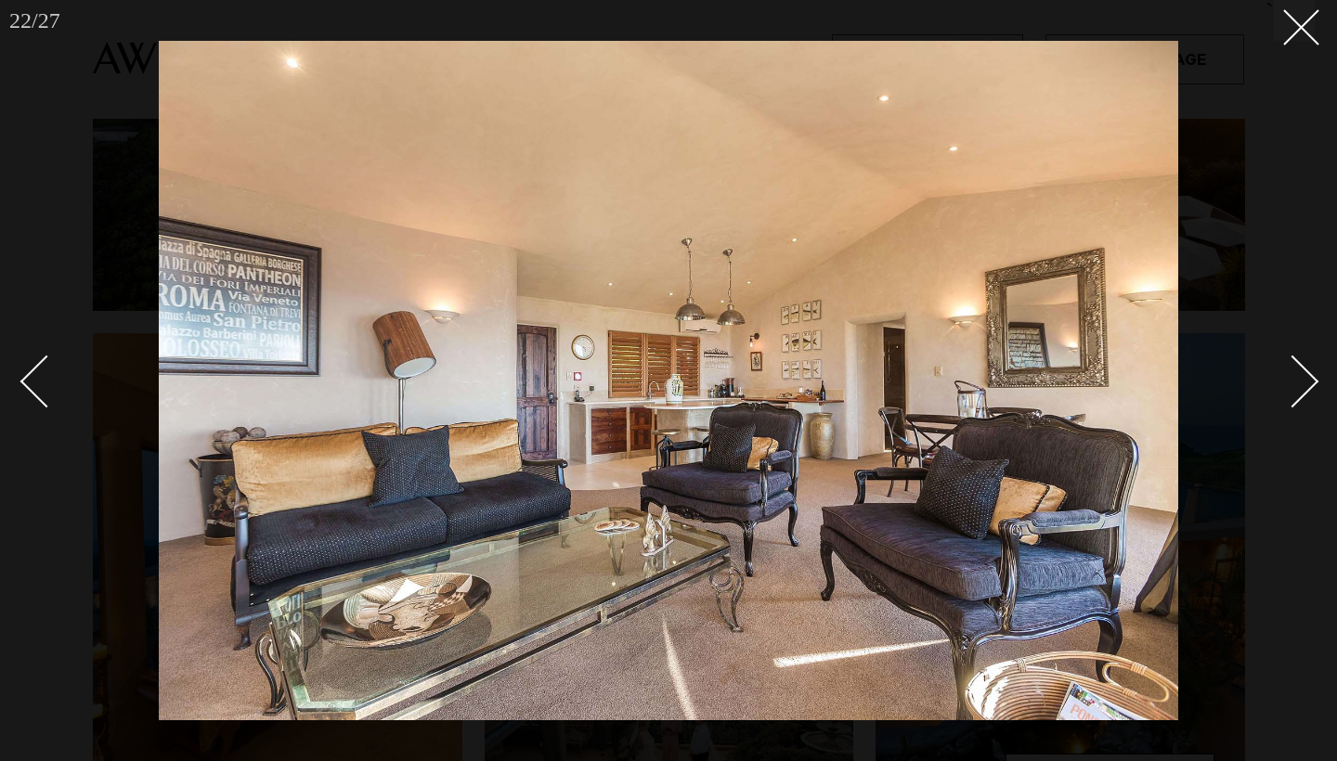
click at [1312, 373] on link at bounding box center [1281, 380] width 65 height 93
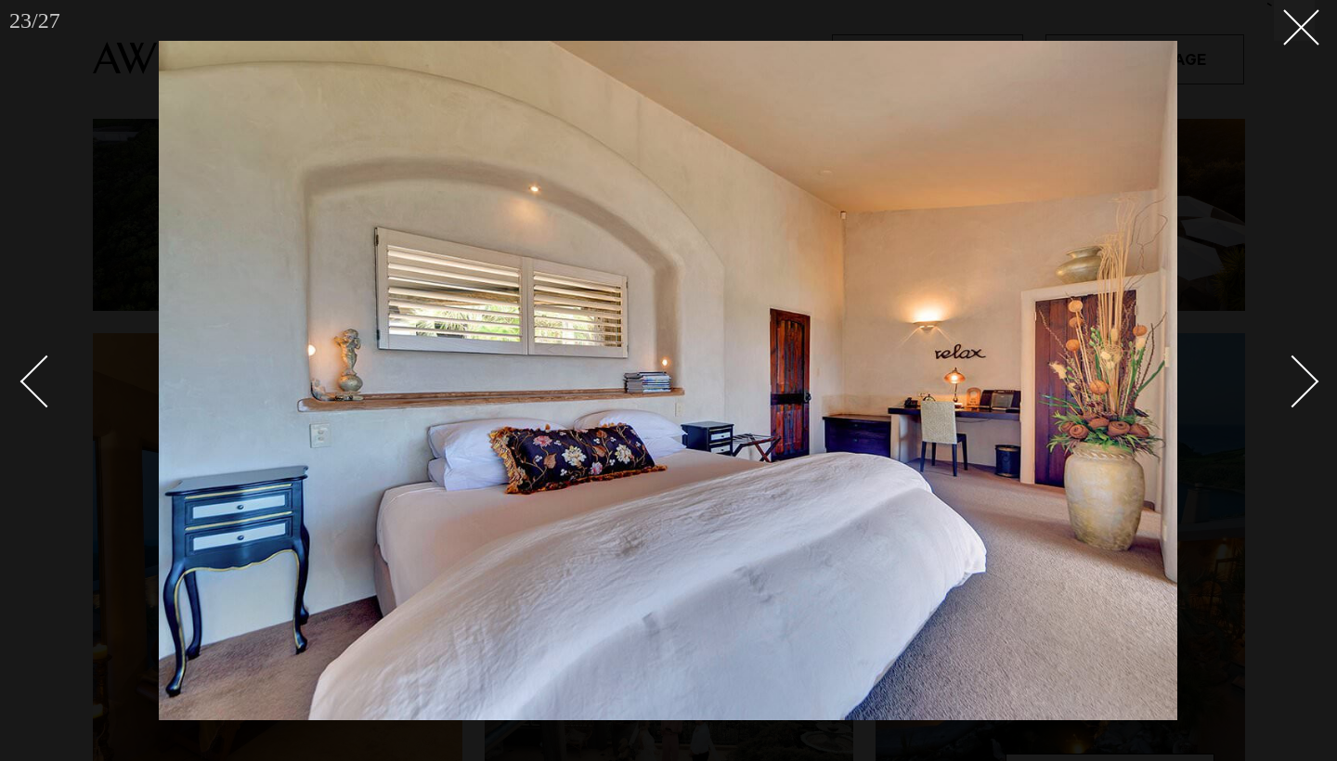
click at [1312, 374] on link at bounding box center [1281, 380] width 65 height 93
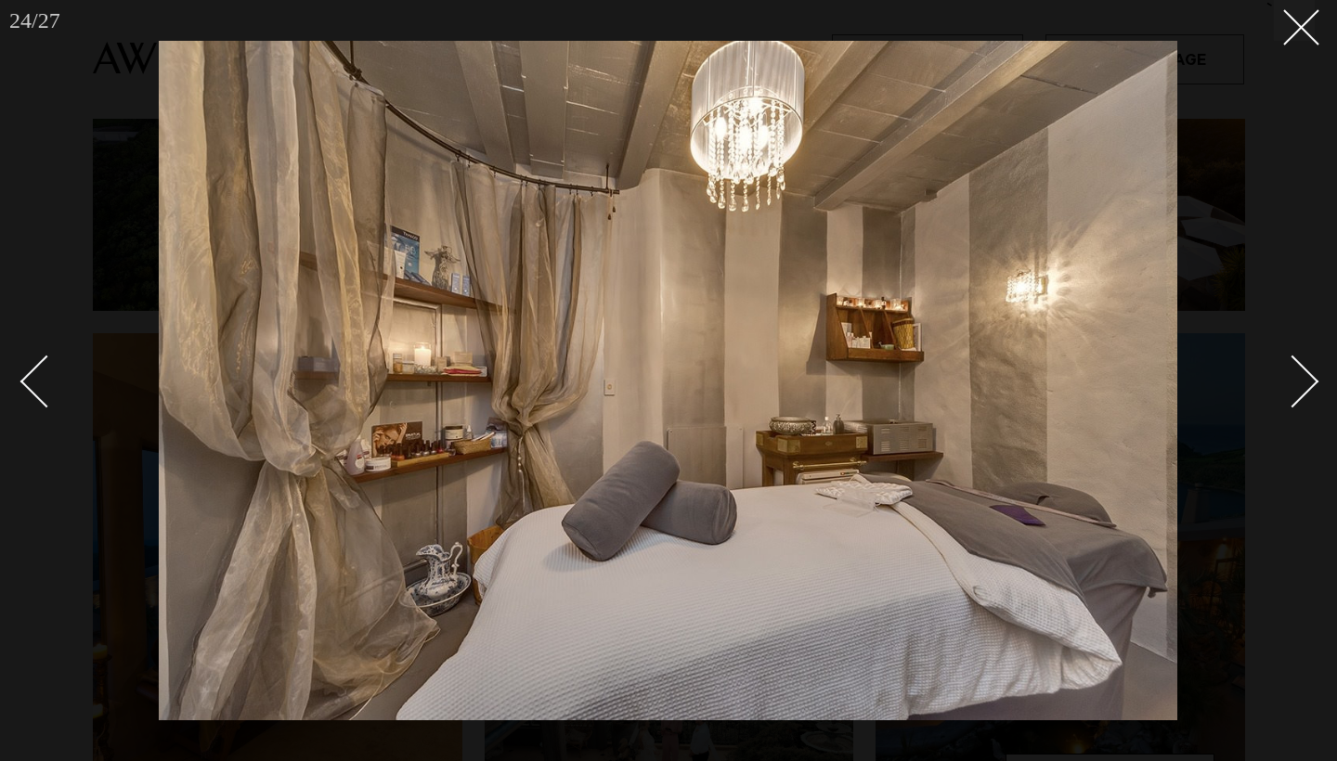
click at [1312, 375] on div "Next slide" at bounding box center [1292, 382] width 53 height 53
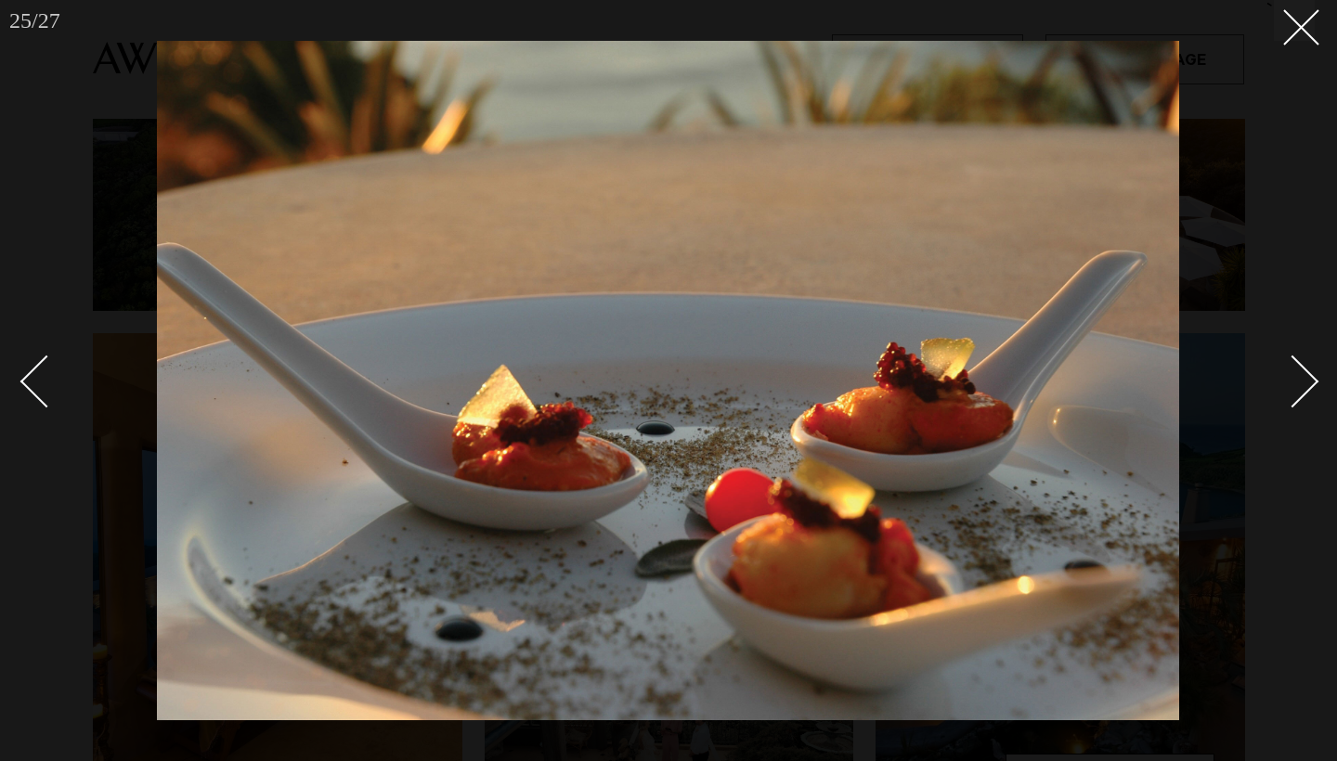
click at [1312, 376] on div "Next slide" at bounding box center [1292, 382] width 53 height 53
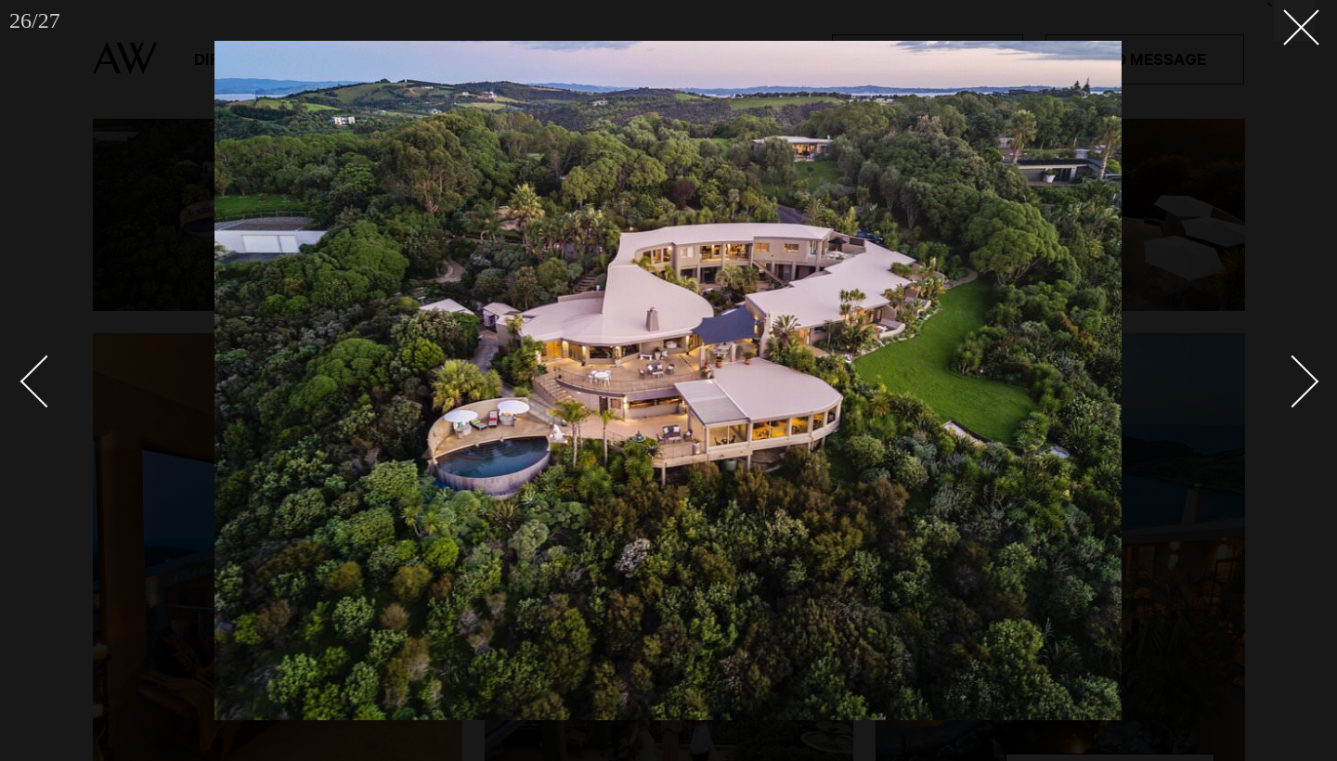
click at [1312, 377] on div "Next slide" at bounding box center [1292, 382] width 53 height 53
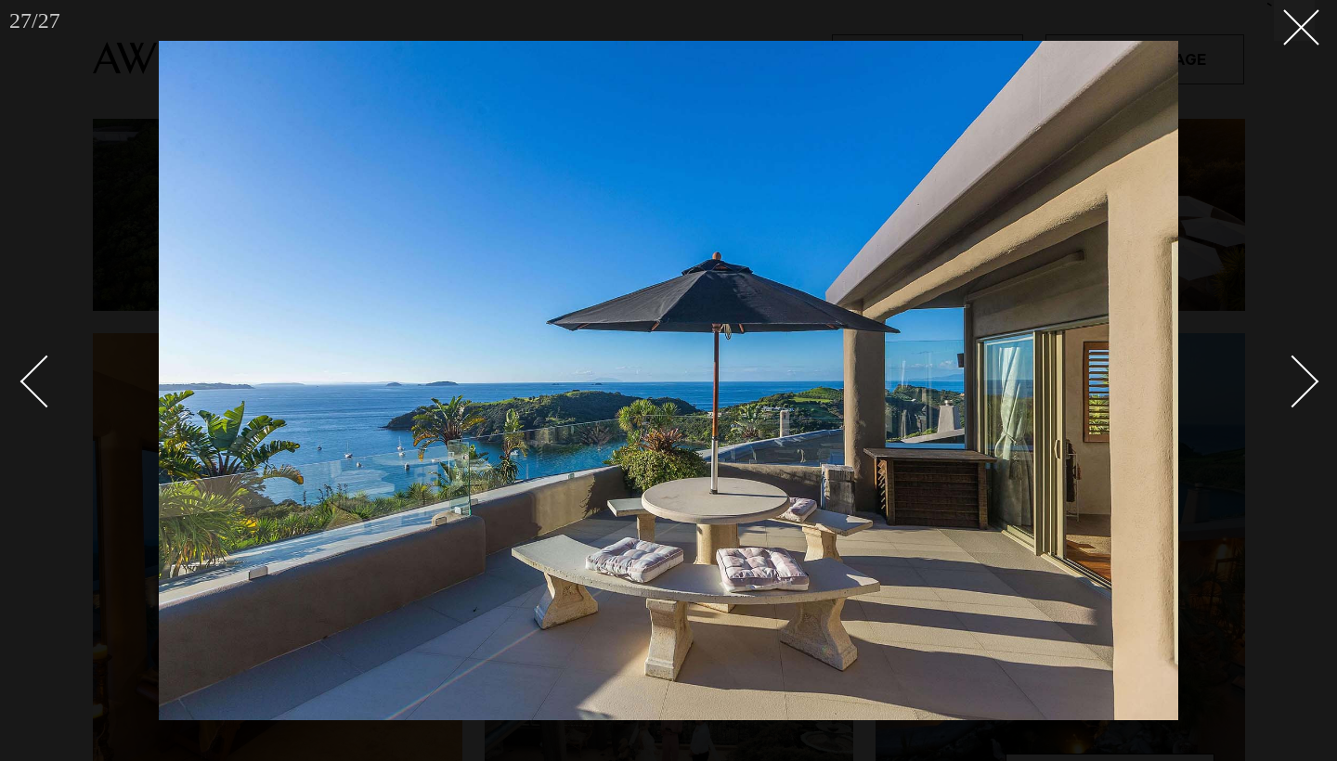
click at [1312, 378] on div "Next slide" at bounding box center [1292, 382] width 53 height 53
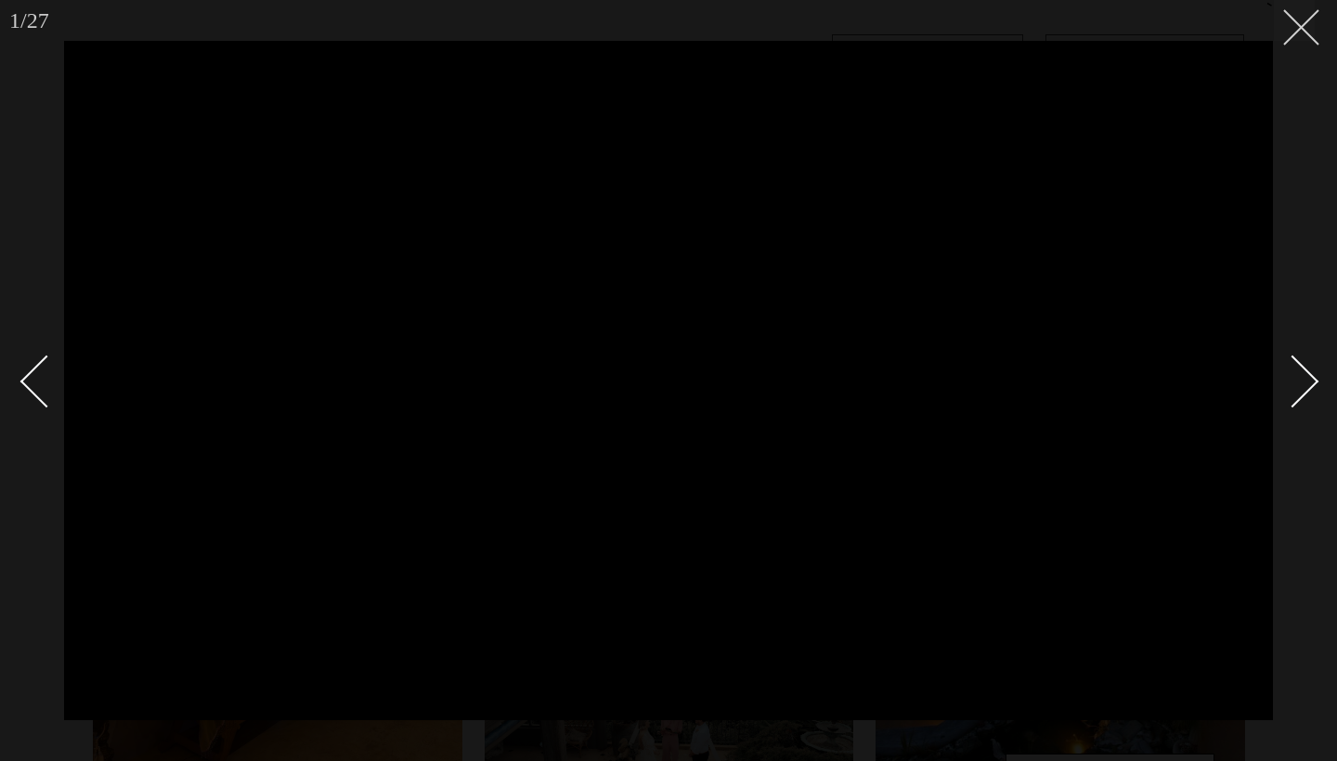
click at [1299, 34] on button at bounding box center [1293, 20] width 41 height 41
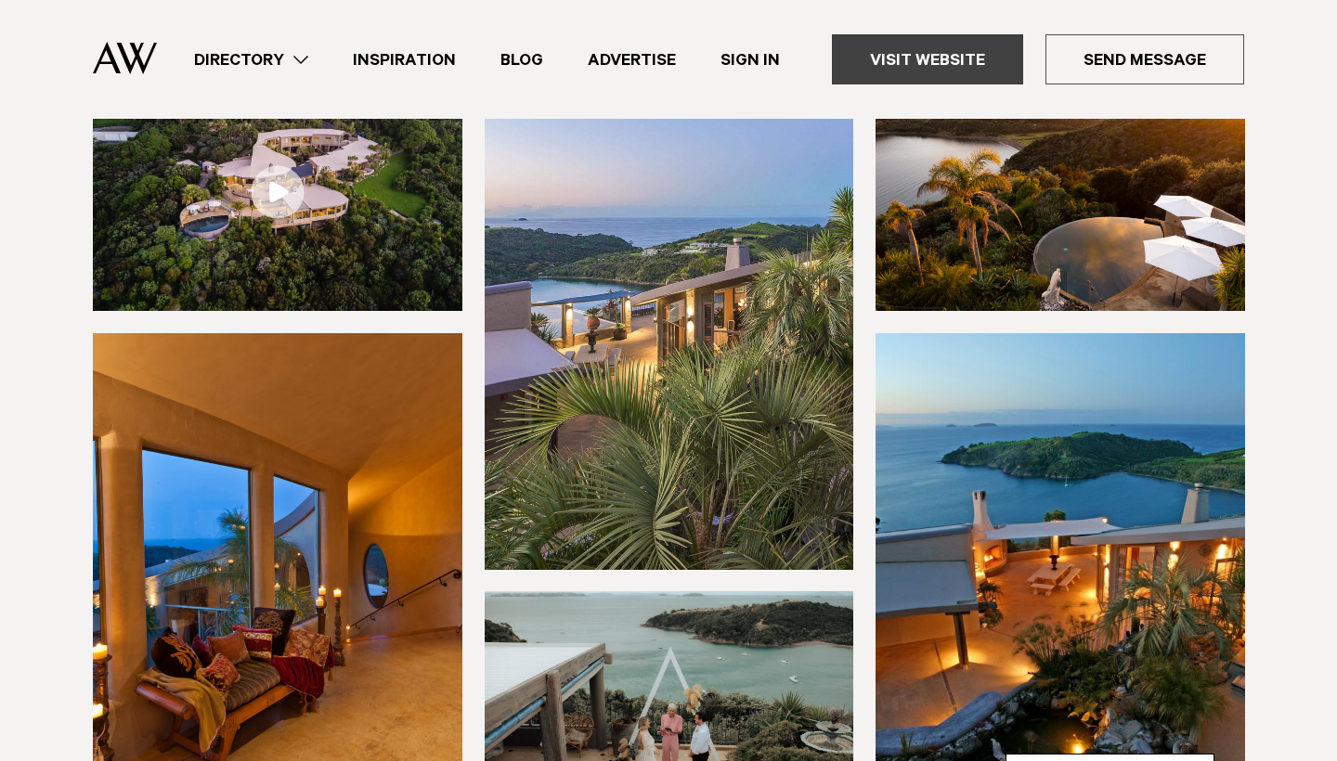
click at [989, 56] on link "Visit Website" at bounding box center [927, 59] width 191 height 50
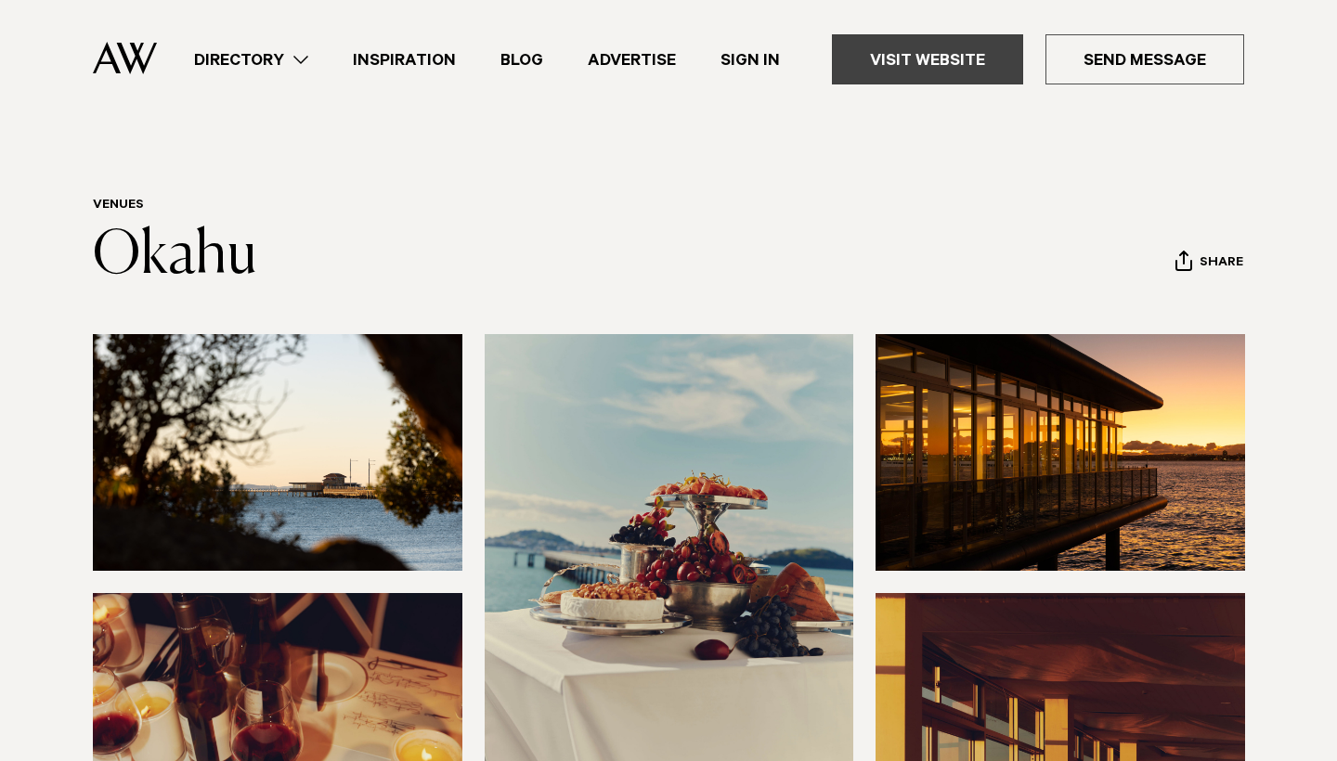
click at [897, 57] on link "Visit Website" at bounding box center [927, 59] width 191 height 50
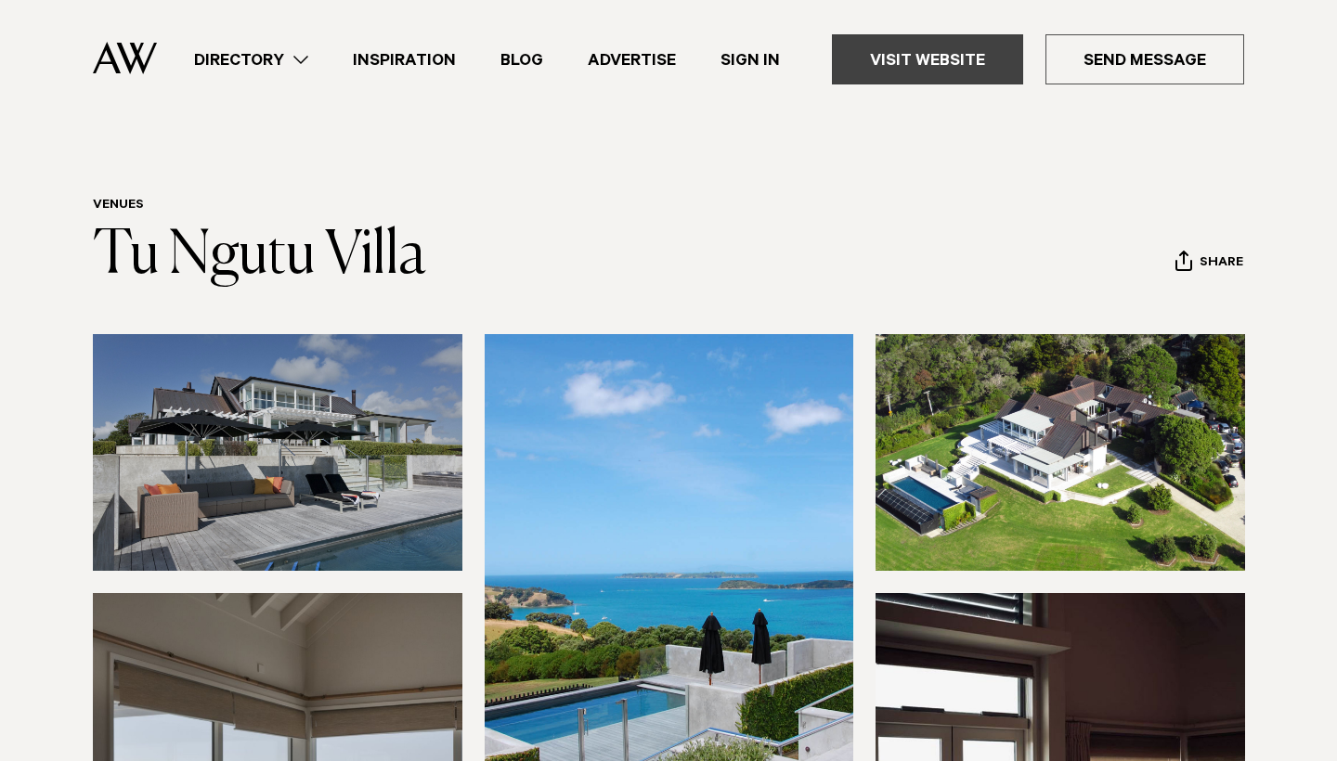
click at [947, 76] on link "Visit Website" at bounding box center [927, 59] width 191 height 50
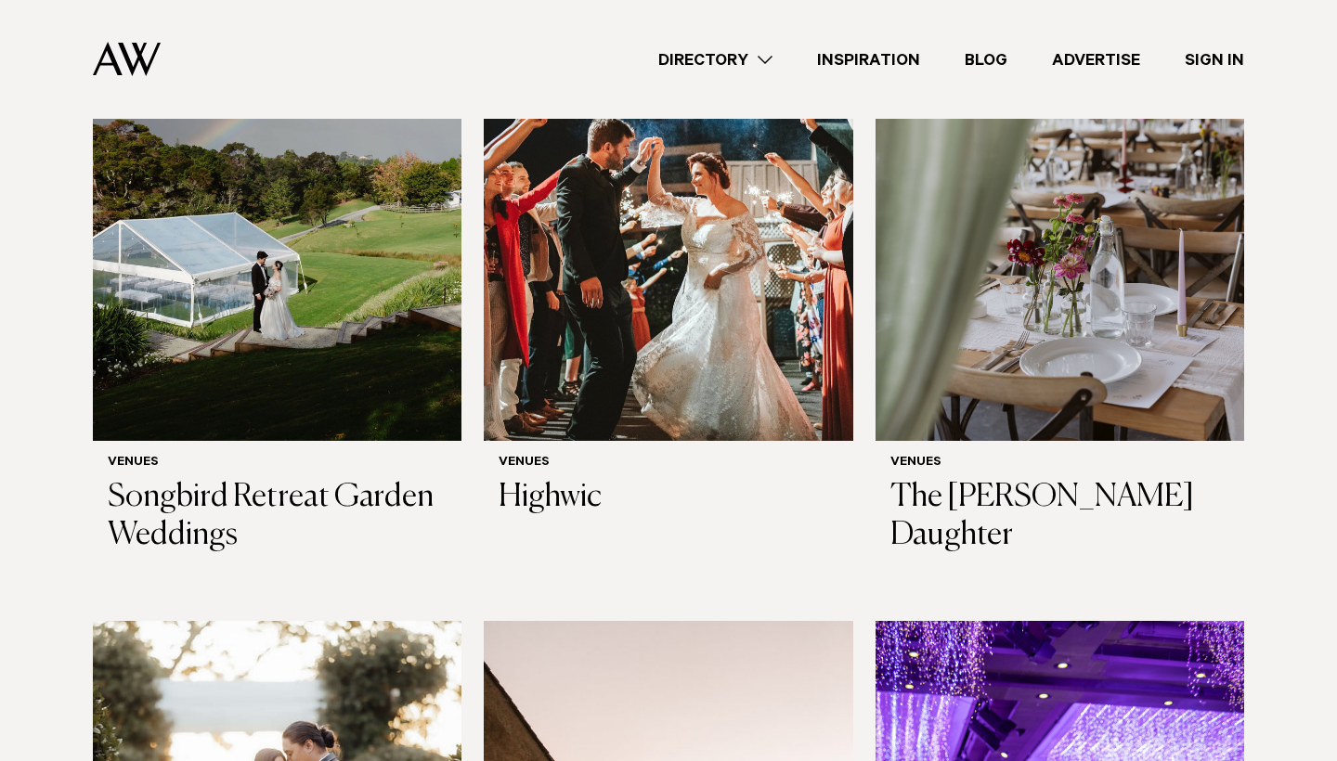
scroll to position [7306, 0]
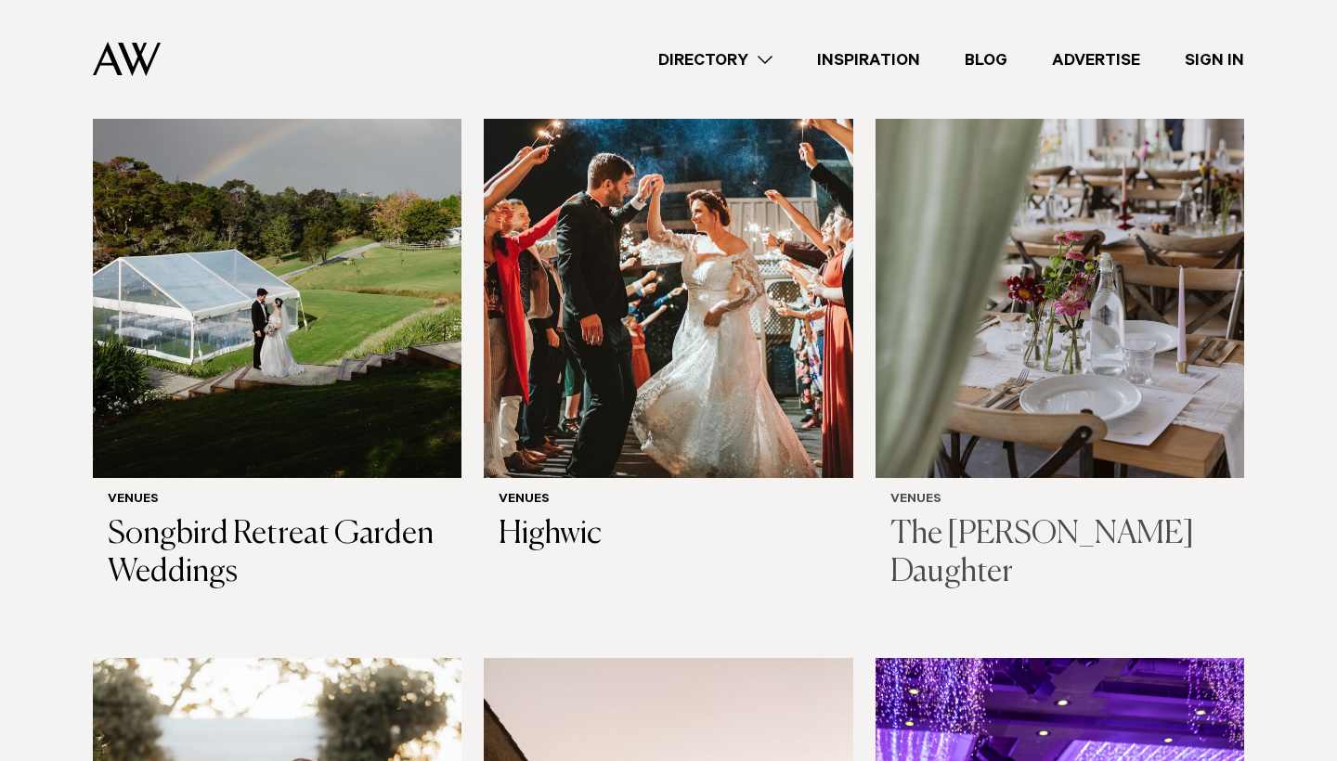
click at [1043, 261] on img at bounding box center [1059, 230] width 368 height 495
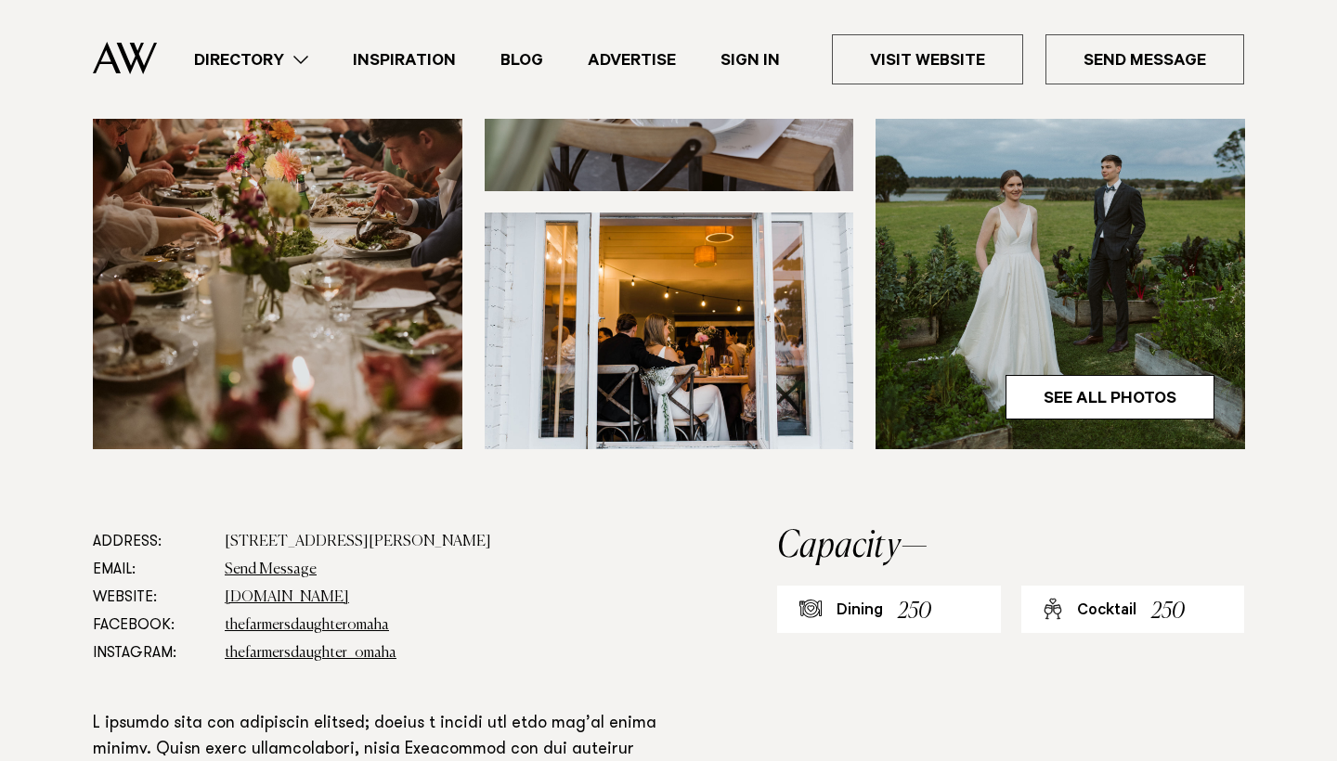
scroll to position [743, 0]
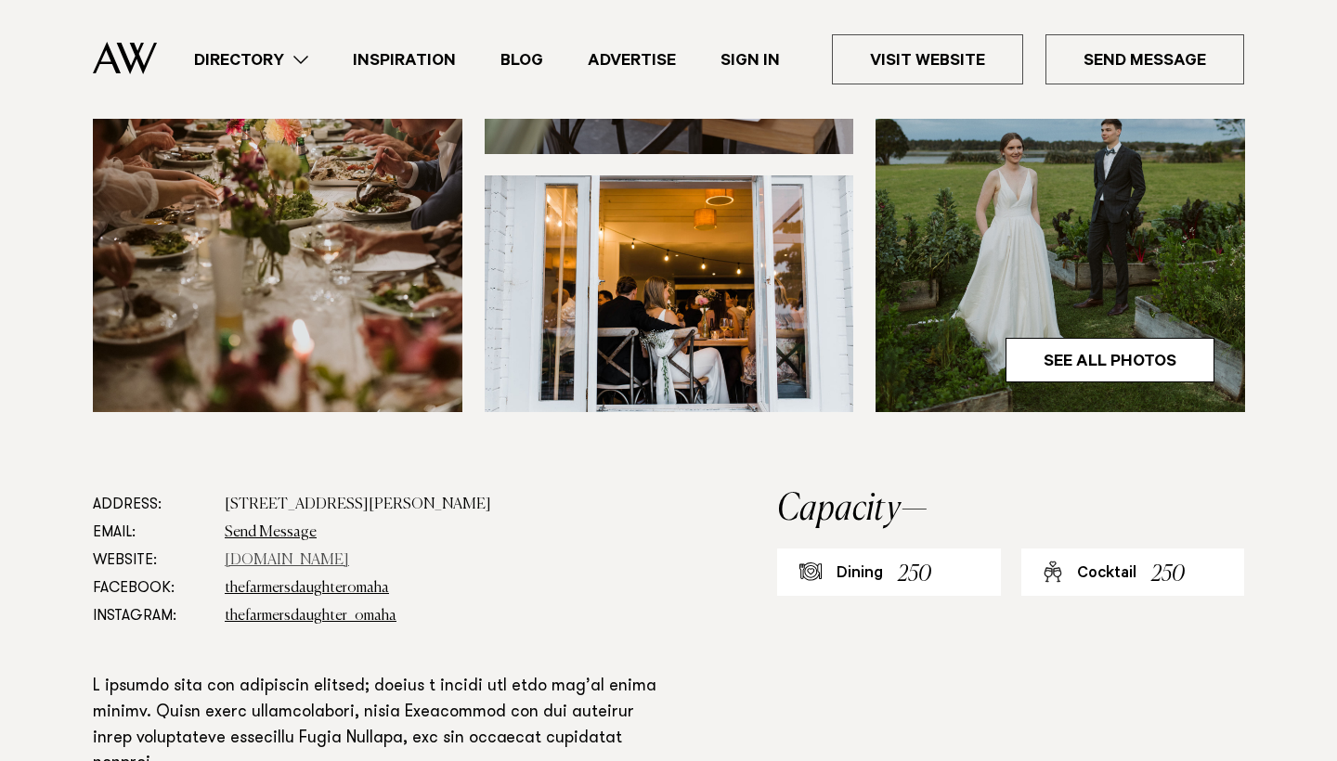
click at [349, 565] on link "[DOMAIN_NAME]" at bounding box center [287, 560] width 124 height 15
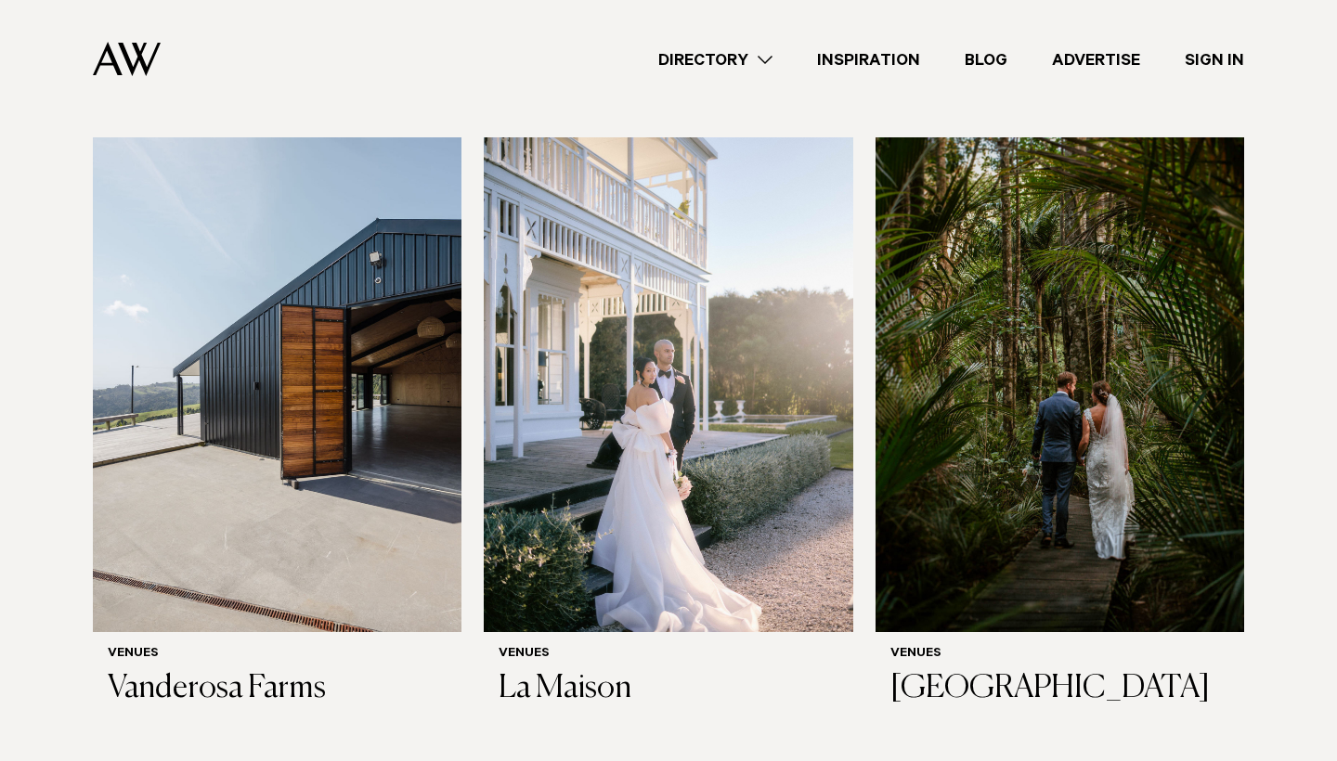
scroll to position [6551, 0]
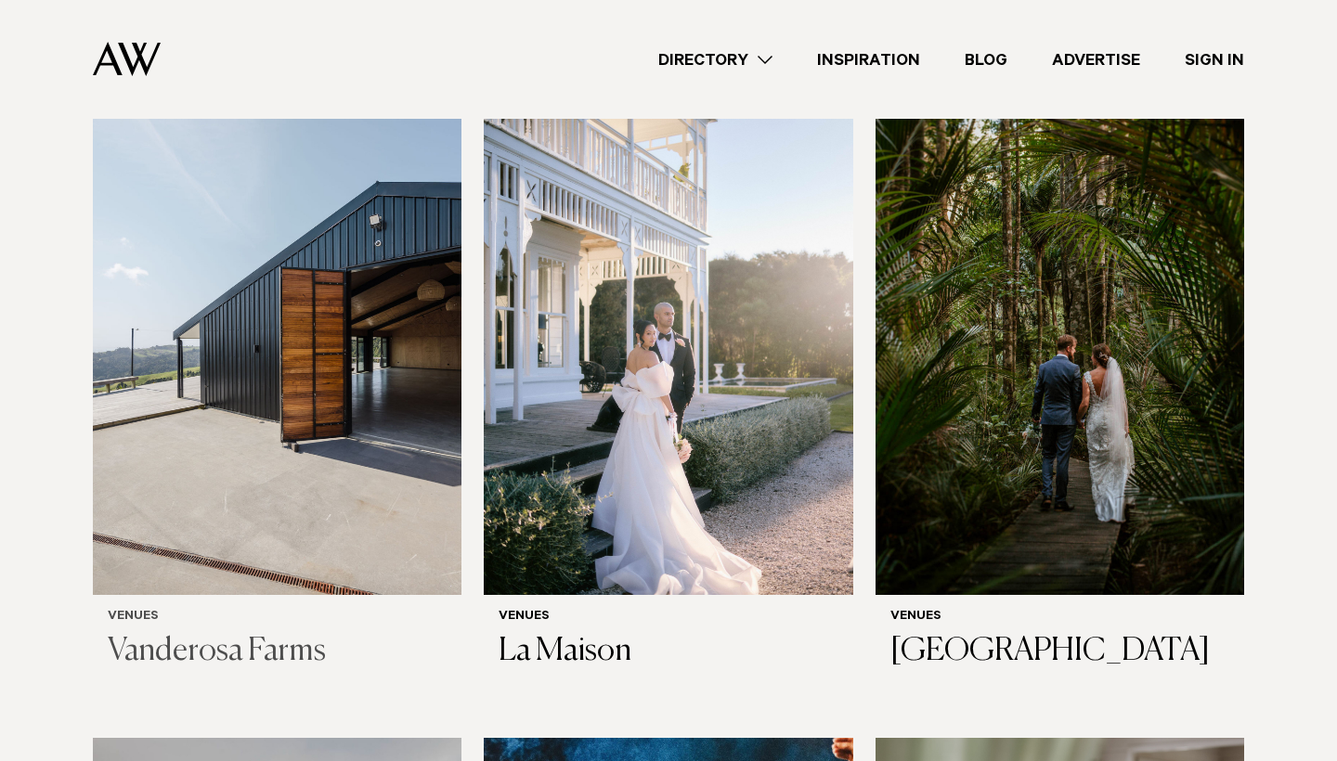
click at [231, 240] on img at bounding box center [277, 347] width 368 height 495
click at [664, 413] on img at bounding box center [668, 347] width 368 height 495
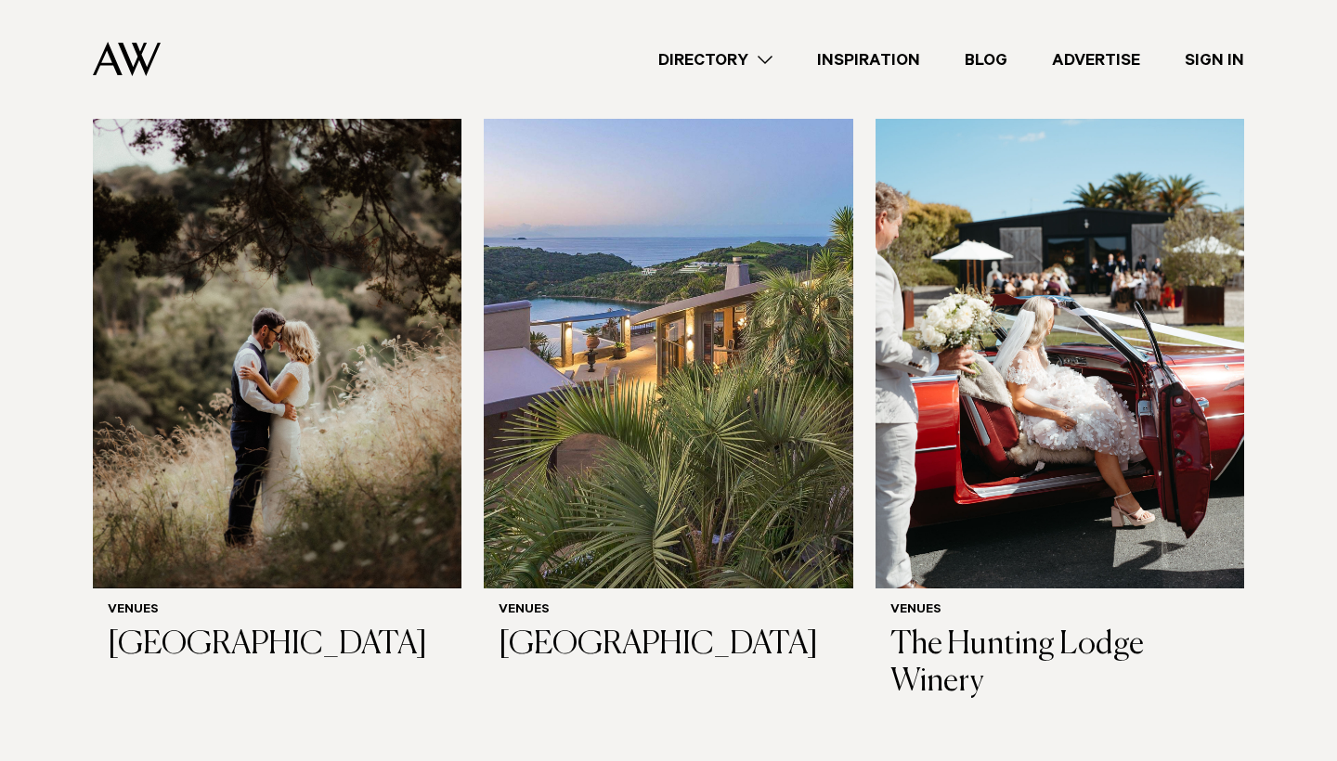
scroll to position [5846, 0]
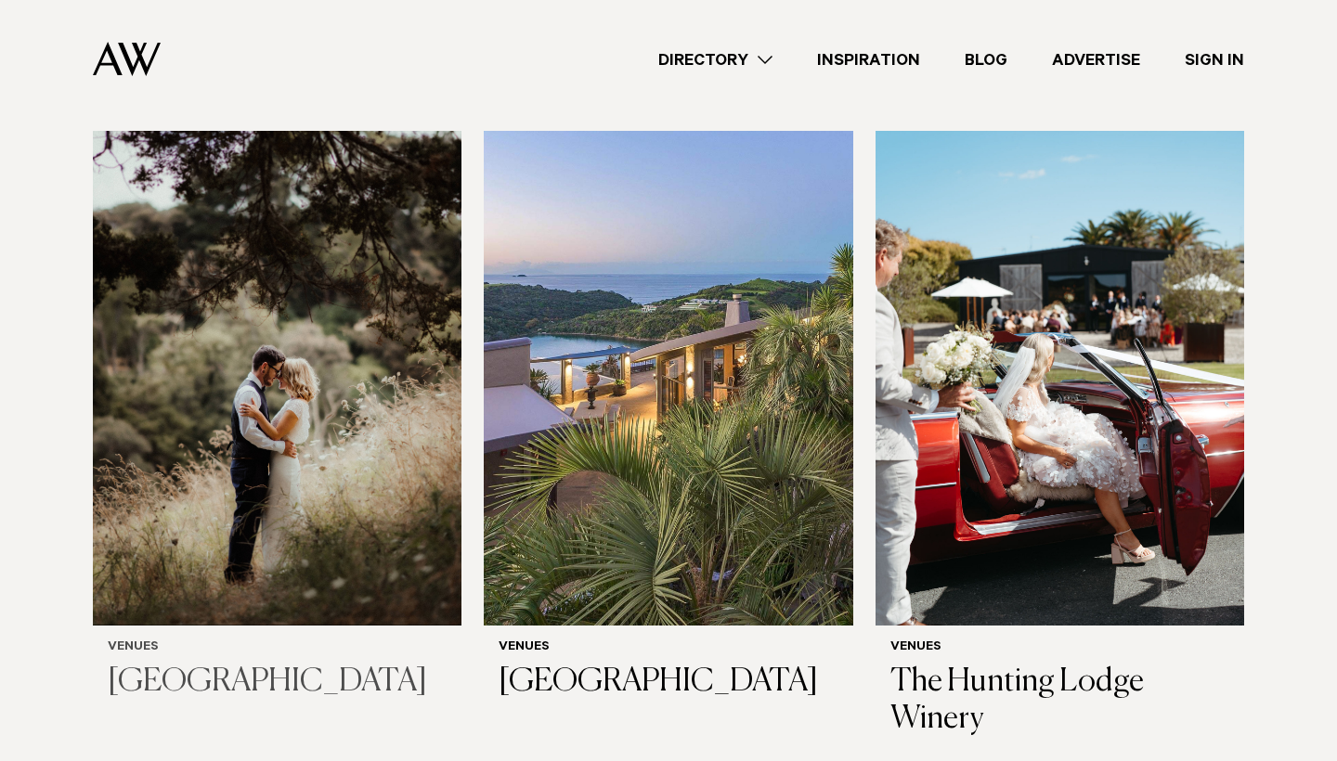
click at [208, 231] on img at bounding box center [277, 378] width 368 height 495
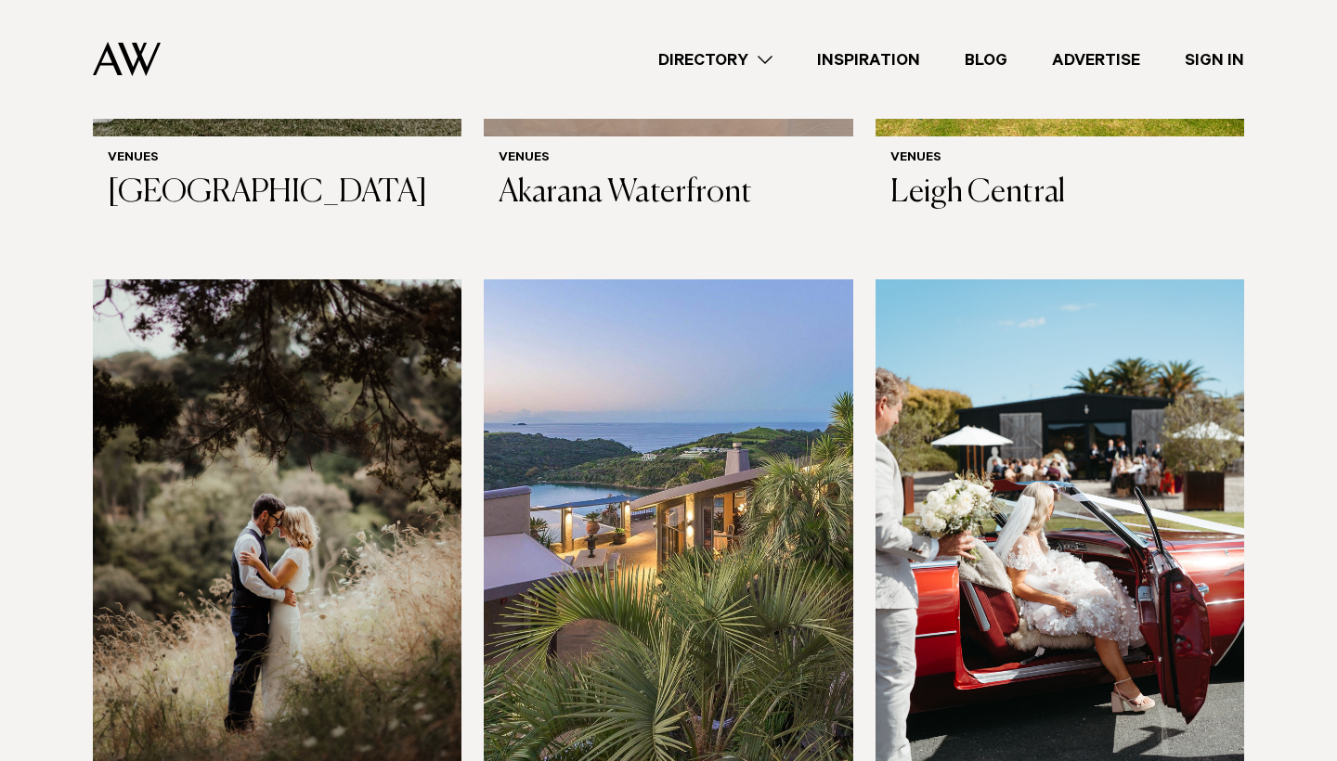
scroll to position [5623, 0]
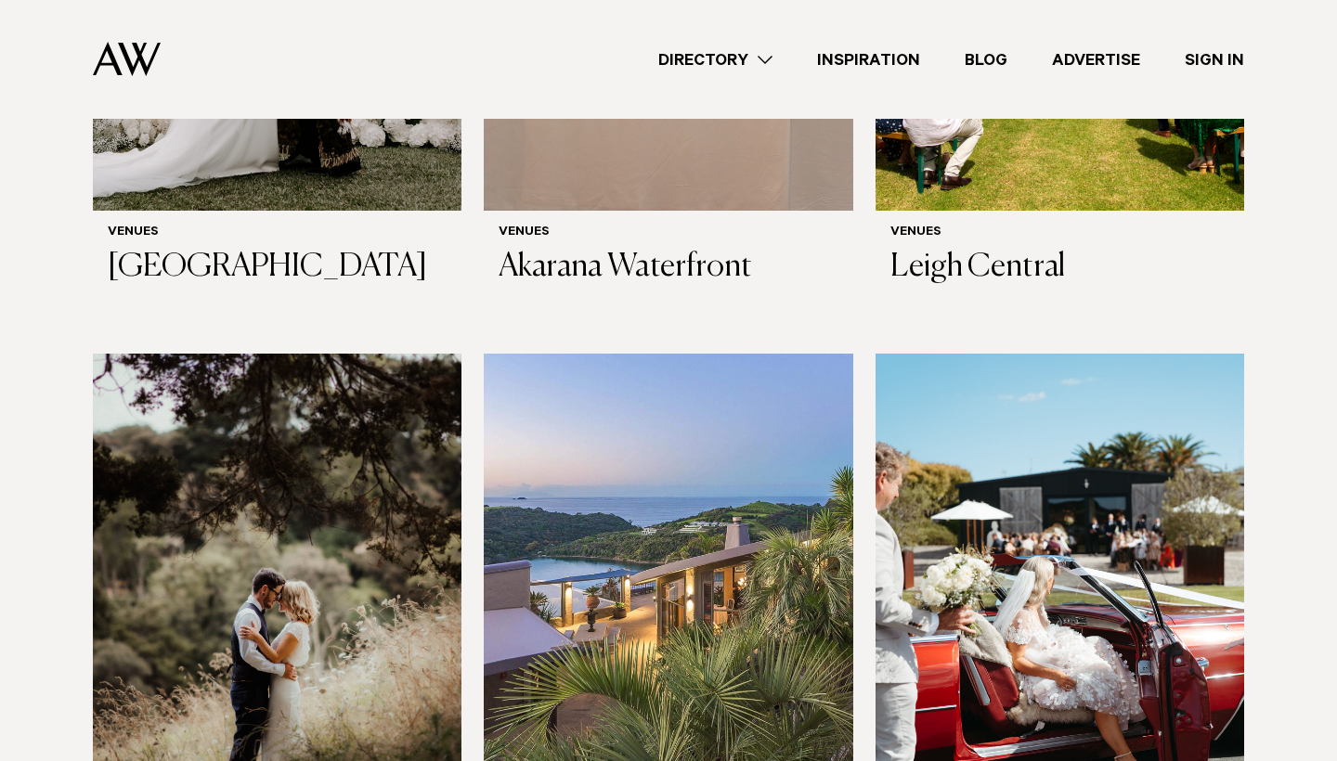
click at [1132, 605] on img at bounding box center [1059, 601] width 368 height 495
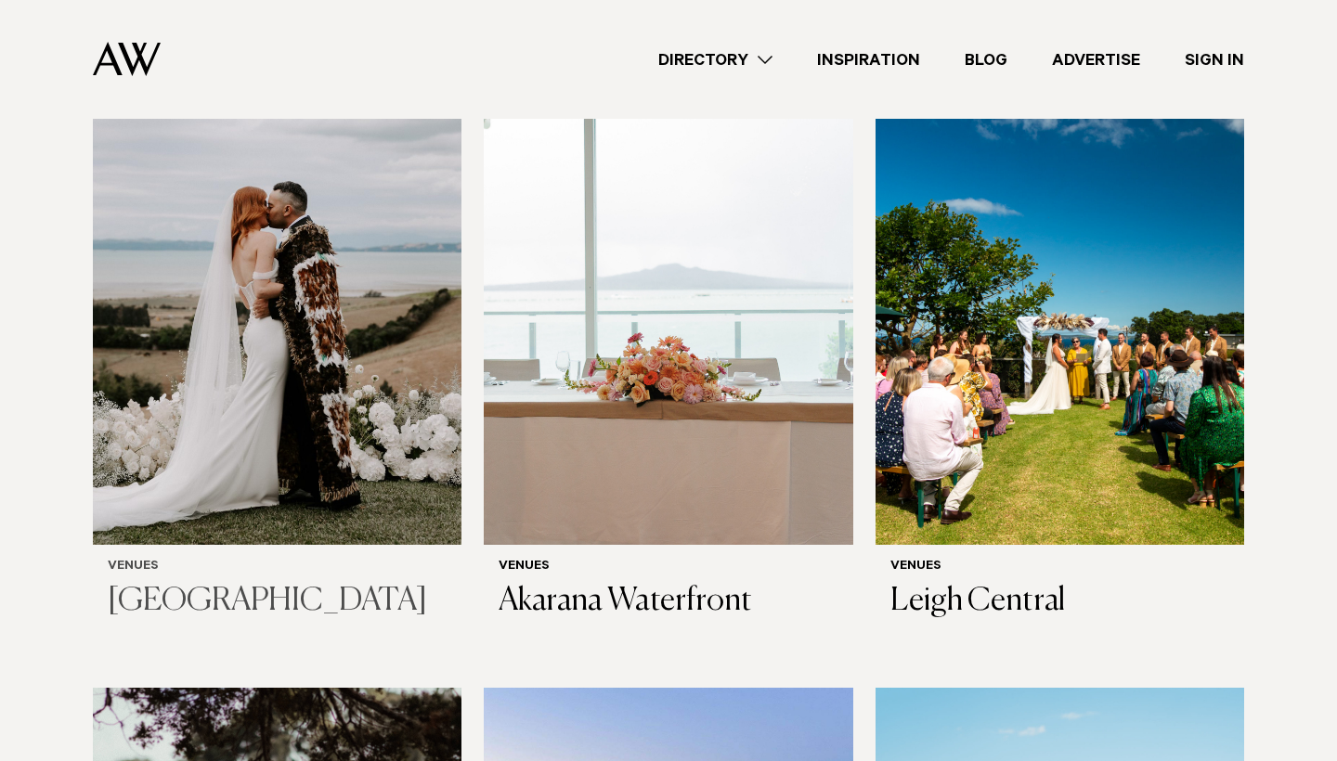
scroll to position [5252, 0]
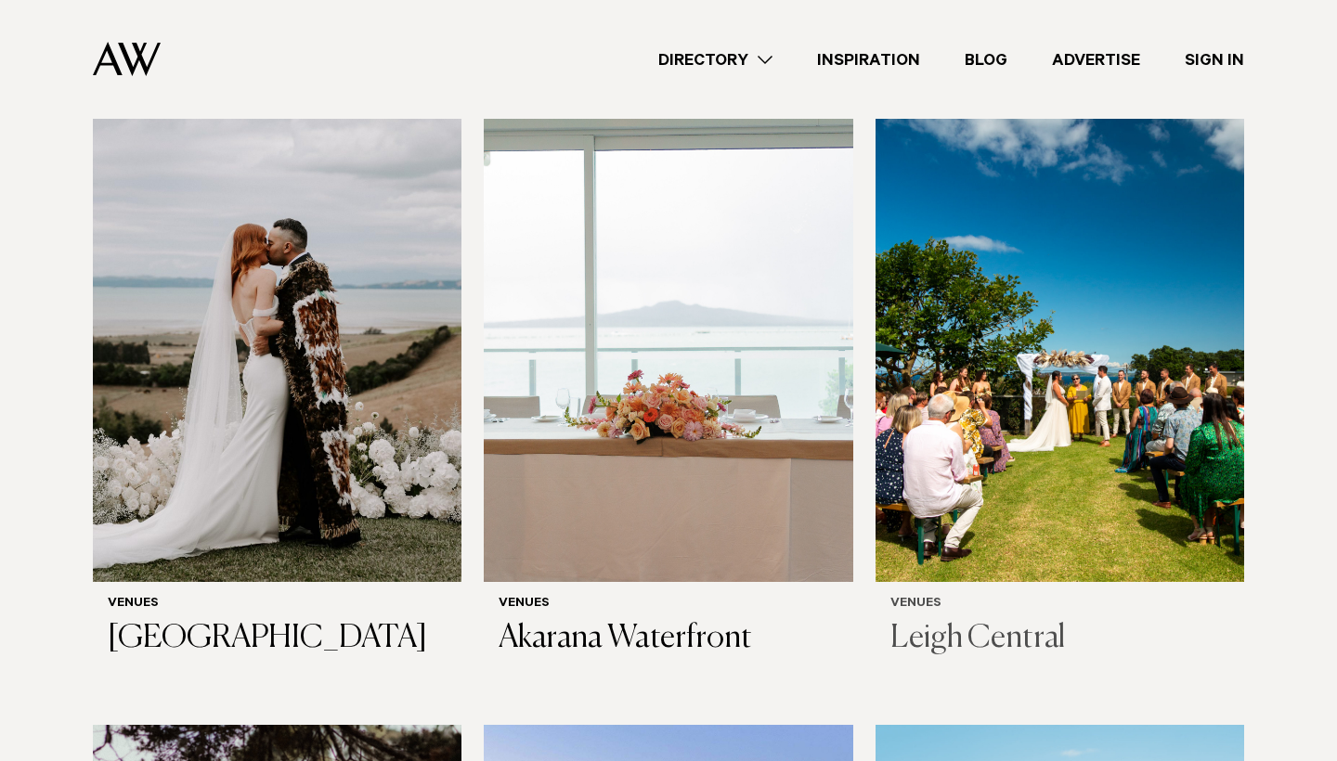
click at [1170, 358] on img at bounding box center [1059, 334] width 368 height 495
click at [207, 351] on img at bounding box center [277, 334] width 368 height 495
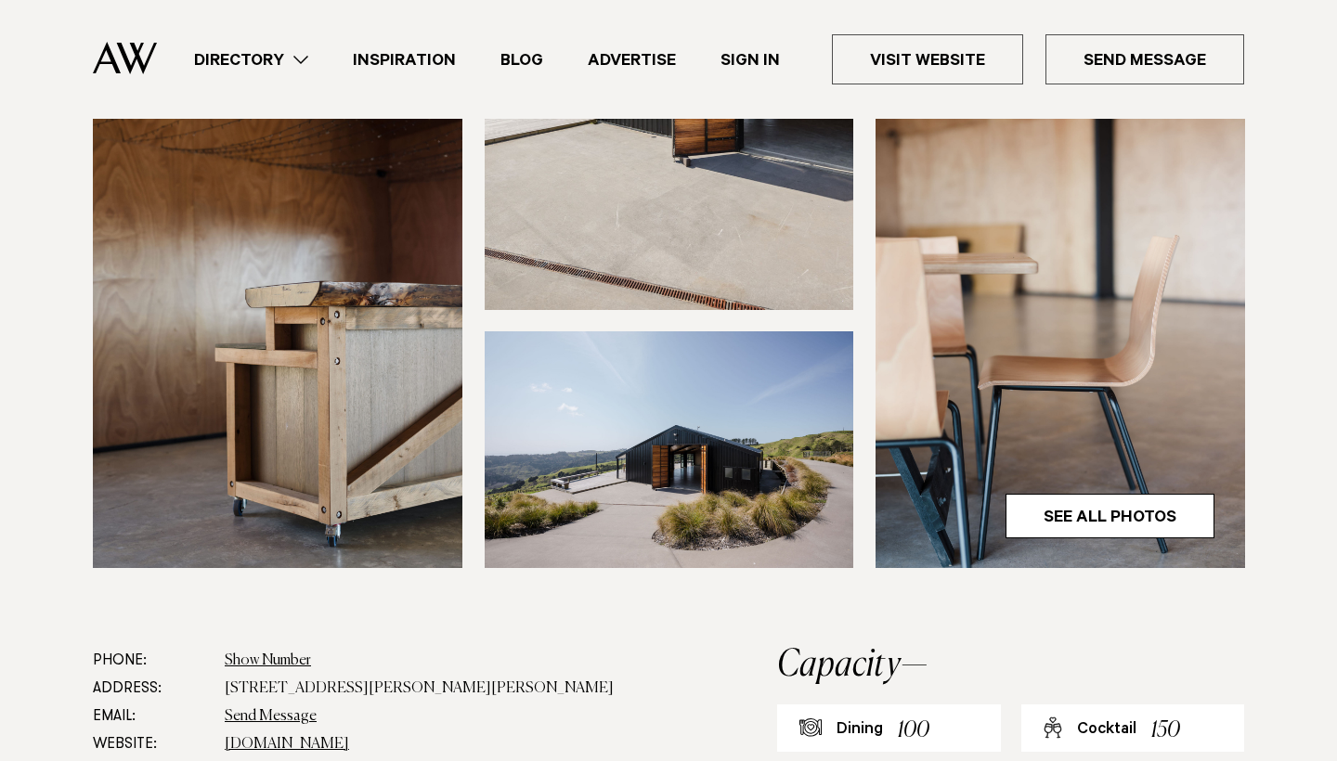
scroll to position [557, 0]
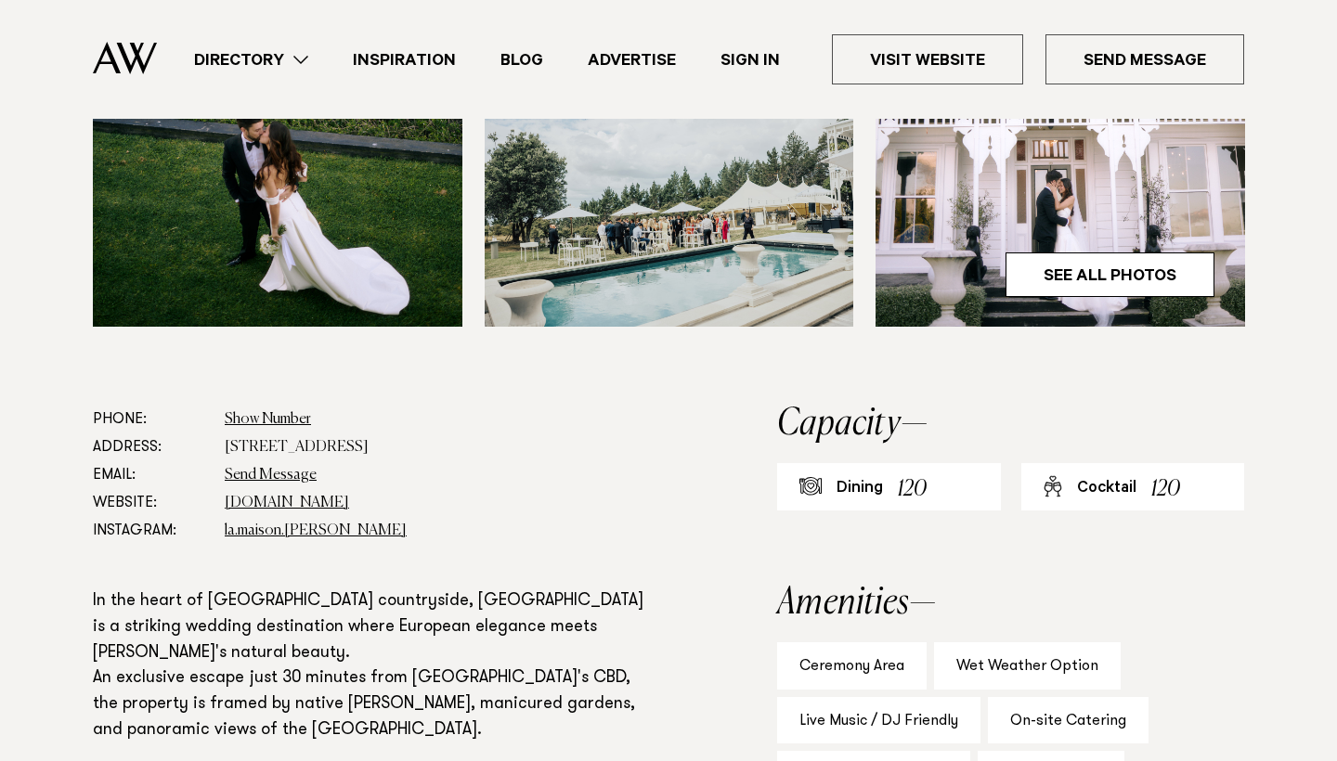
scroll to position [780, 0]
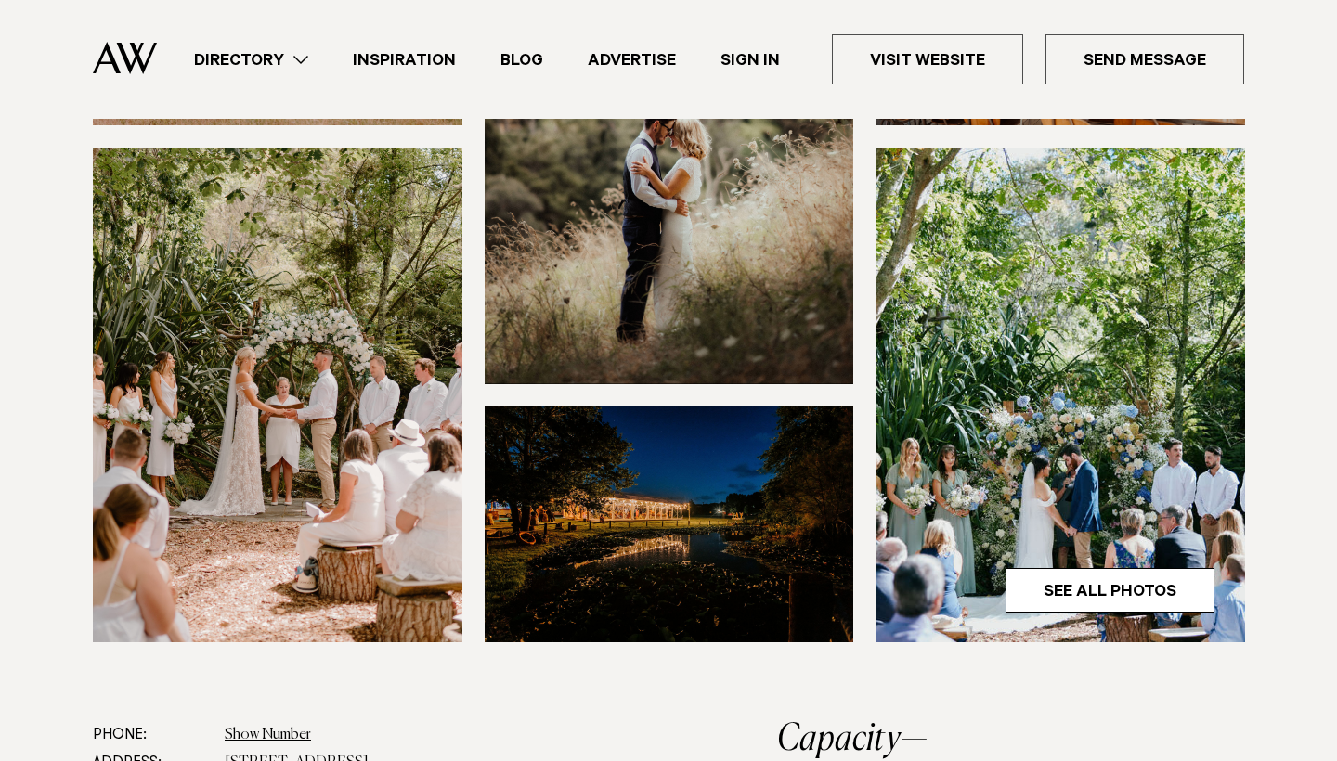
scroll to position [483, 0]
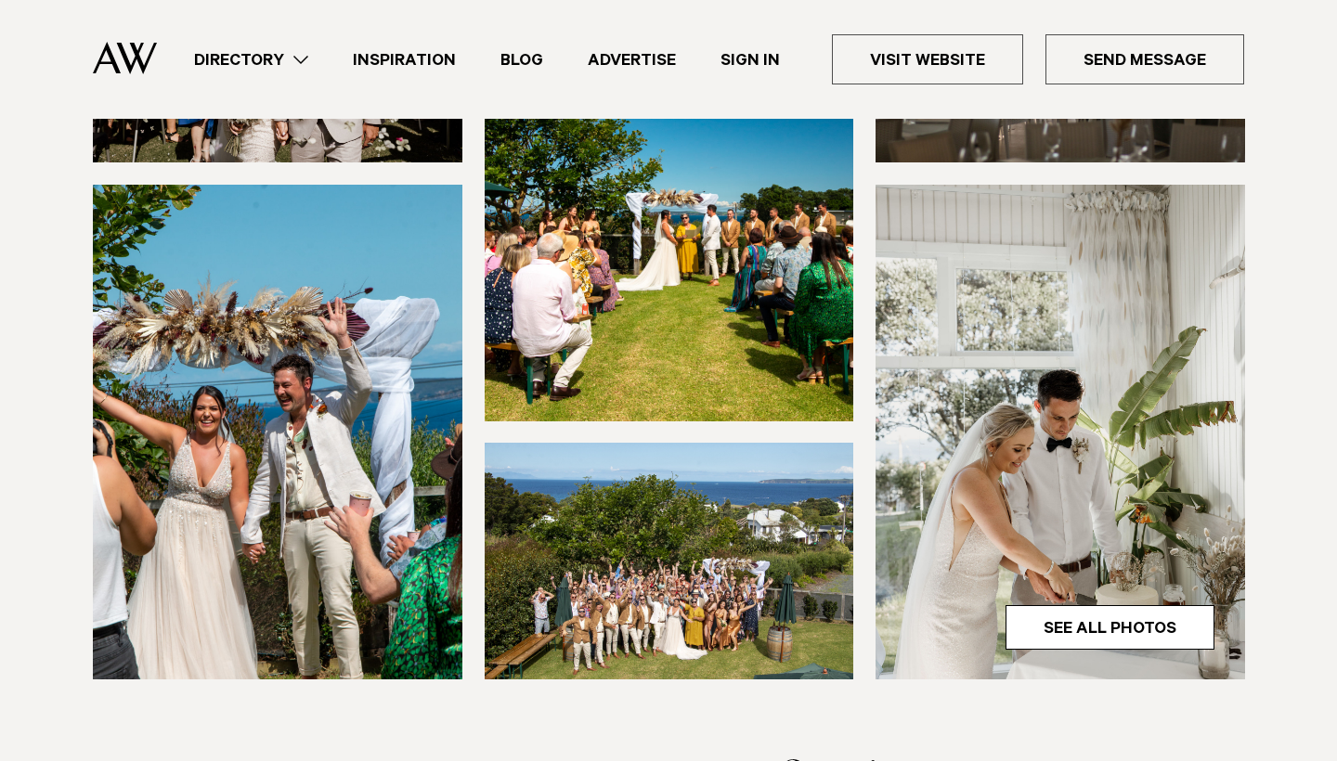
scroll to position [446, 0]
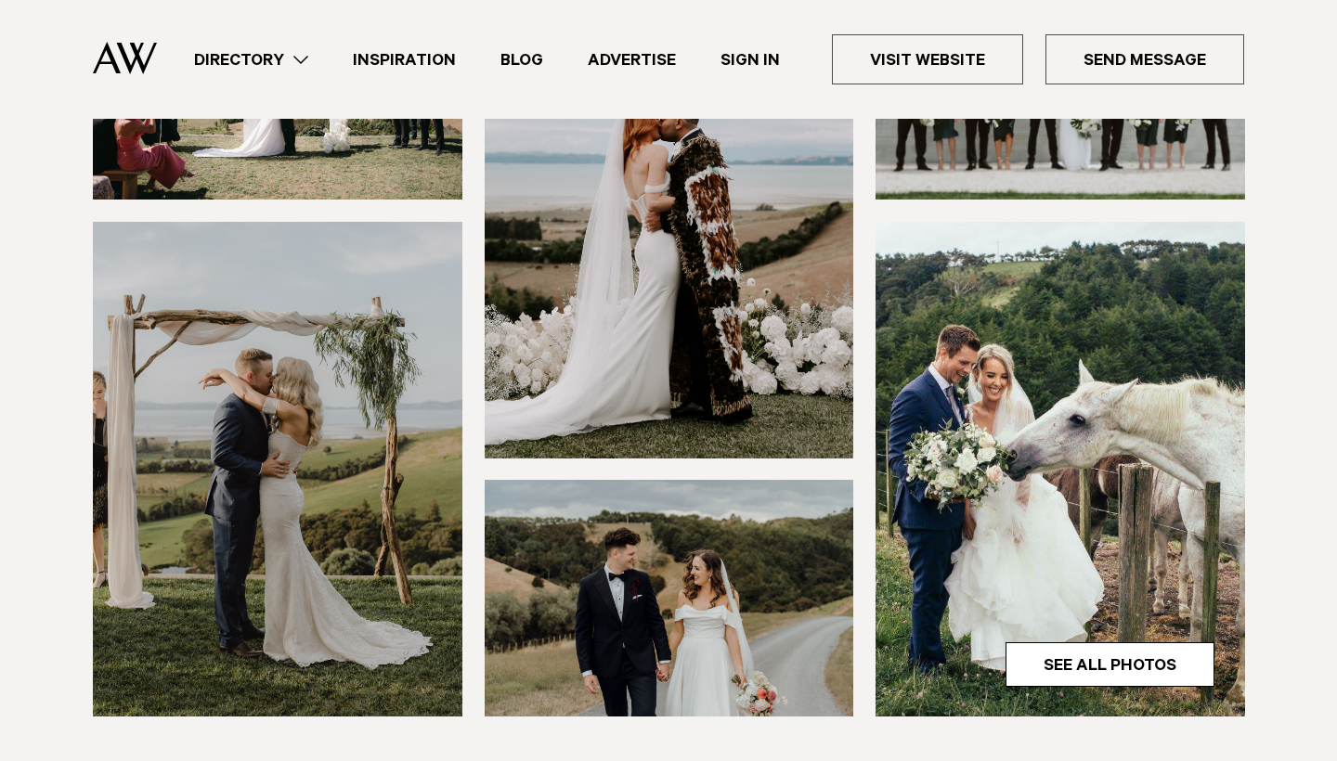
scroll to position [297, 0]
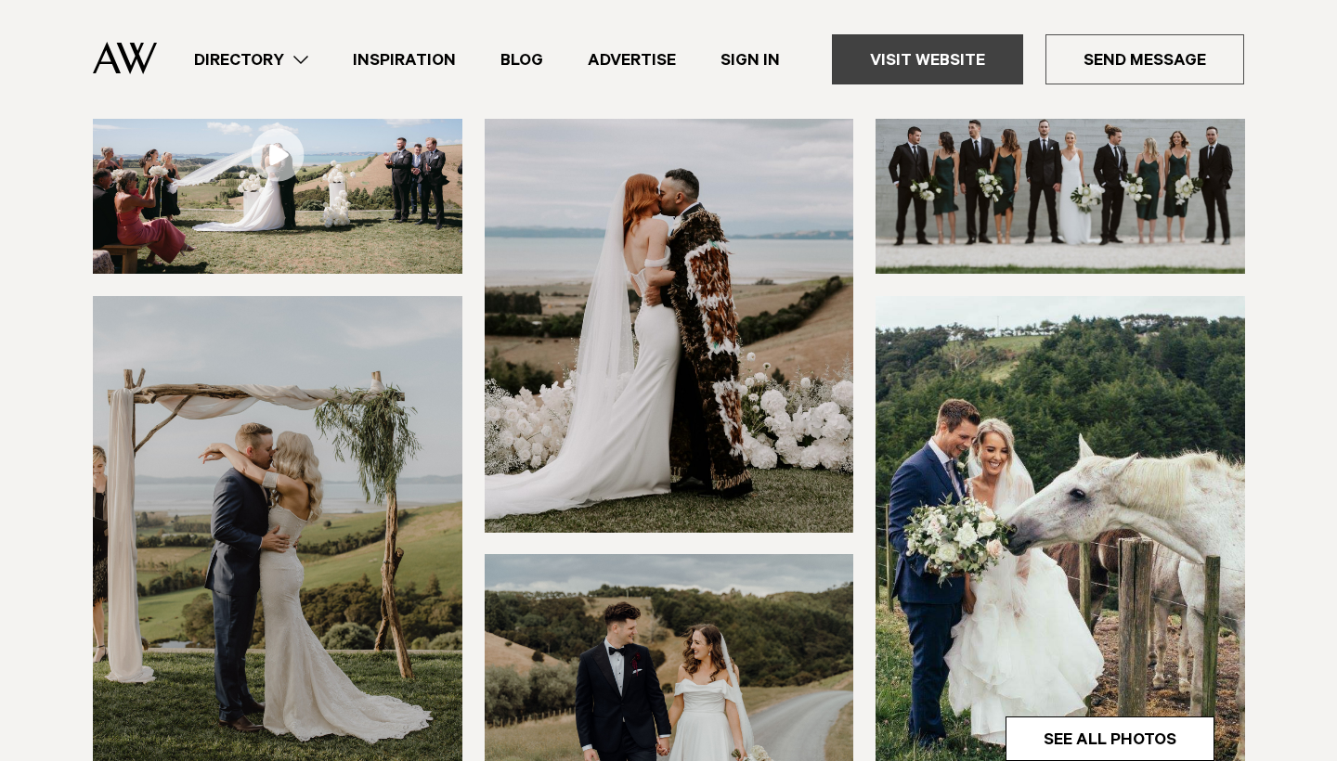
click at [876, 75] on link "Visit Website" at bounding box center [927, 59] width 191 height 50
